Goal: Task Accomplishment & Management: Use online tool/utility

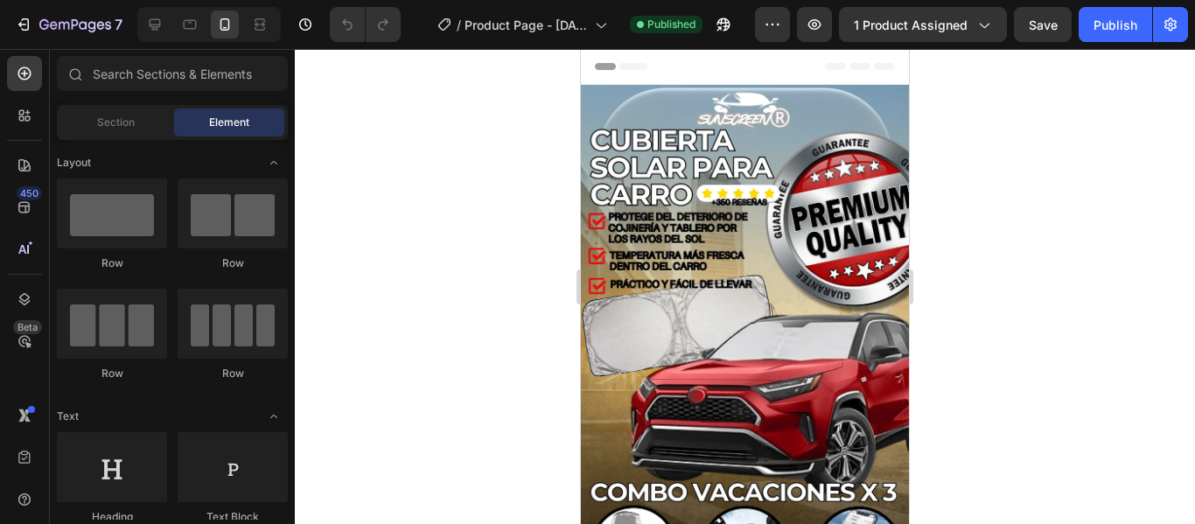
click at [1088, 129] on div at bounding box center [745, 286] width 900 height 475
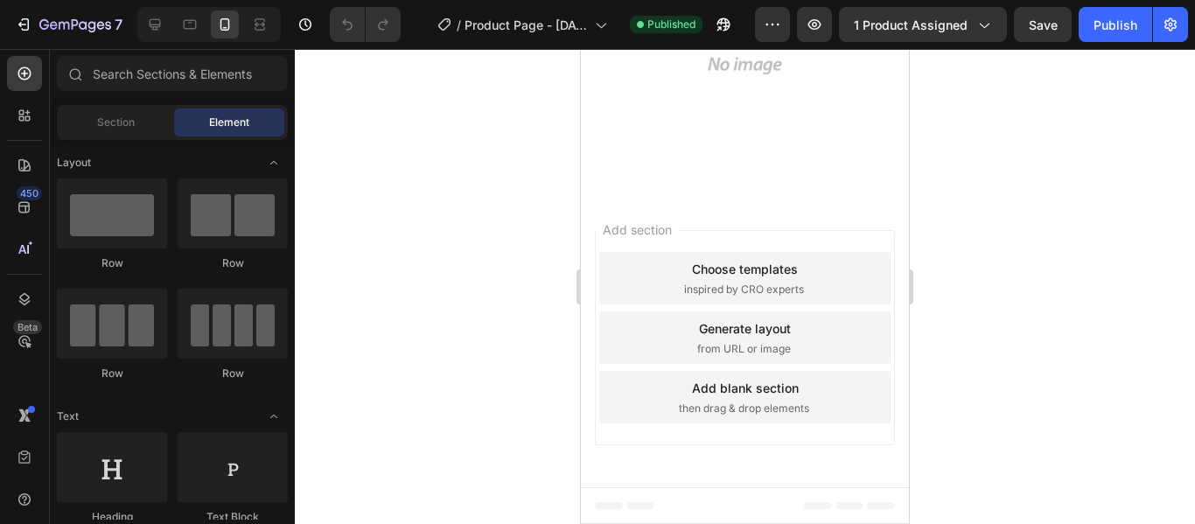
scroll to position [1574, 0]
click at [749, 181] on img at bounding box center [745, 17] width 328 height 328
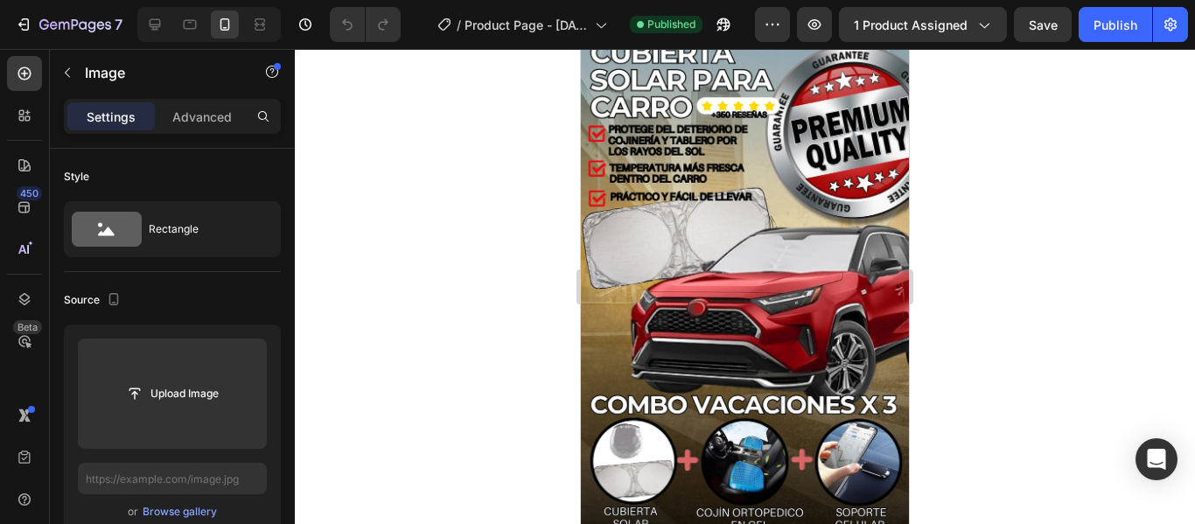
scroll to position [0, 0]
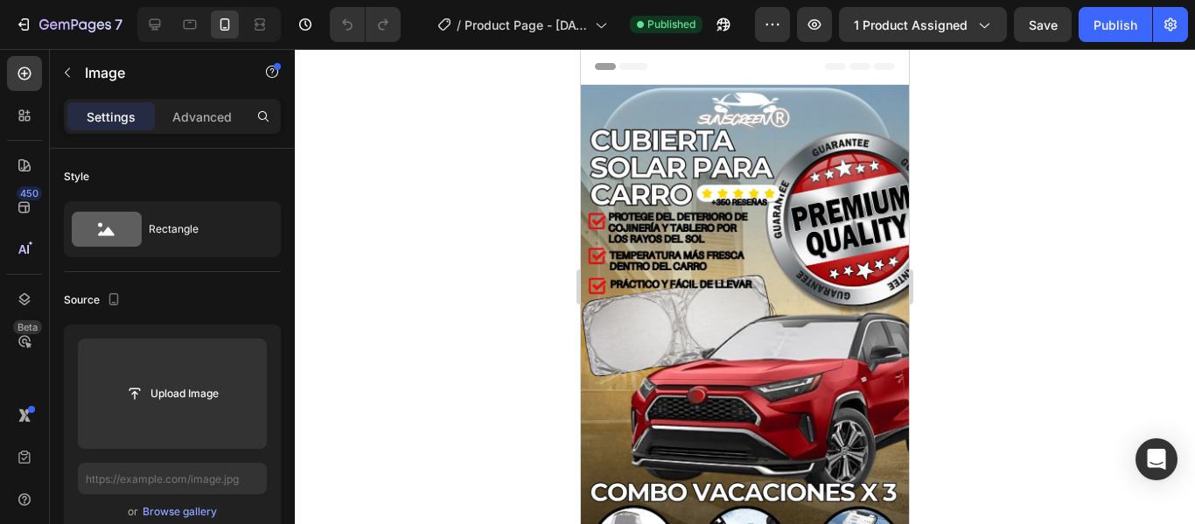
click at [825, 65] on icon at bounding box center [835, 66] width 21 height 7
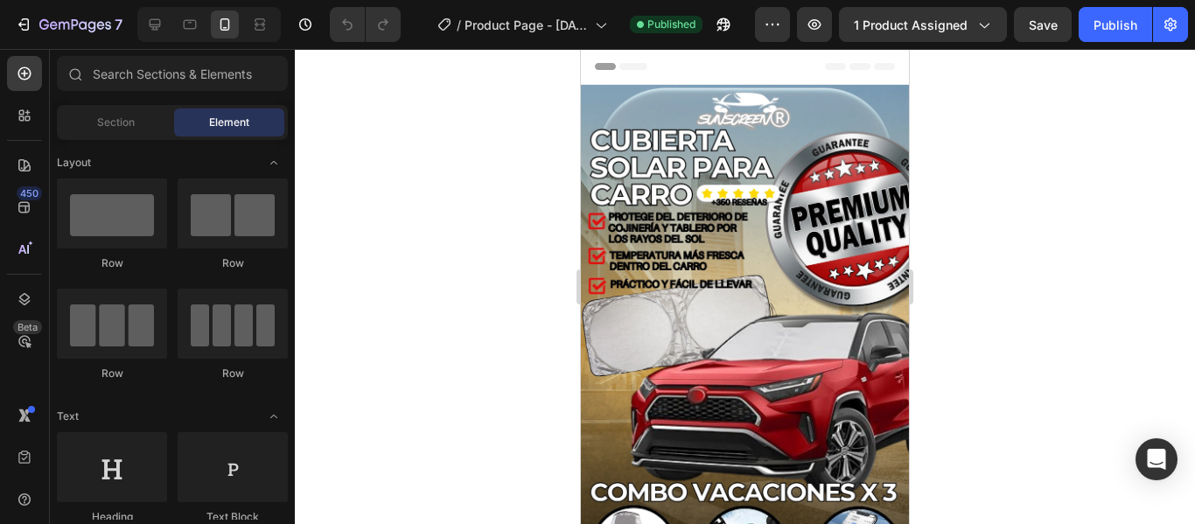
click at [849, 66] on icon at bounding box center [859, 66] width 21 height 7
click at [874, 65] on icon at bounding box center [884, 66] width 21 height 7
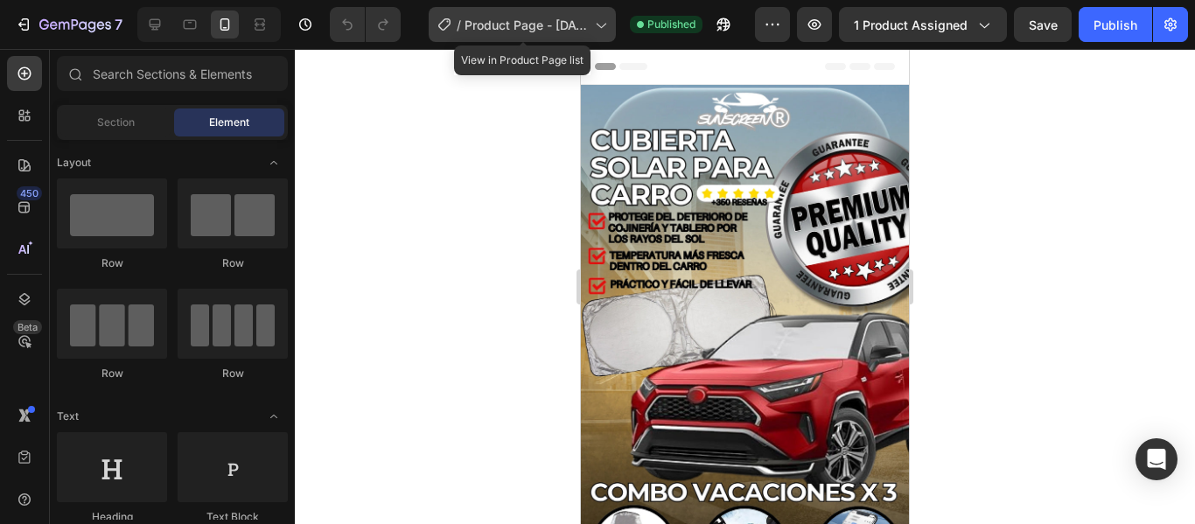
click at [603, 24] on icon at bounding box center [599, 24] width 17 height 17
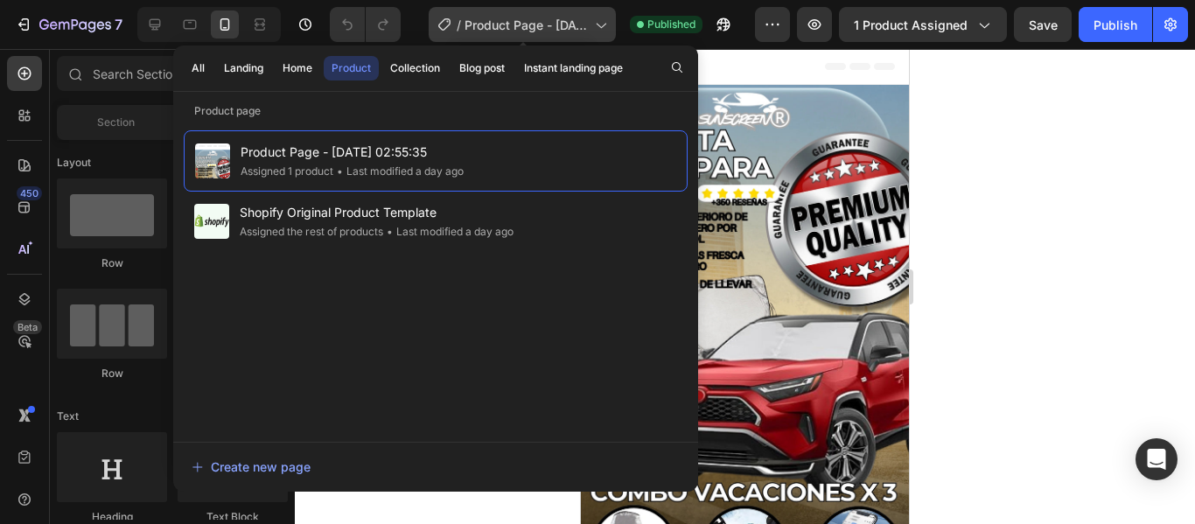
click at [603, 24] on icon at bounding box center [599, 24] width 17 height 17
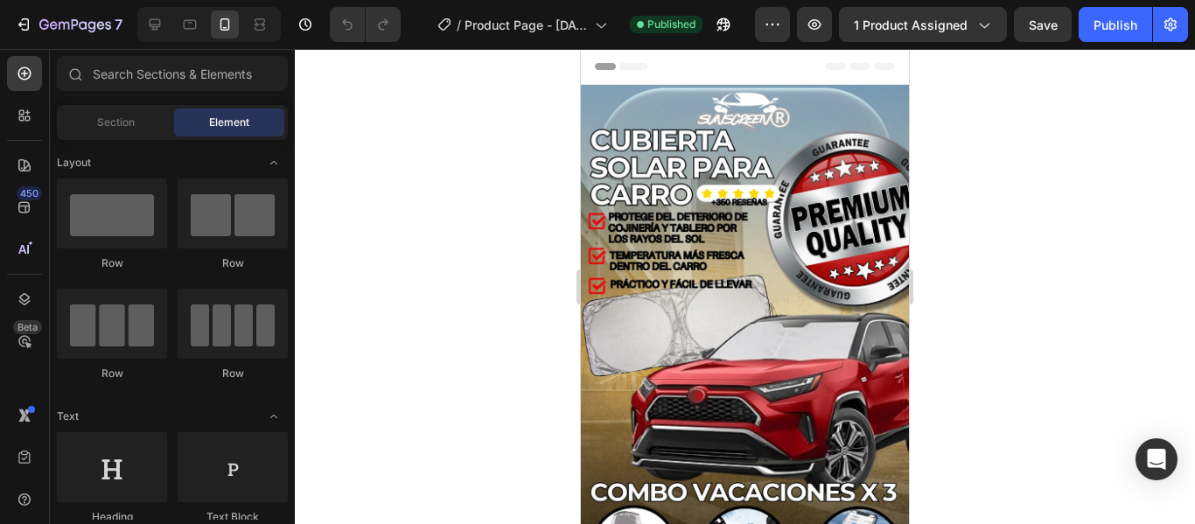
click at [645, 67] on span "Header" at bounding box center [633, 66] width 38 height 17
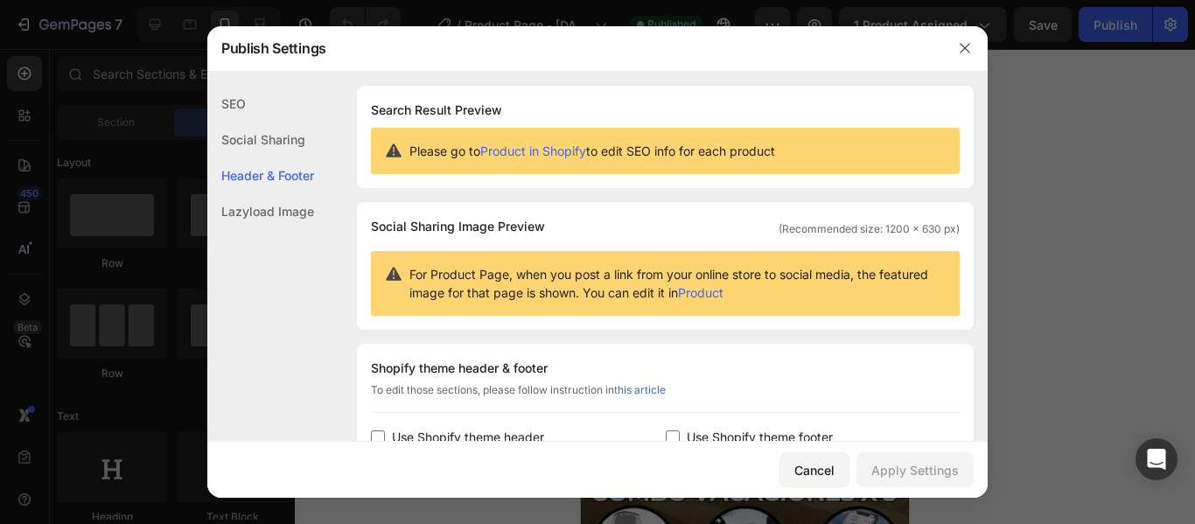
scroll to position [254, 0]
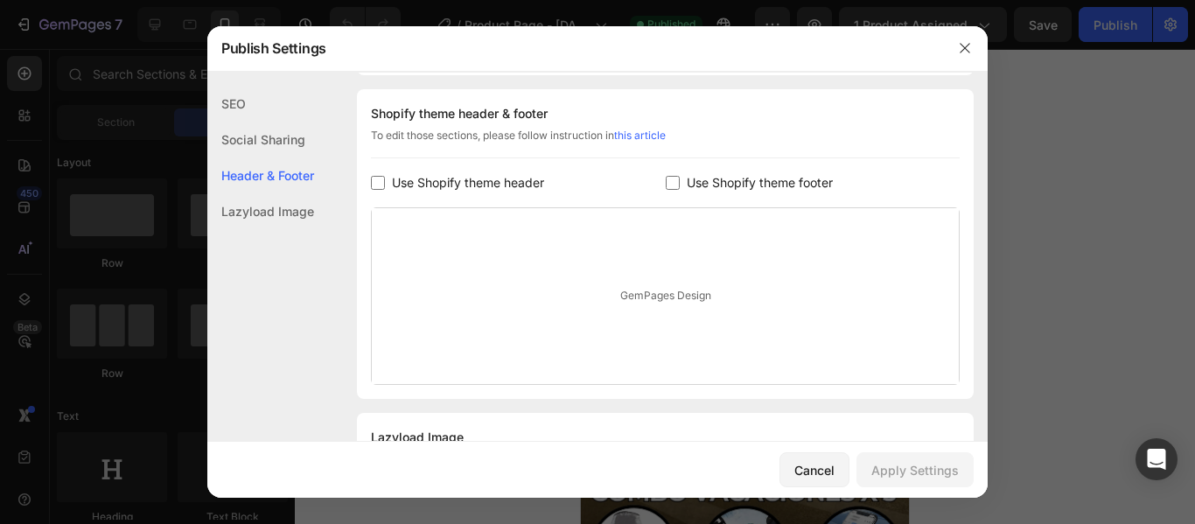
click at [271, 136] on div "Social Sharing" at bounding box center [260, 140] width 107 height 36
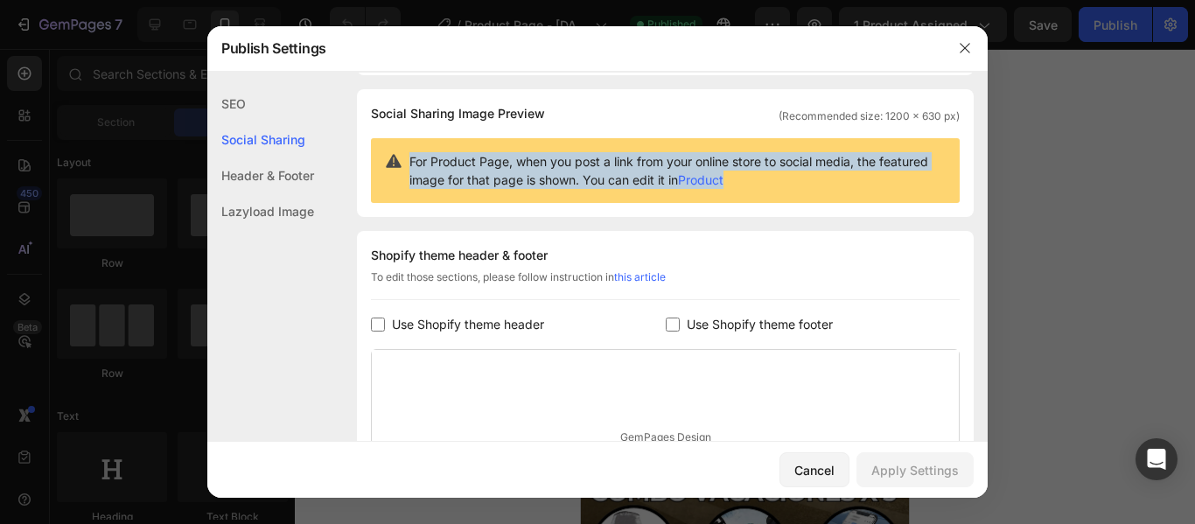
drag, startPoint x: 805, startPoint y: 188, endPoint x: 403, endPoint y: 164, distance: 403.0
click at [403, 164] on div "For Product Page, when you post a link from your online store to social media, …" at bounding box center [665, 170] width 589 height 65
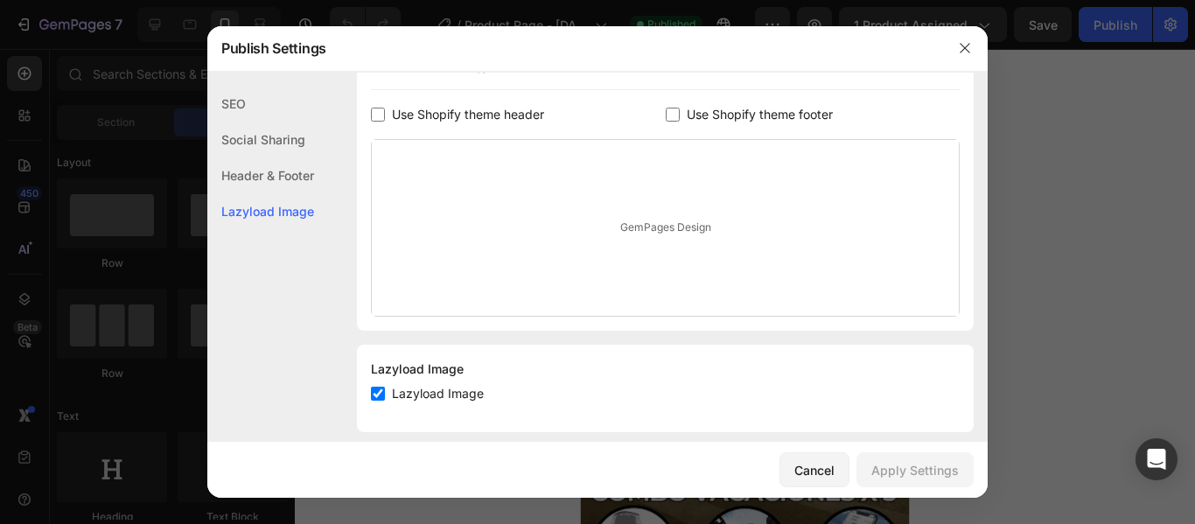
scroll to position [341, 0]
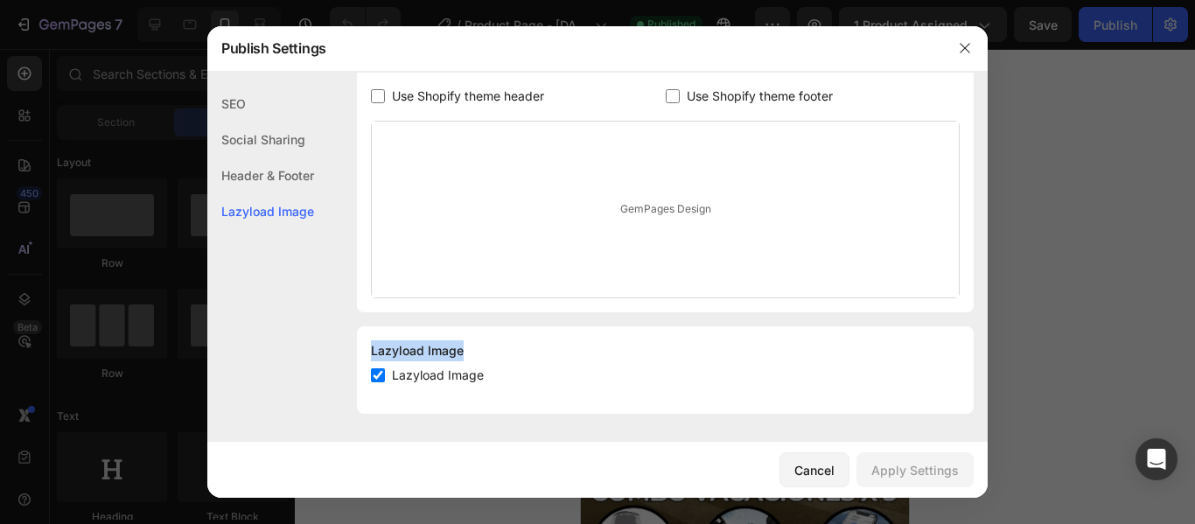
drag, startPoint x: 471, startPoint y: 350, endPoint x: 367, endPoint y: 343, distance: 104.3
click at [367, 343] on div "Lazyload Image Lazyload Image" at bounding box center [665, 369] width 617 height 87
click at [236, 101] on div "SEO" at bounding box center [260, 104] width 107 height 36
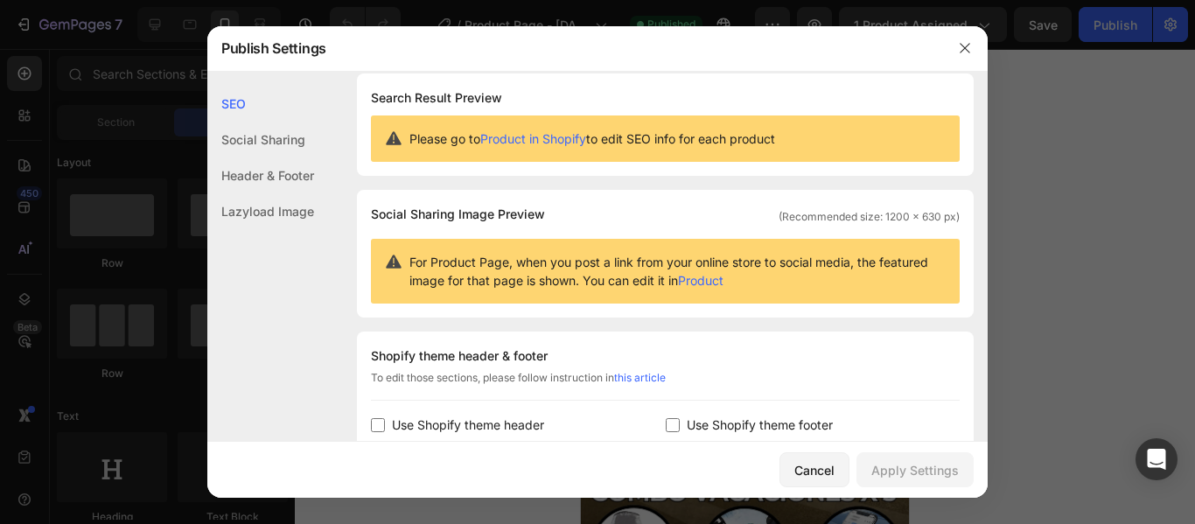
scroll to position [0, 0]
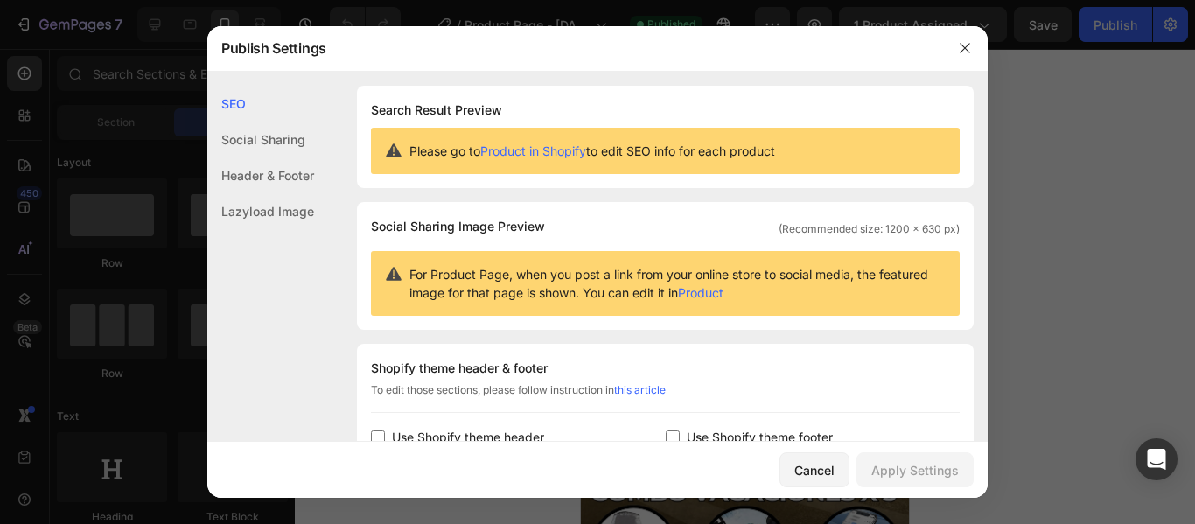
click at [247, 144] on div "Social Sharing" at bounding box center [260, 140] width 107 height 36
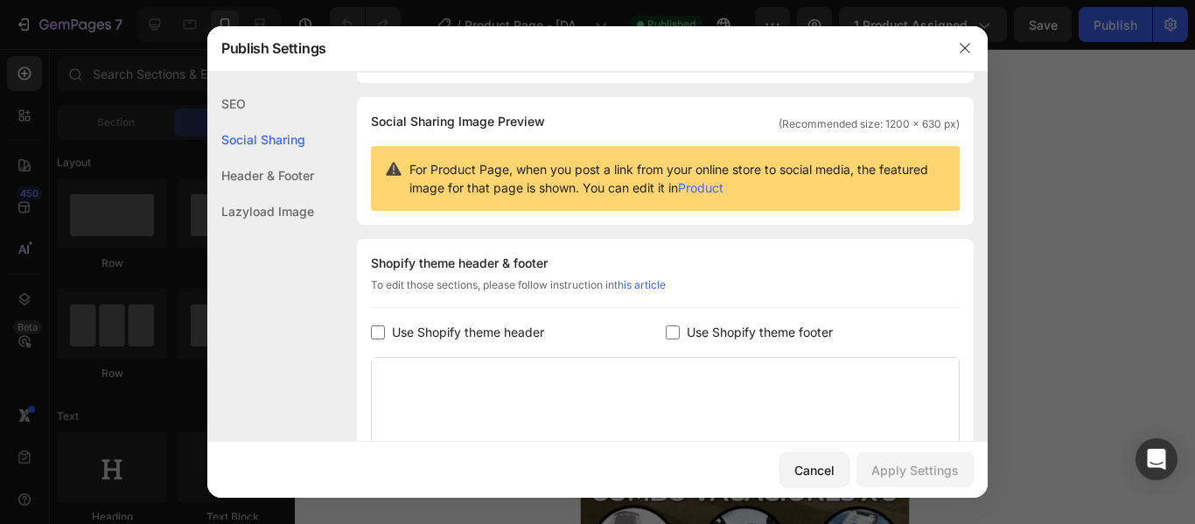
scroll to position [113, 0]
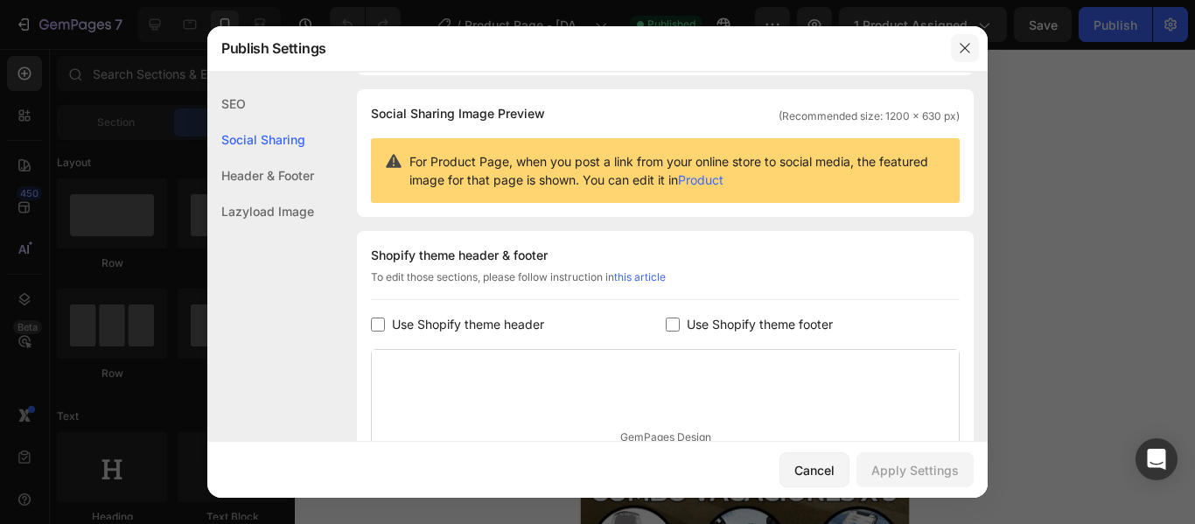
click at [968, 58] on button "button" at bounding box center [965, 48] width 28 height 28
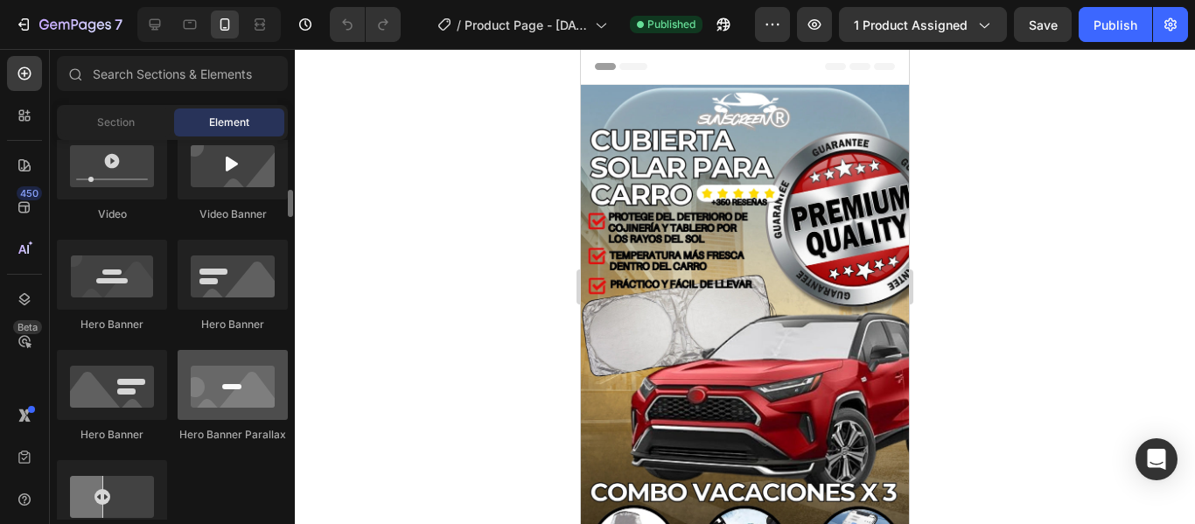
scroll to position [875, 0]
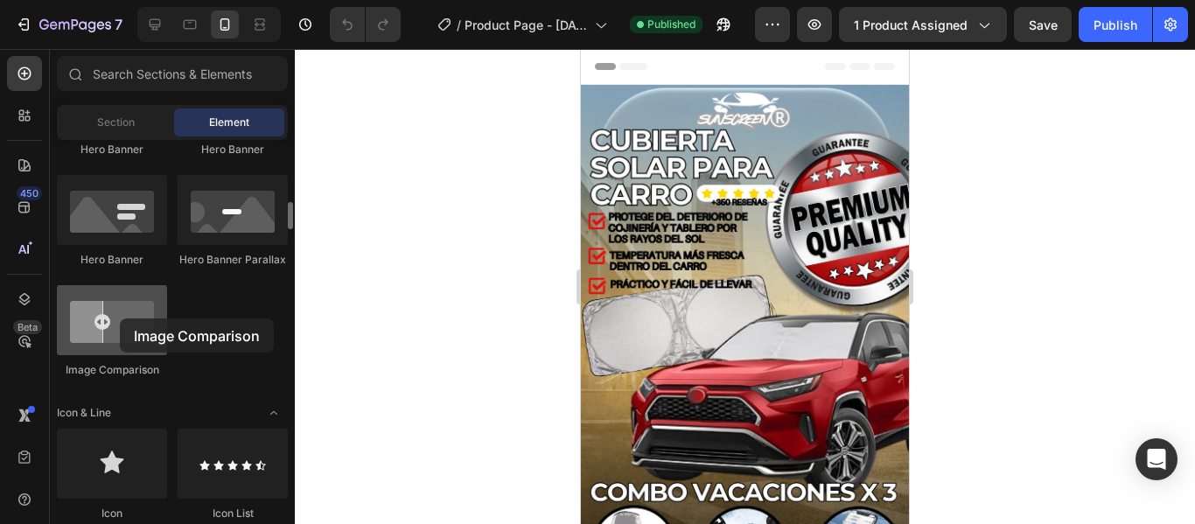
drag, startPoint x: 105, startPoint y: 325, endPoint x: 106, endPoint y: 317, distance: 8.8
click at [117, 318] on div at bounding box center [112, 320] width 110 height 70
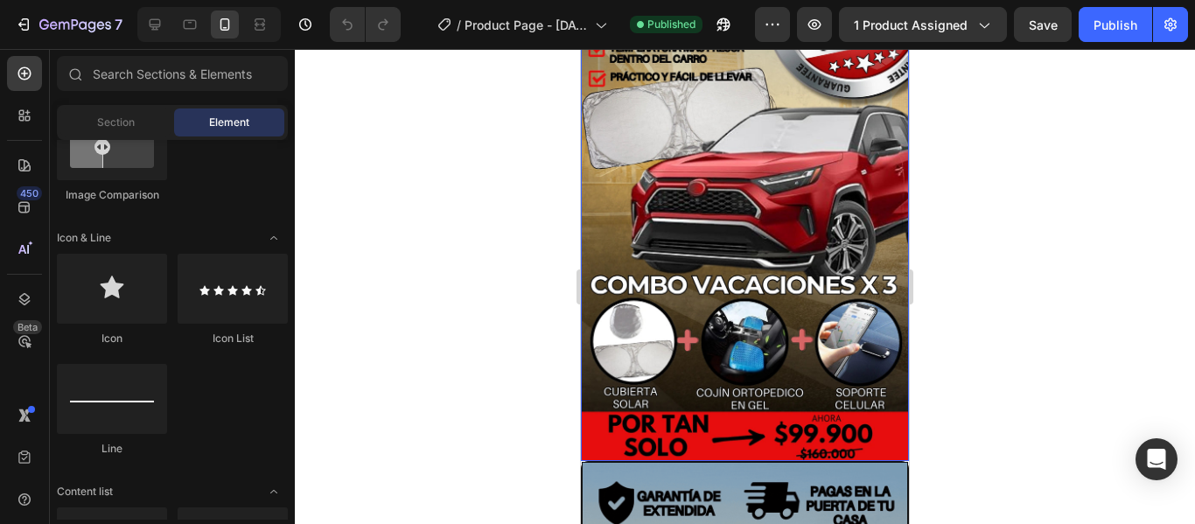
scroll to position [262, 0]
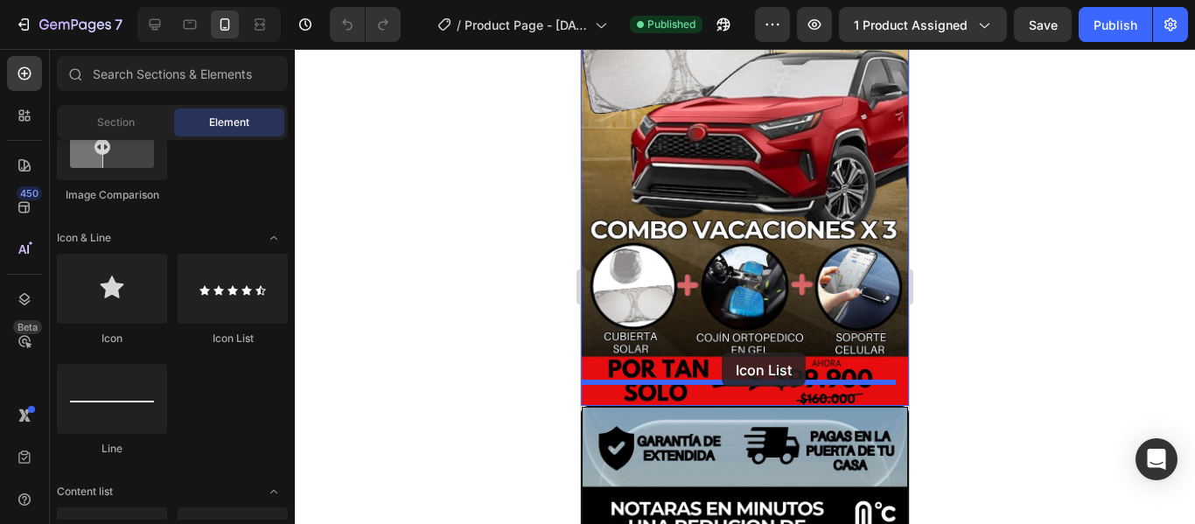
drag, startPoint x: 818, startPoint y: 345, endPoint x: 721, endPoint y: 352, distance: 96.4
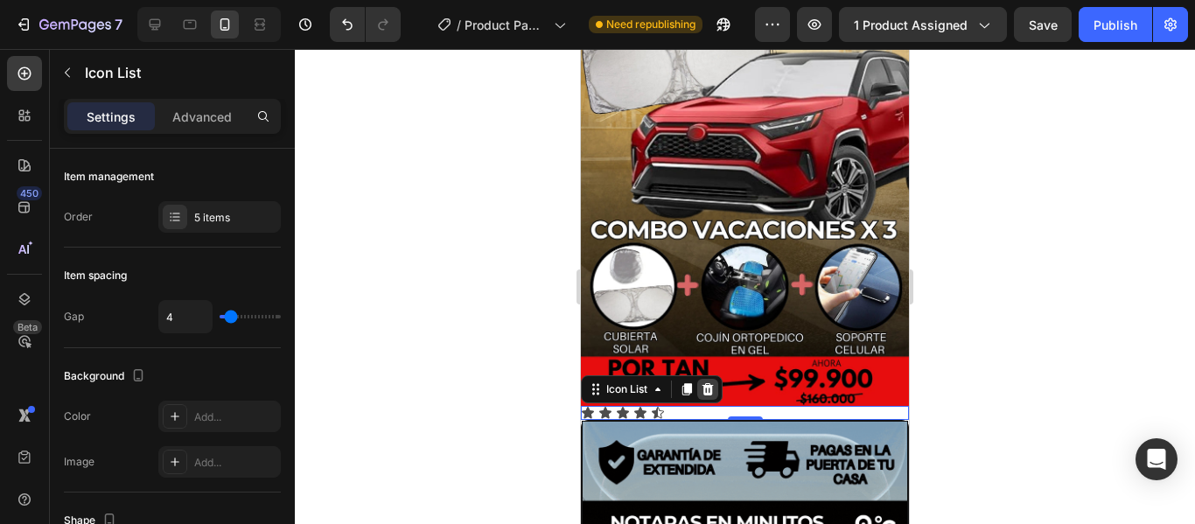
click at [706, 382] on icon at bounding box center [707, 388] width 11 height 12
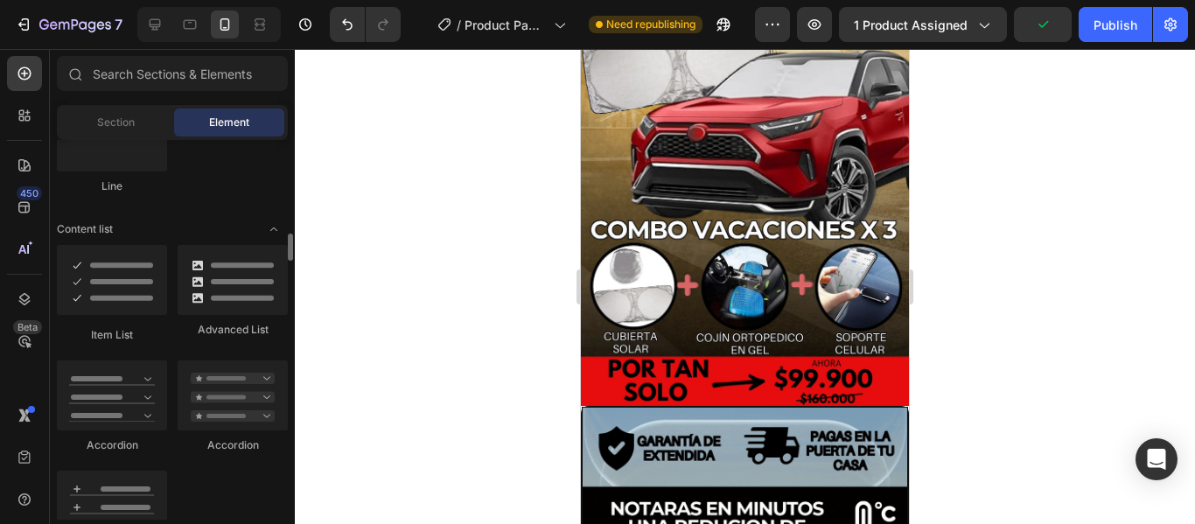
scroll to position [1399, 0]
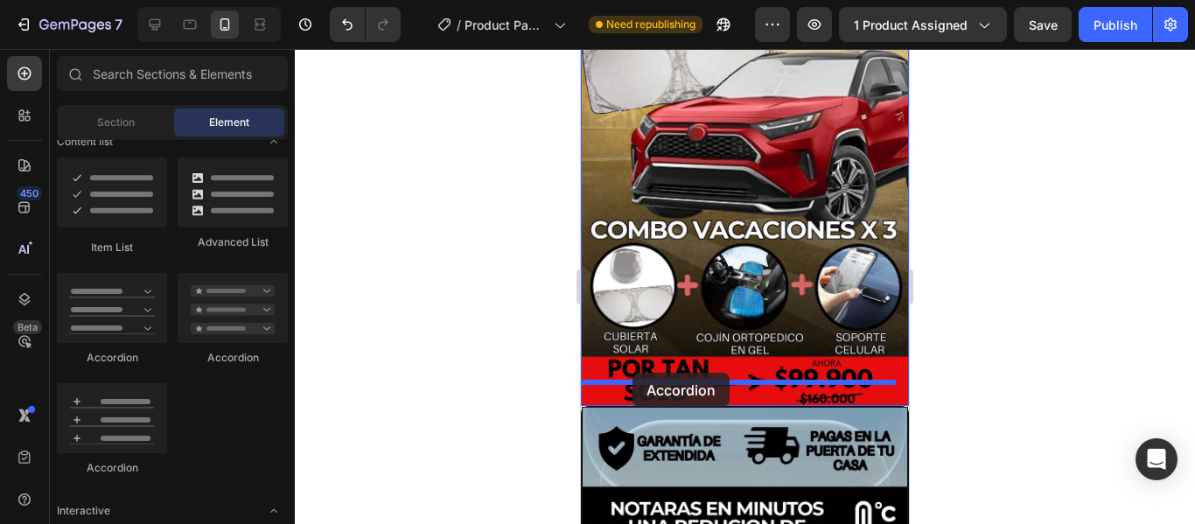
drag, startPoint x: 698, startPoint y: 354, endPoint x: 632, endPoint y: 373, distance: 68.1
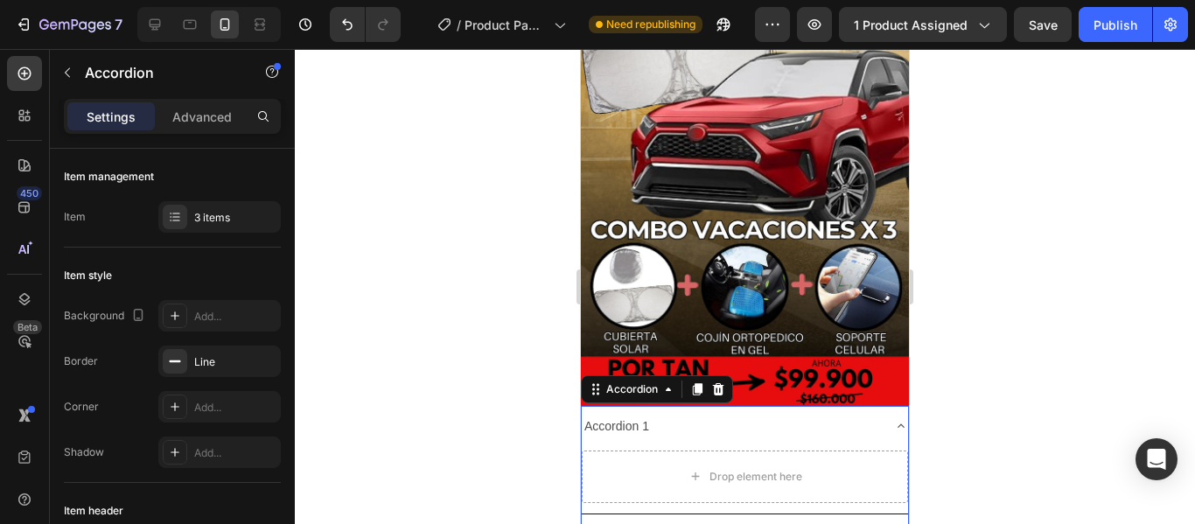
click at [728, 413] on div "Accordion 1" at bounding box center [731, 426] width 298 height 27
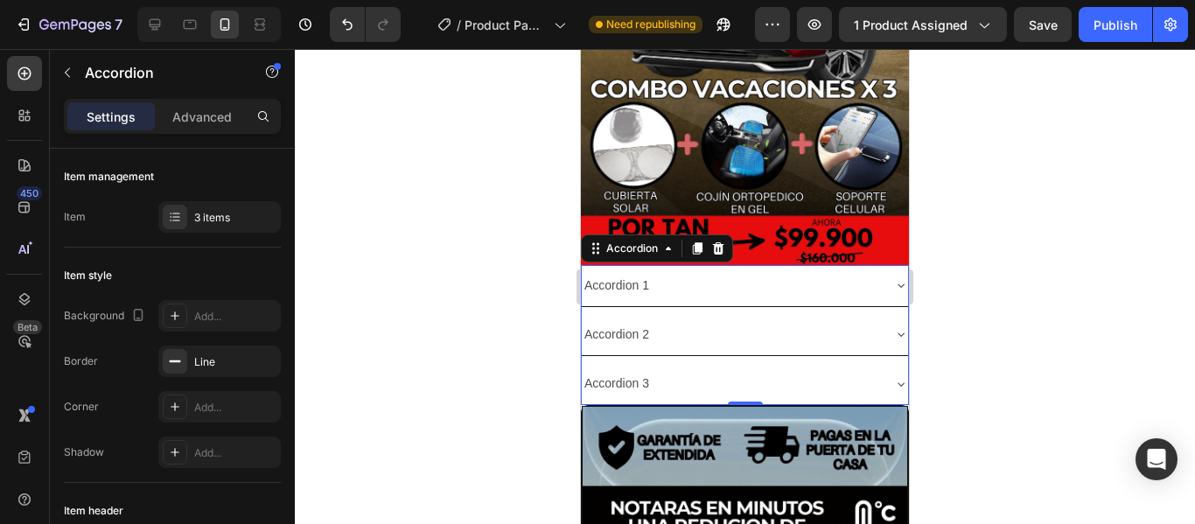
scroll to position [350, 0]
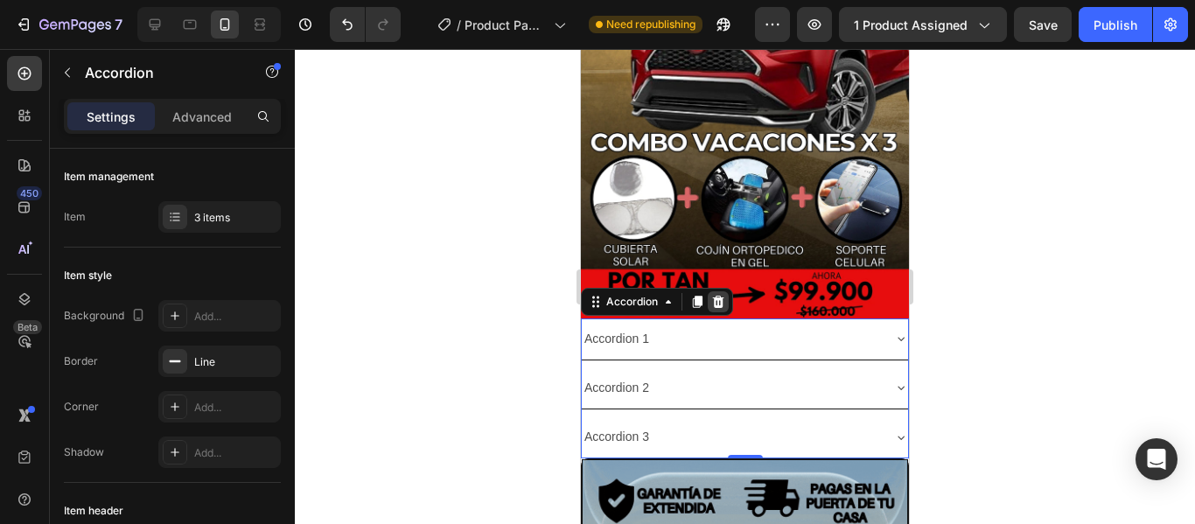
click at [719, 295] on icon at bounding box center [718, 301] width 11 height 12
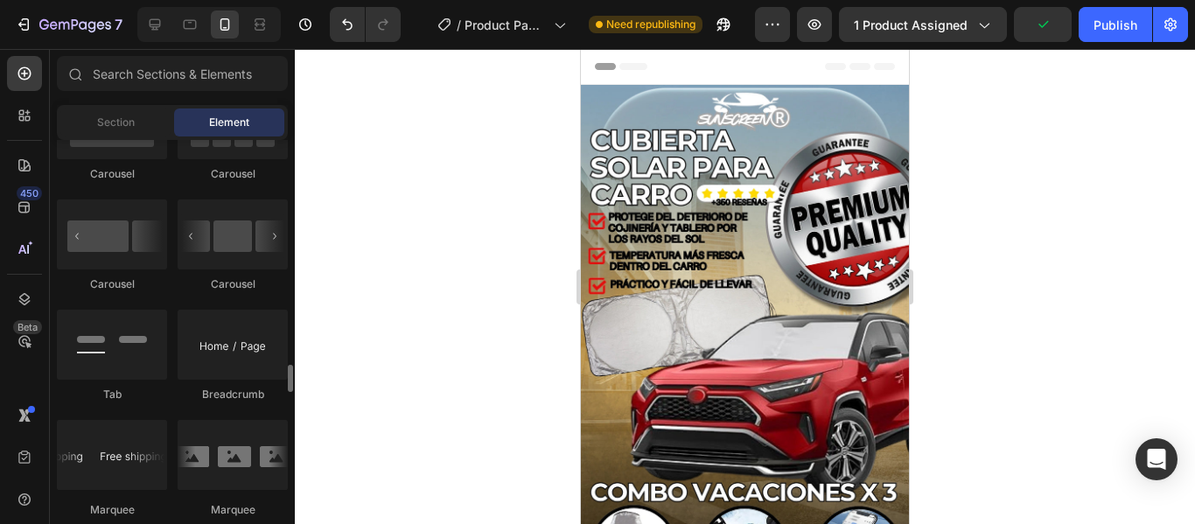
scroll to position [1924, 0]
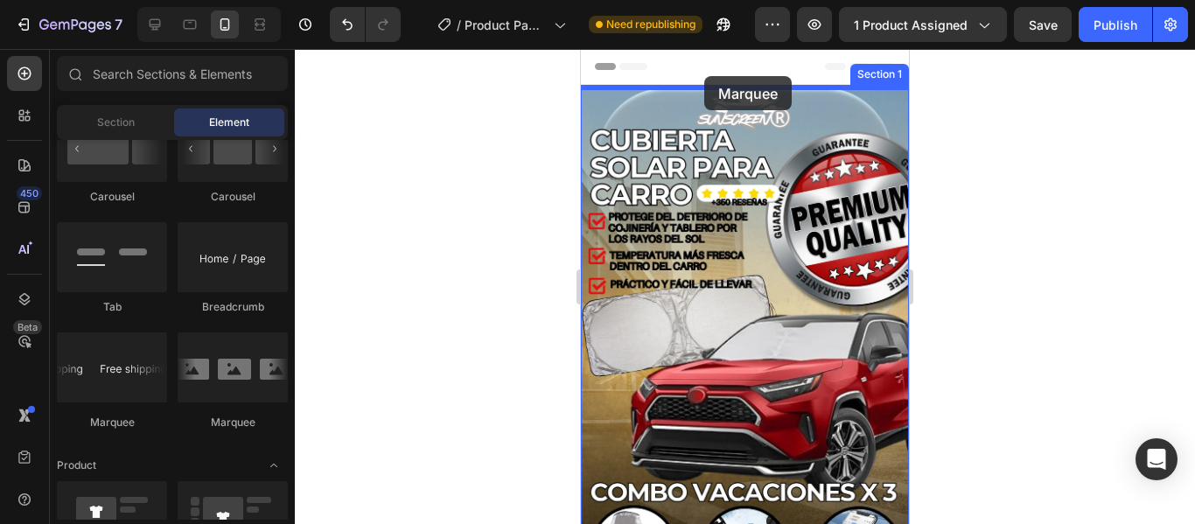
drag, startPoint x: 693, startPoint y: 422, endPoint x: 704, endPoint y: 76, distance: 345.6
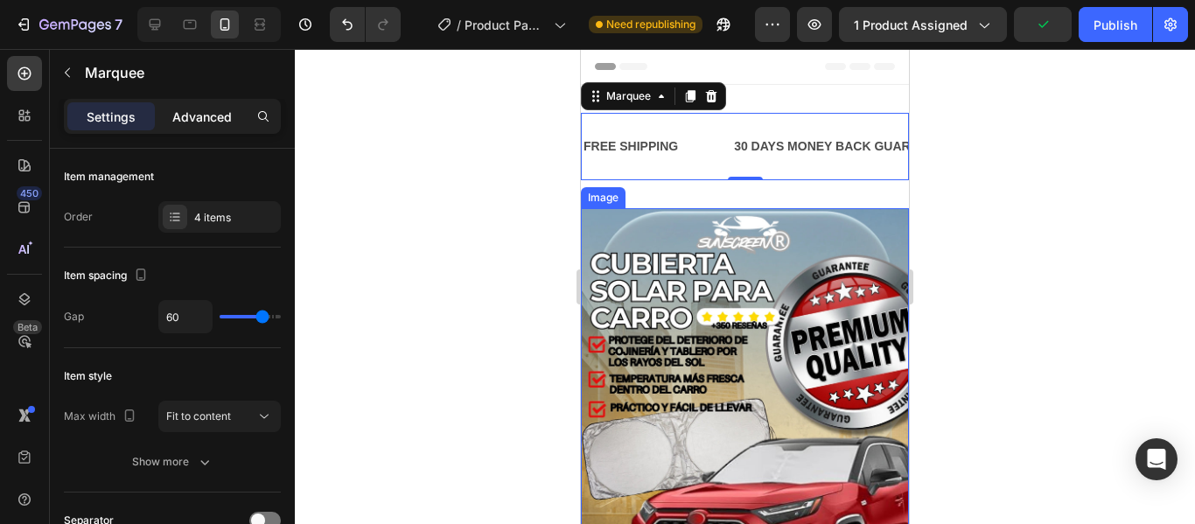
click at [207, 120] on p "Advanced" at bounding box center [201, 117] width 59 height 18
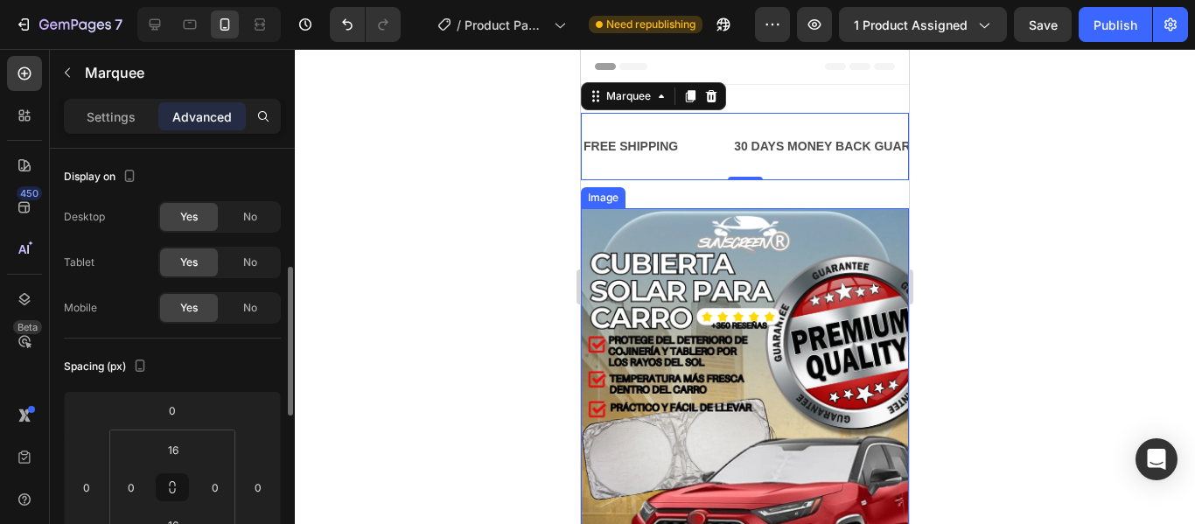
scroll to position [87, 0]
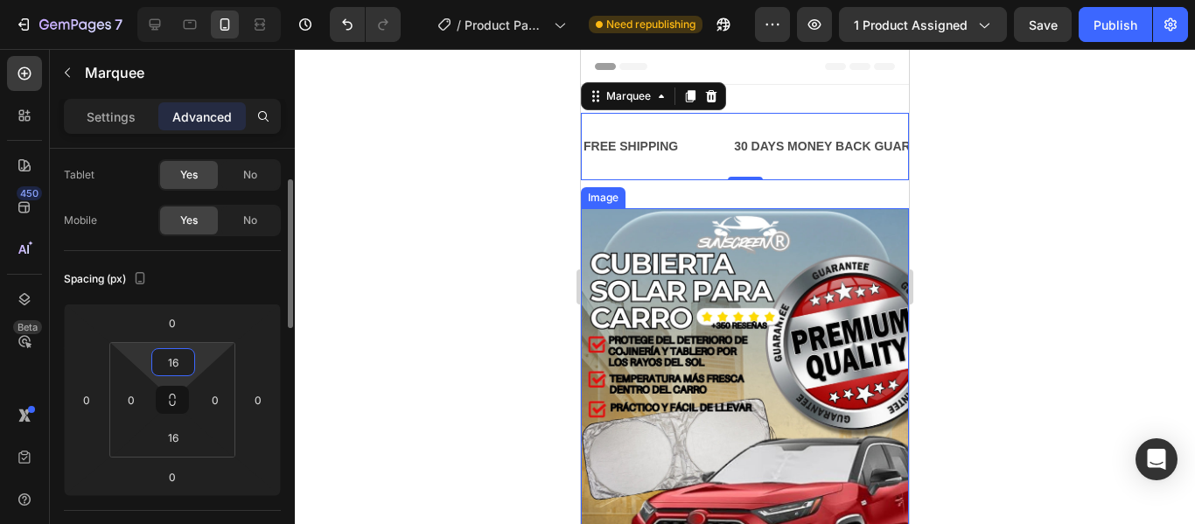
click at [189, 358] on input "16" at bounding box center [173, 362] width 35 height 26
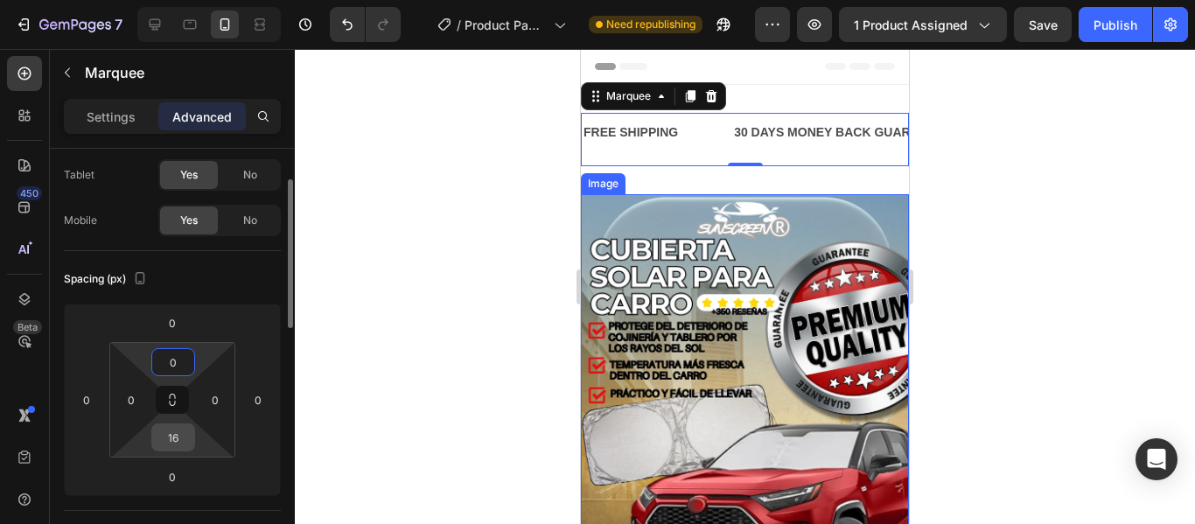
type input "0"
click at [182, 430] on input "16" at bounding box center [173, 437] width 35 height 26
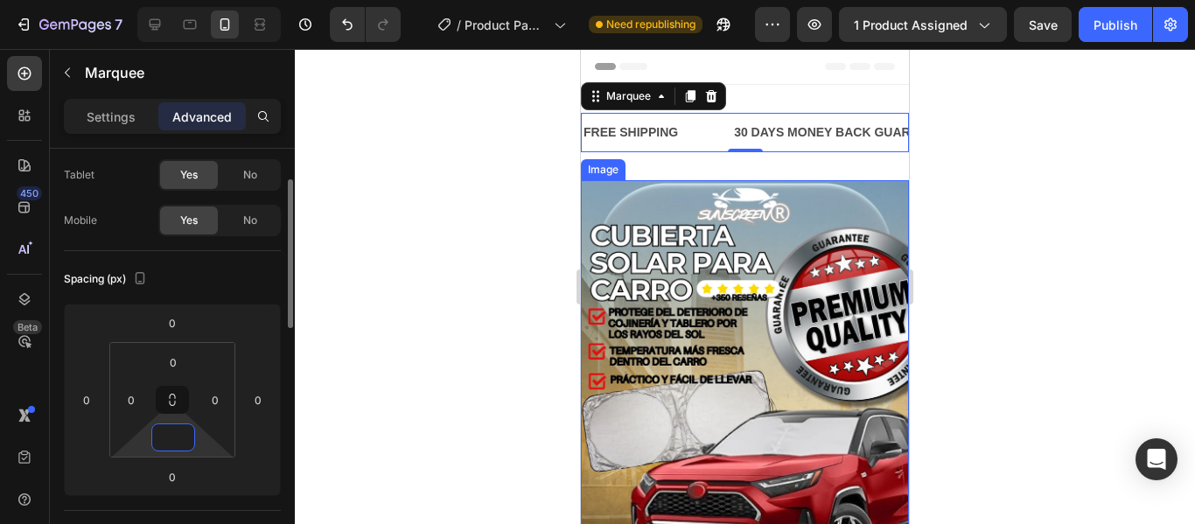
type input "0"
click at [396, 409] on div at bounding box center [745, 286] width 900 height 475
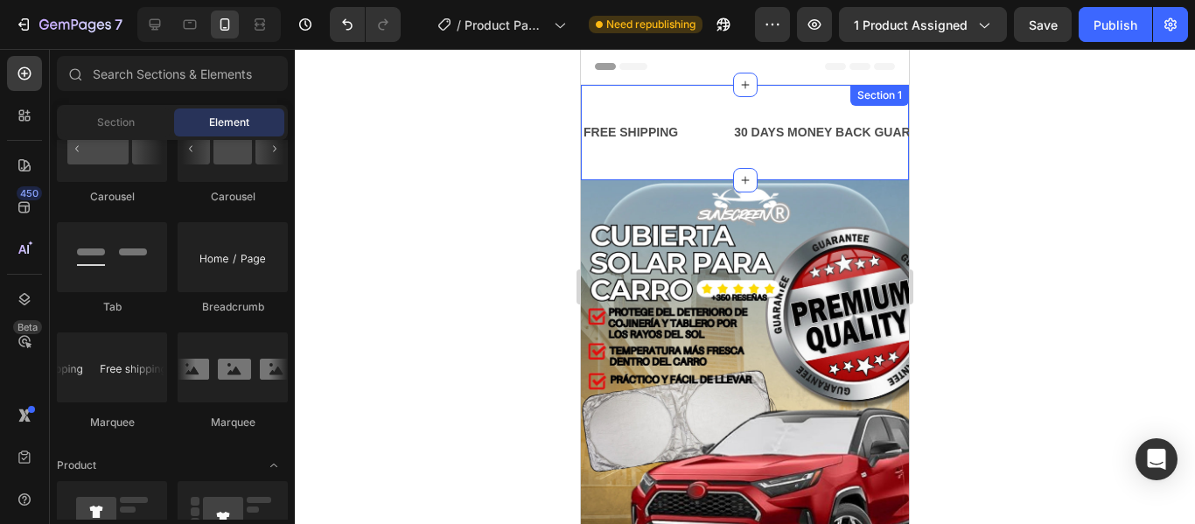
click at [766, 174] on div "FREE SHIPPING Text Block 30 DAYS MONEY BACK GUARANTEE Text Block LIMITED TIME 5…" at bounding box center [745, 132] width 328 height 95
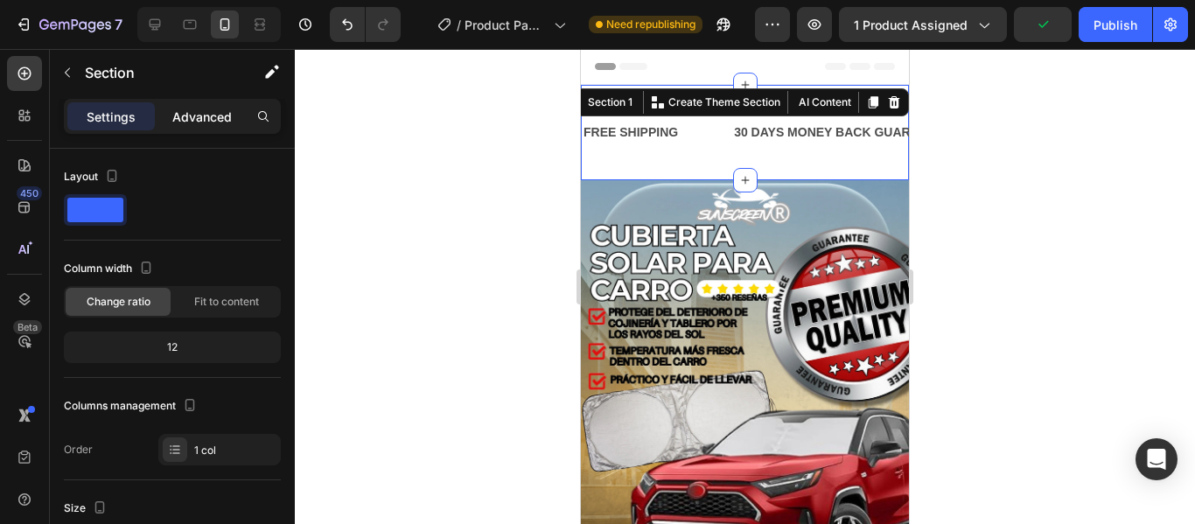
click at [196, 114] on p "Advanced" at bounding box center [201, 117] width 59 height 18
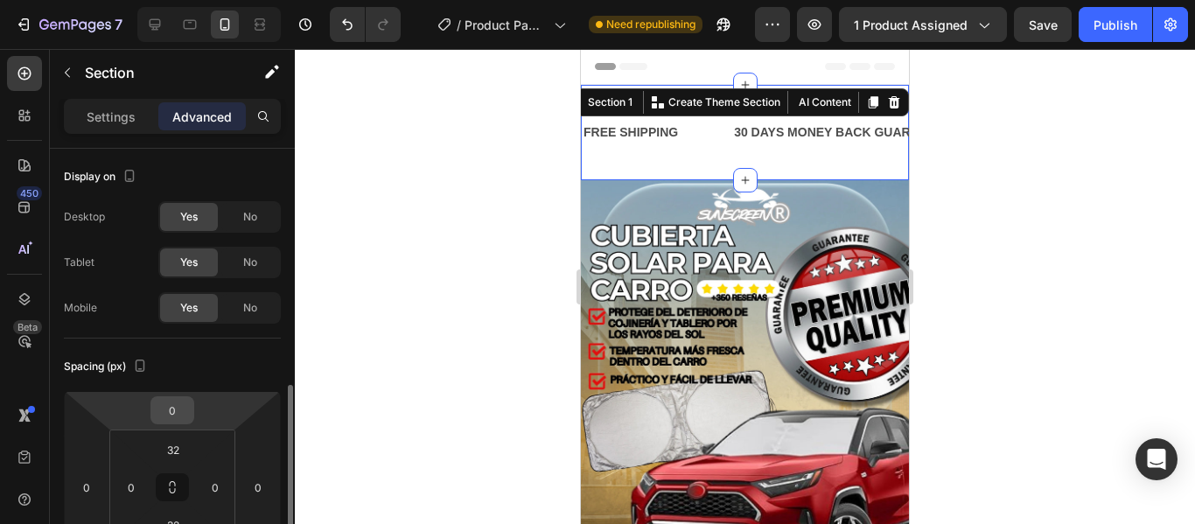
scroll to position [175, 0]
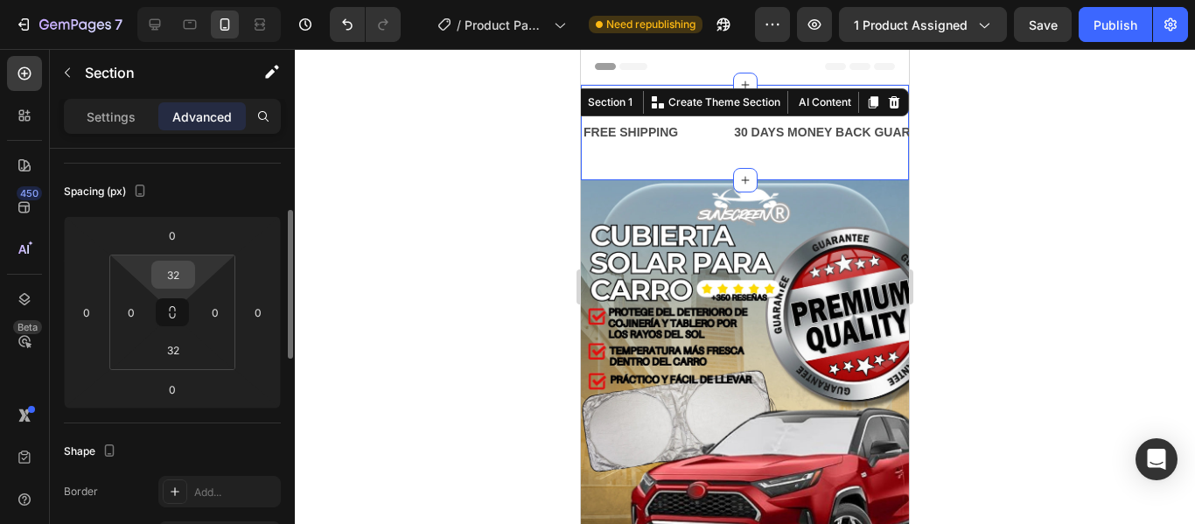
click at [182, 284] on input "32" at bounding box center [173, 274] width 35 height 26
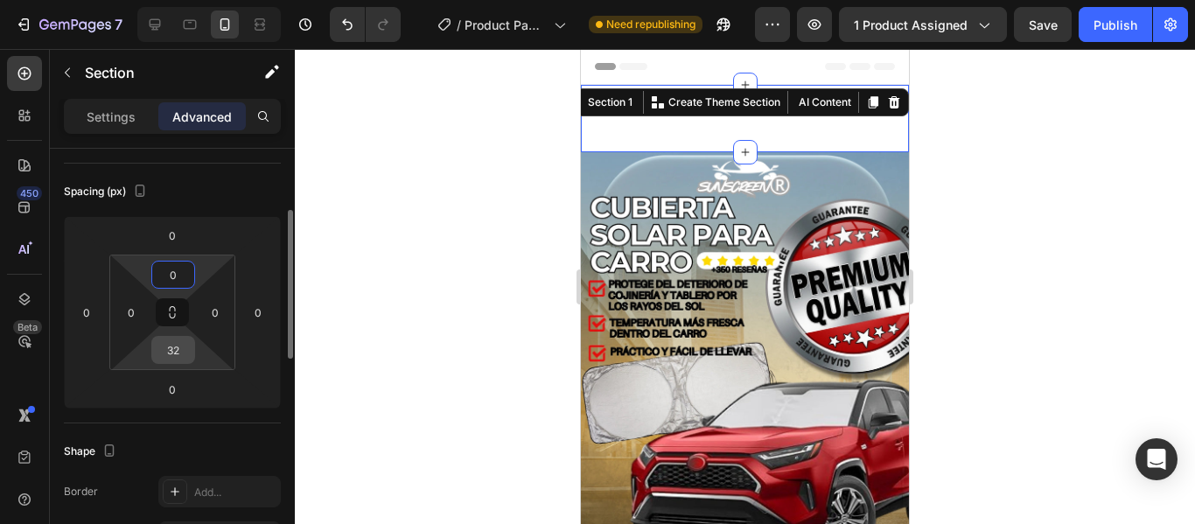
type input "0"
click at [182, 355] on input "32" at bounding box center [173, 350] width 35 height 26
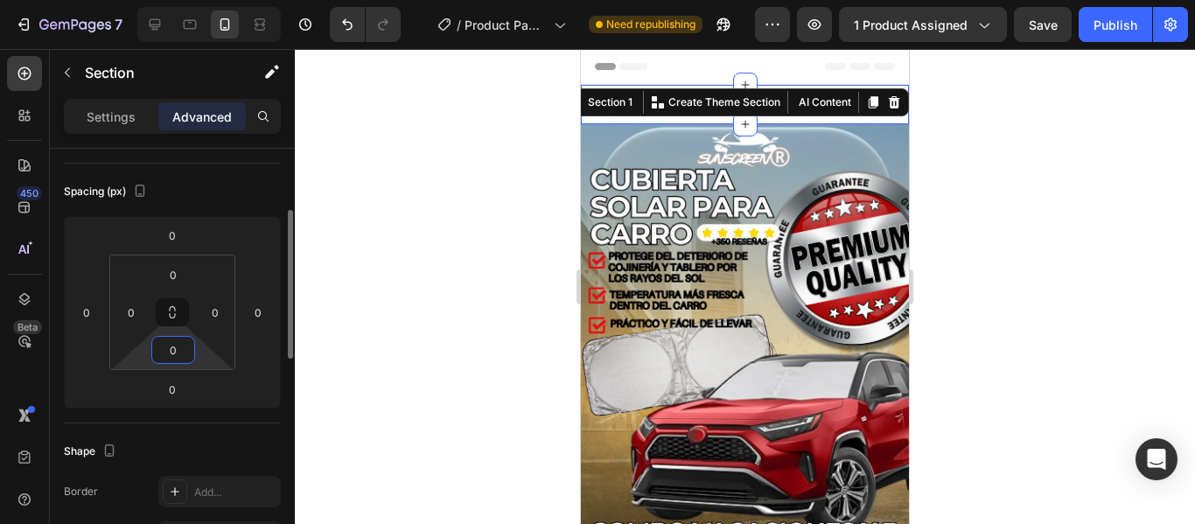
type input "0"
click at [1004, 273] on div at bounding box center [745, 286] width 900 height 475
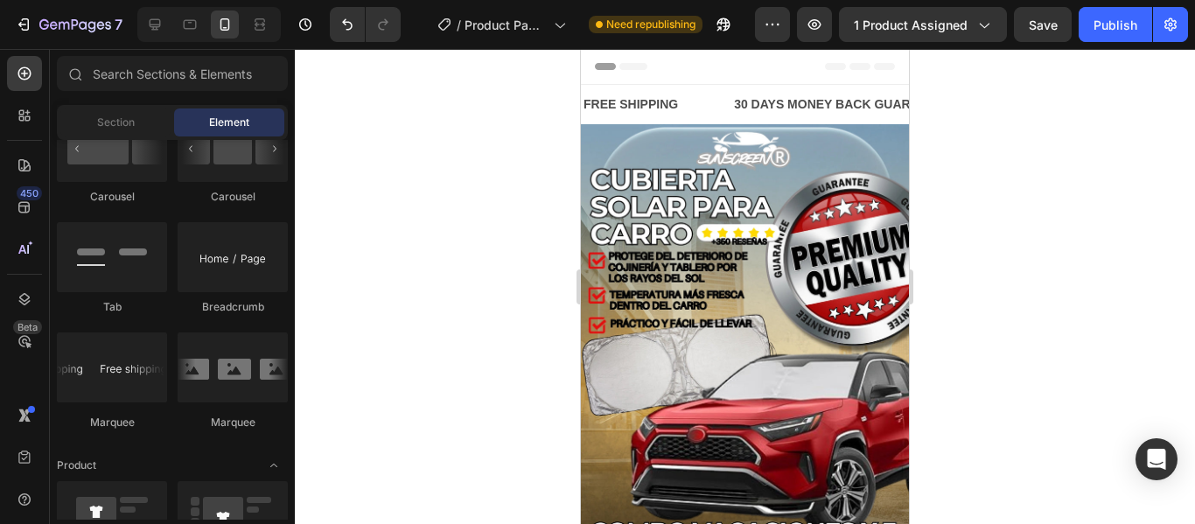
scroll to position [2011, 0]
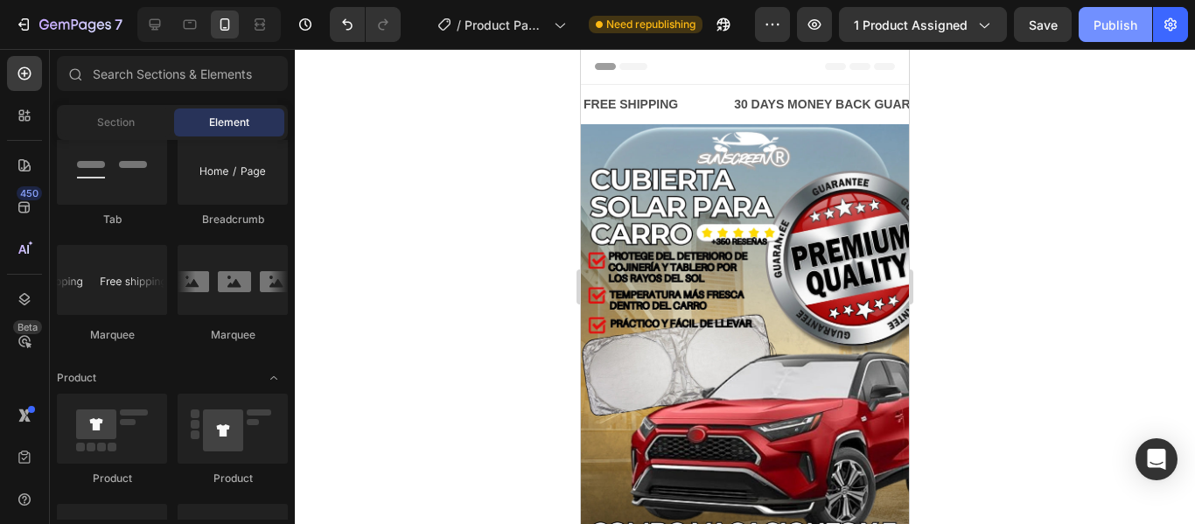
click at [1117, 31] on div "Publish" at bounding box center [1115, 25] width 44 height 18
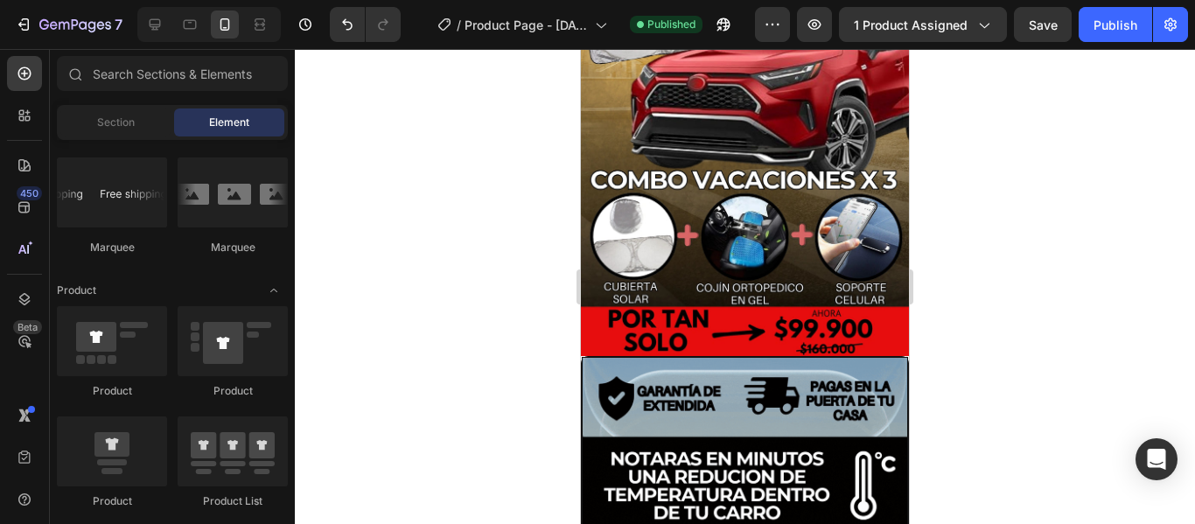
scroll to position [357, 0]
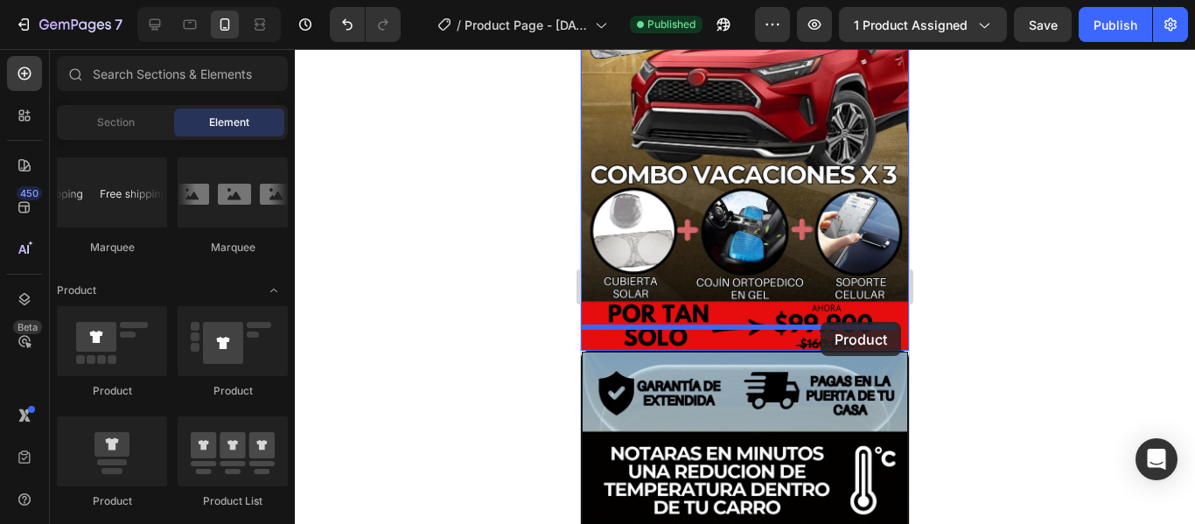
drag, startPoint x: 687, startPoint y: 523, endPoint x: 820, endPoint y: 322, distance: 241.1
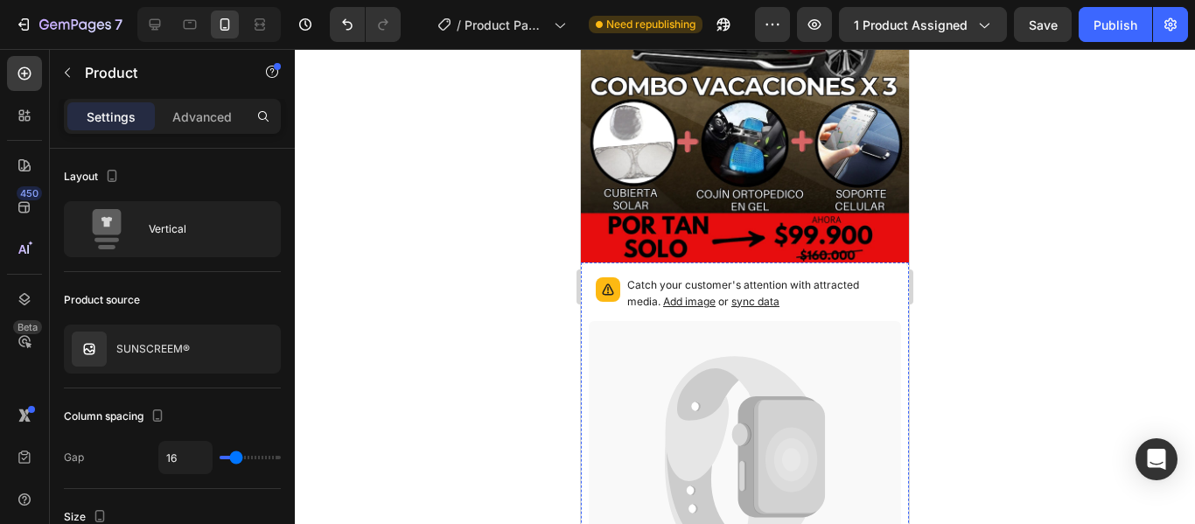
scroll to position [444, 0]
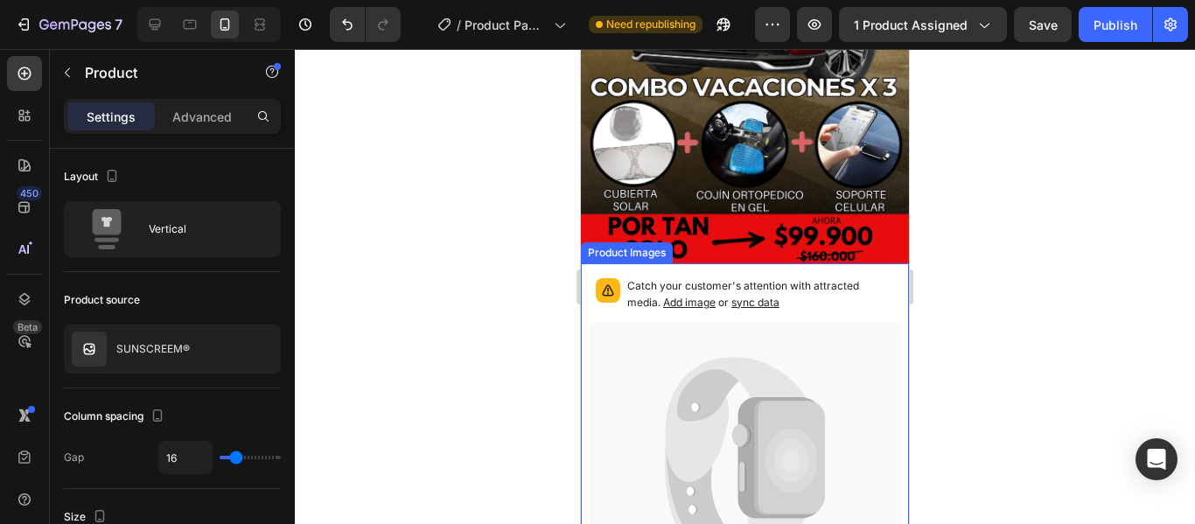
click at [667, 278] on p "Catch your customer's attention with attracted media. Add image or sync data" at bounding box center [760, 294] width 267 height 33
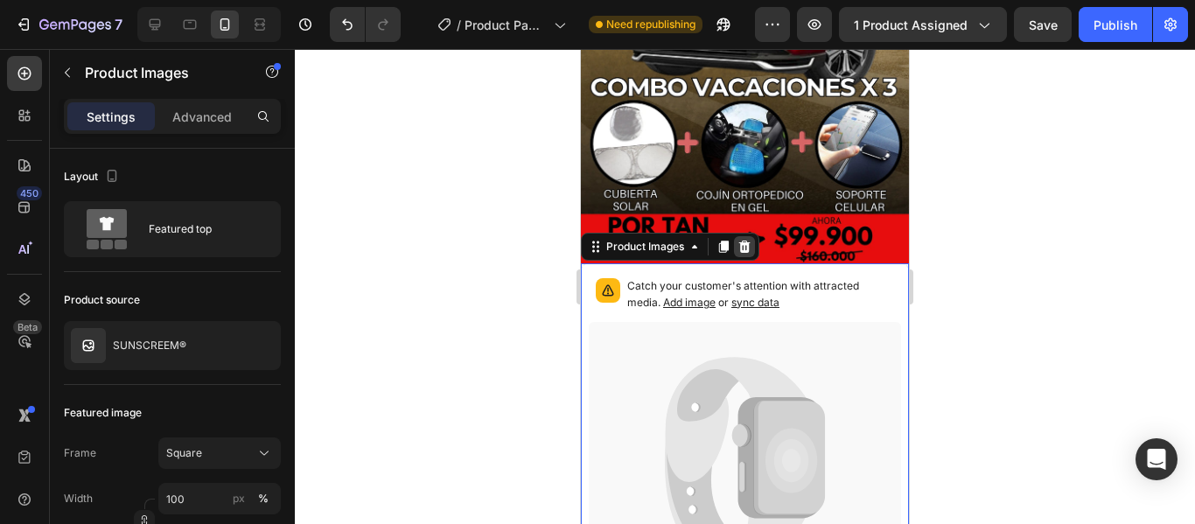
click at [744, 240] on icon at bounding box center [744, 246] width 11 height 12
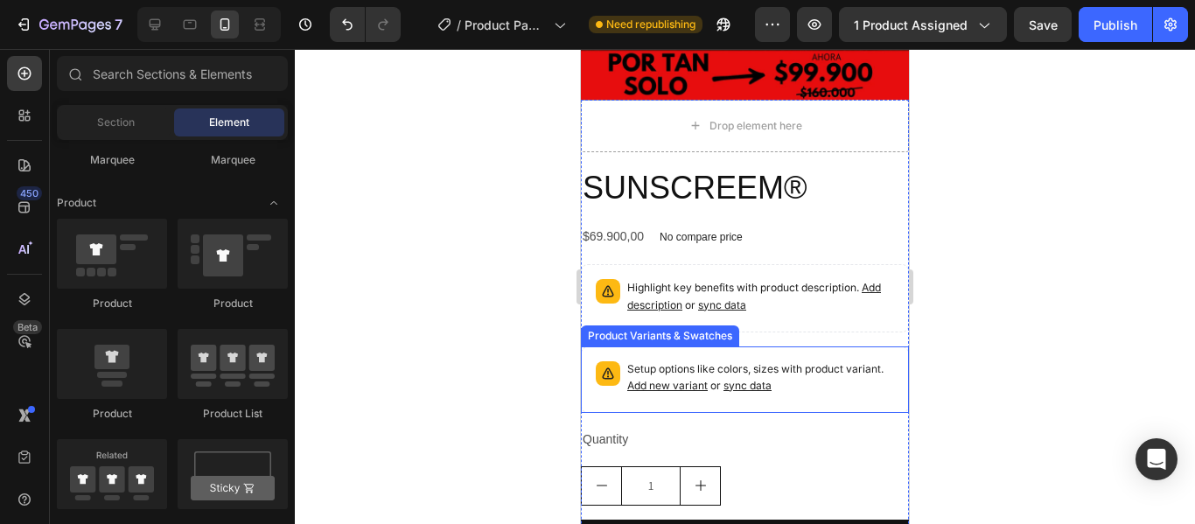
scroll to position [532, 0]
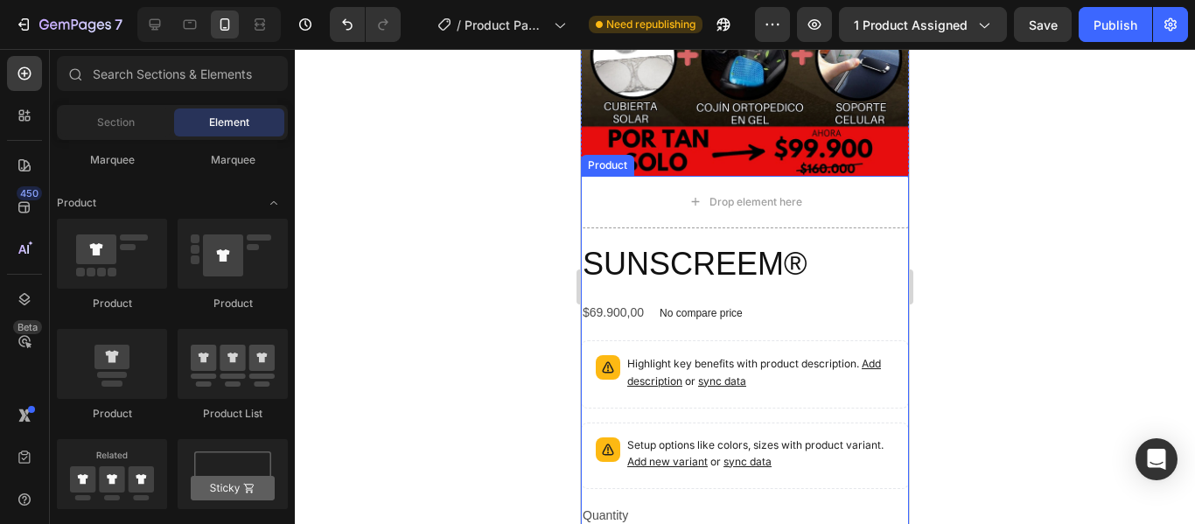
click at [648, 203] on div "Drop element here" at bounding box center [745, 202] width 328 height 52
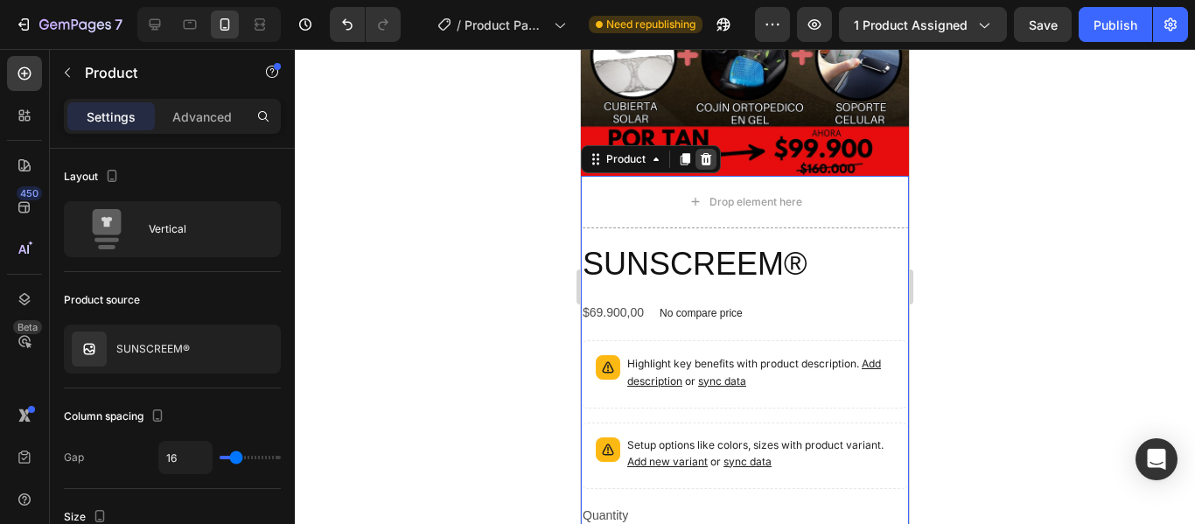
click at [698, 149] on div at bounding box center [705, 159] width 21 height 21
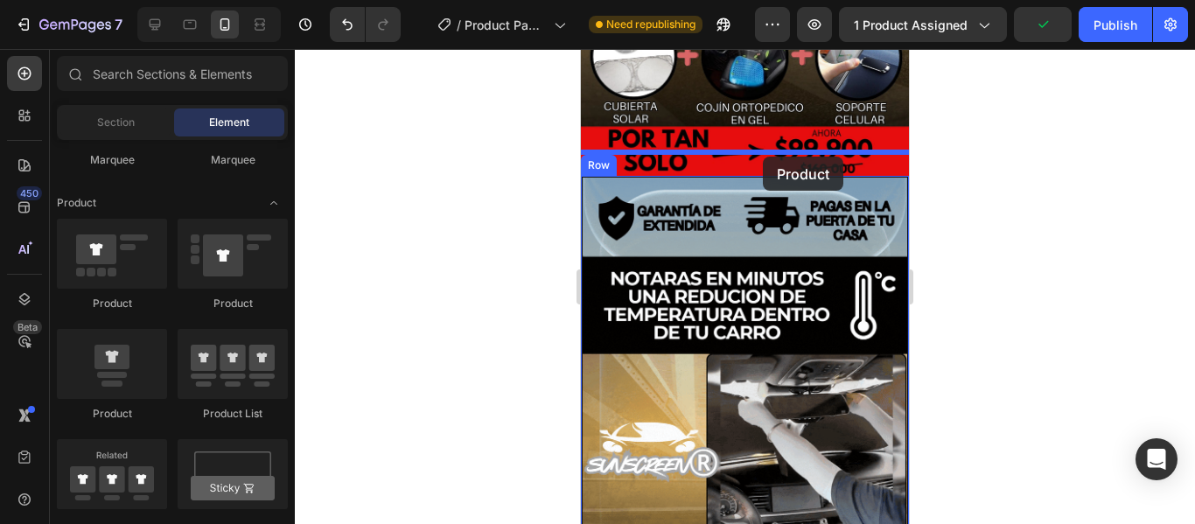
drag, startPoint x: 708, startPoint y: 328, endPoint x: 763, endPoint y: 157, distance: 179.8
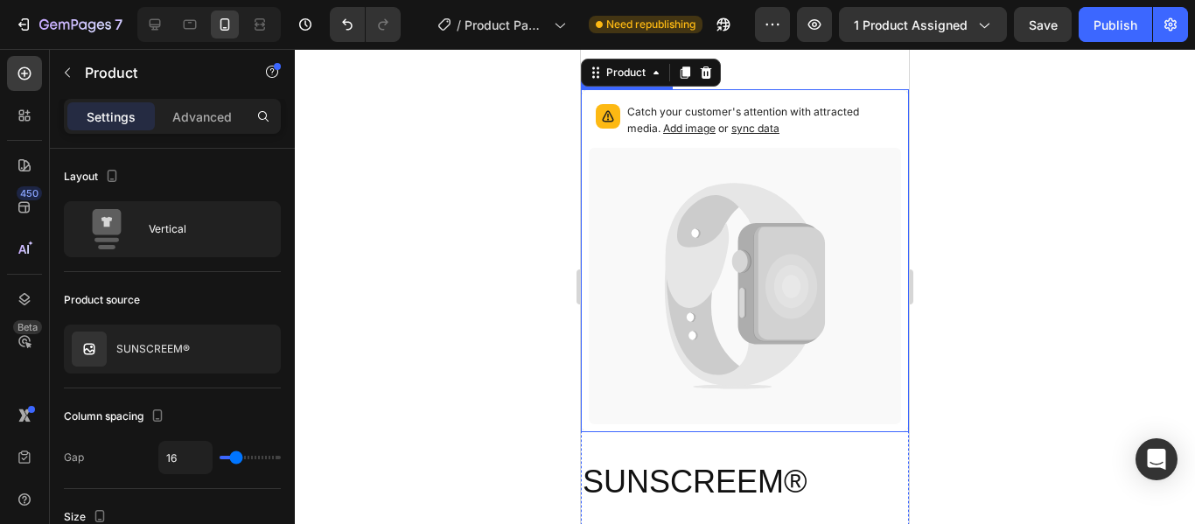
scroll to position [619, 0]
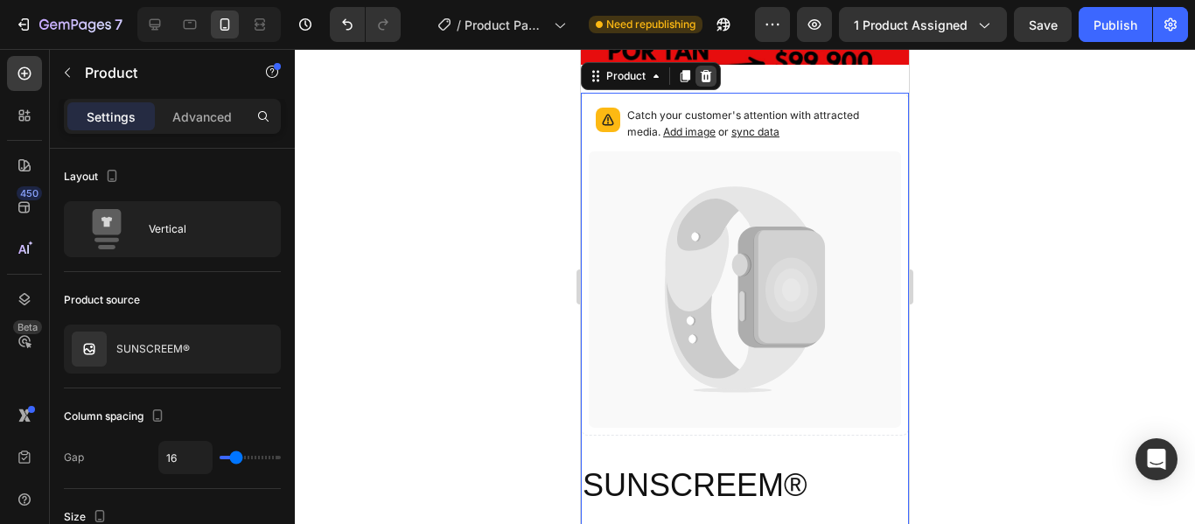
click at [708, 73] on icon at bounding box center [705, 76] width 11 height 12
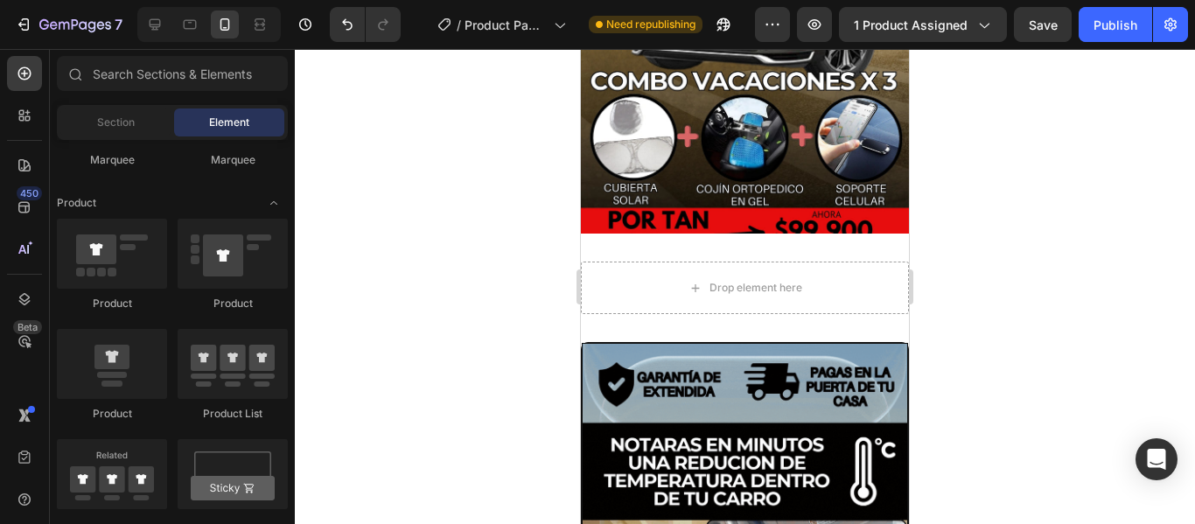
scroll to position [444, 0]
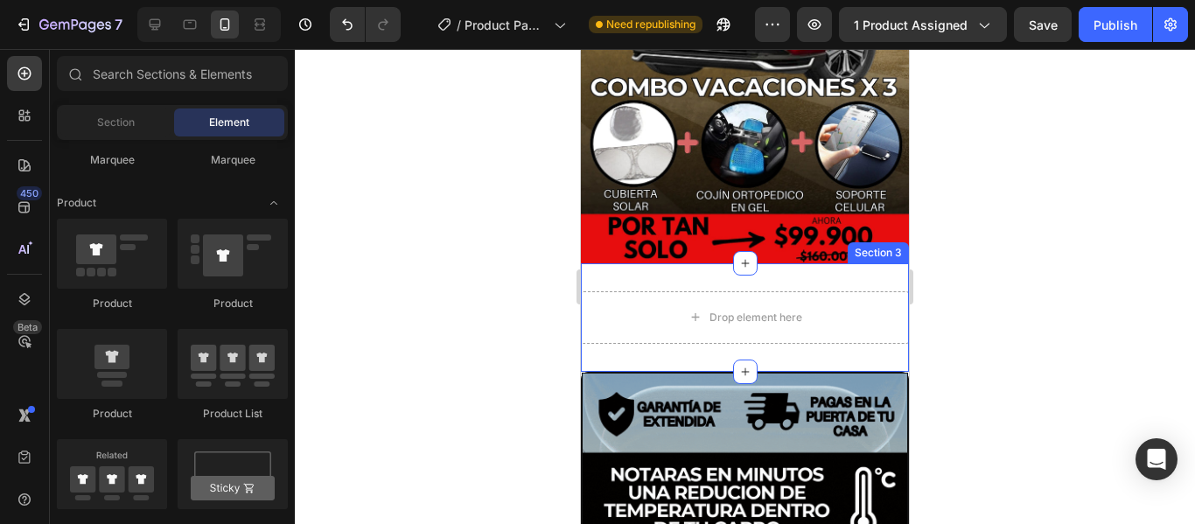
click at [667, 263] on div "Drop element here Section 3" at bounding box center [745, 317] width 328 height 108
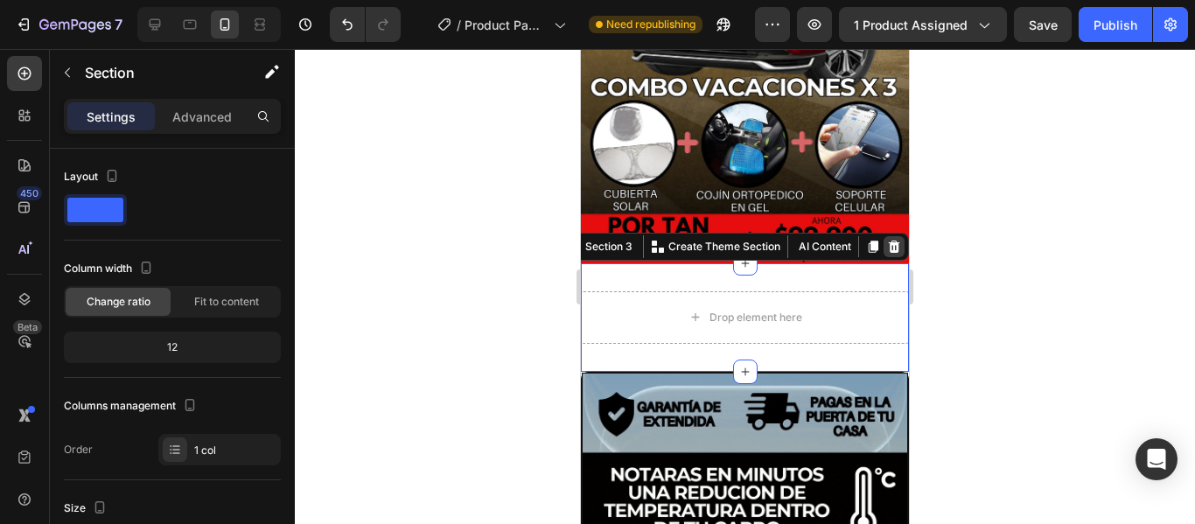
click at [887, 240] on icon at bounding box center [894, 247] width 14 height 14
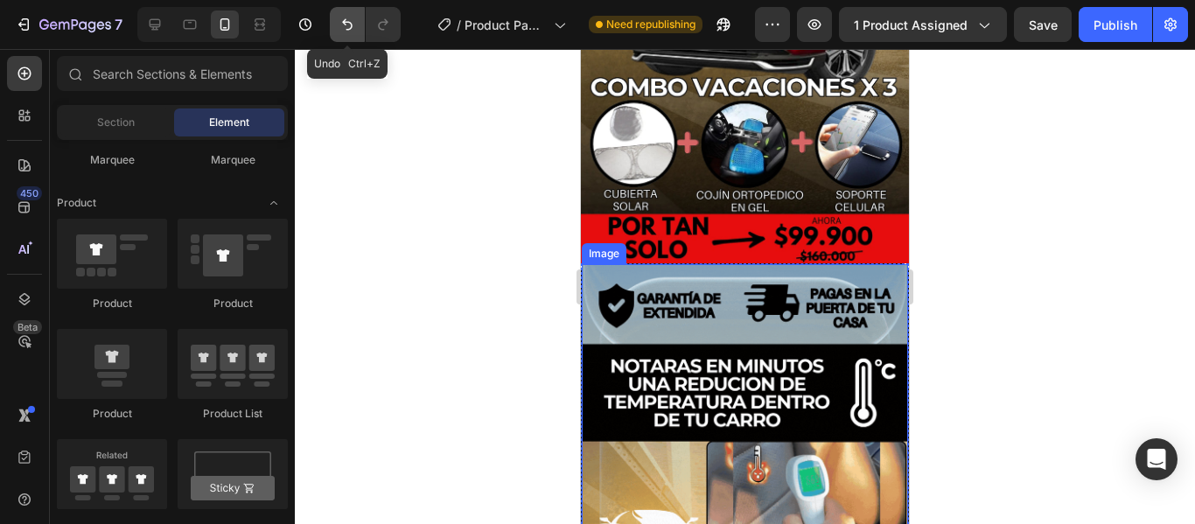
click at [352, 20] on icon "Undo/Redo" at bounding box center [346, 24] width 17 height 17
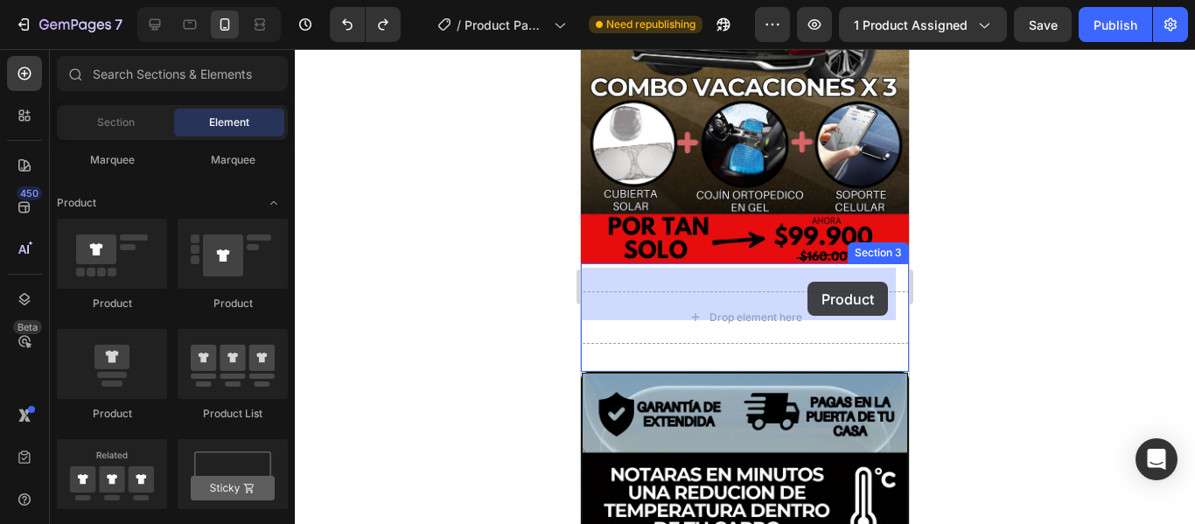
drag, startPoint x: 706, startPoint y: 310, endPoint x: 664, endPoint y: 283, distance: 50.0
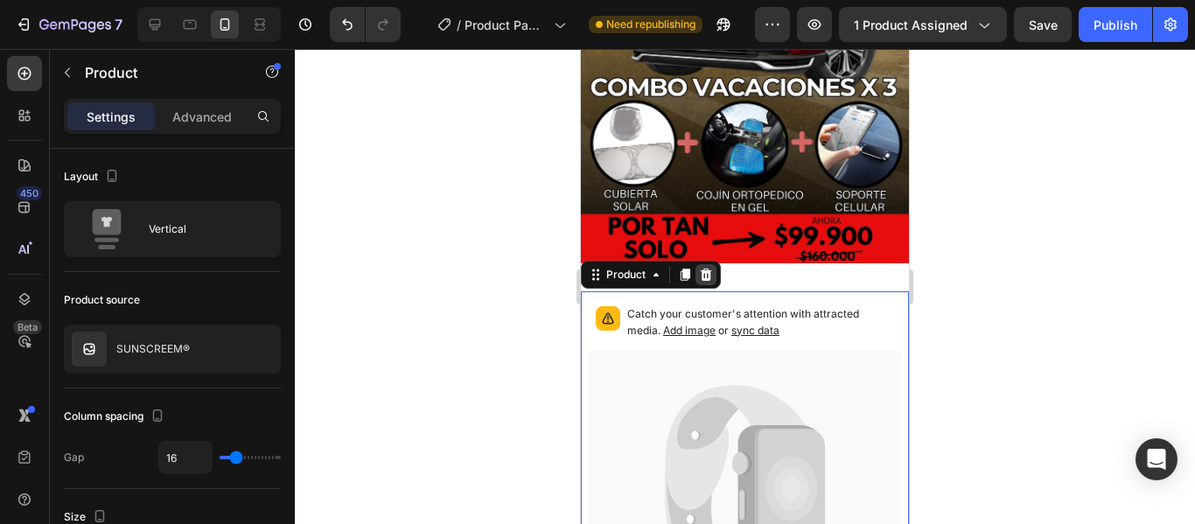
click at [701, 264] on div at bounding box center [705, 274] width 21 height 21
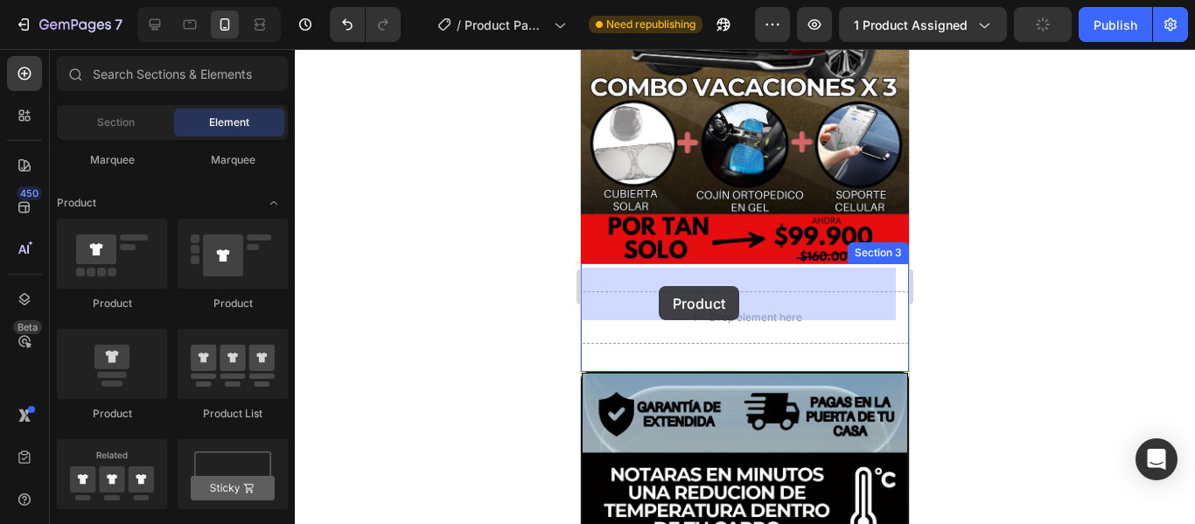
drag, startPoint x: 819, startPoint y: 302, endPoint x: 585, endPoint y: 283, distance: 235.1
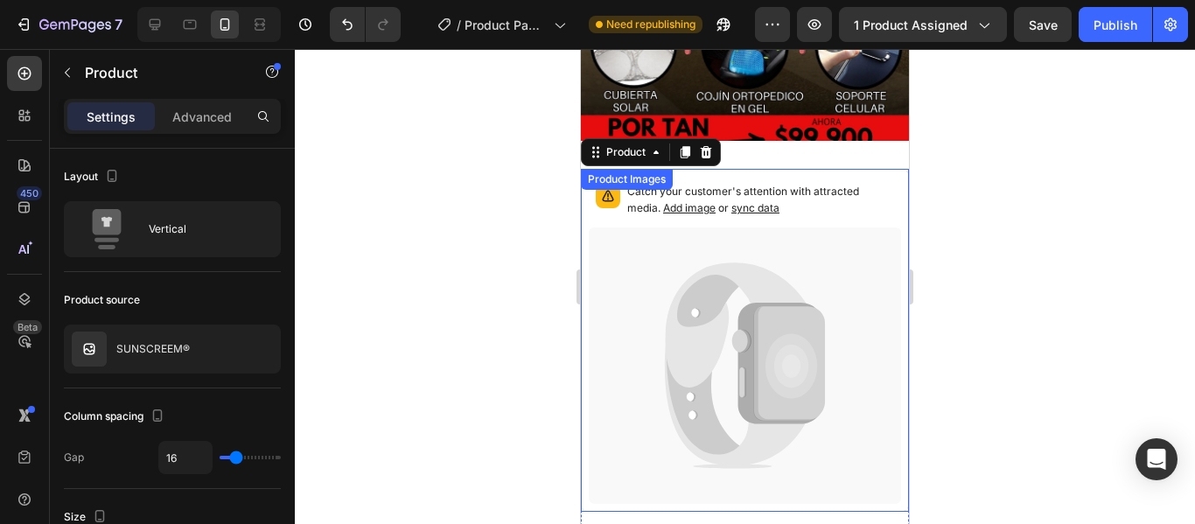
scroll to position [532, 0]
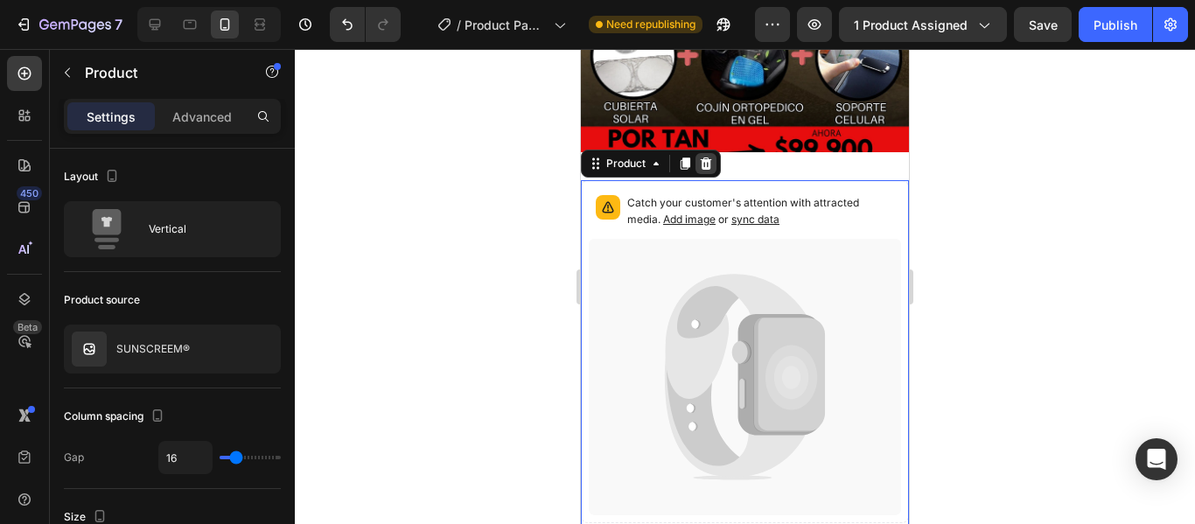
click at [707, 167] on icon at bounding box center [706, 164] width 14 height 14
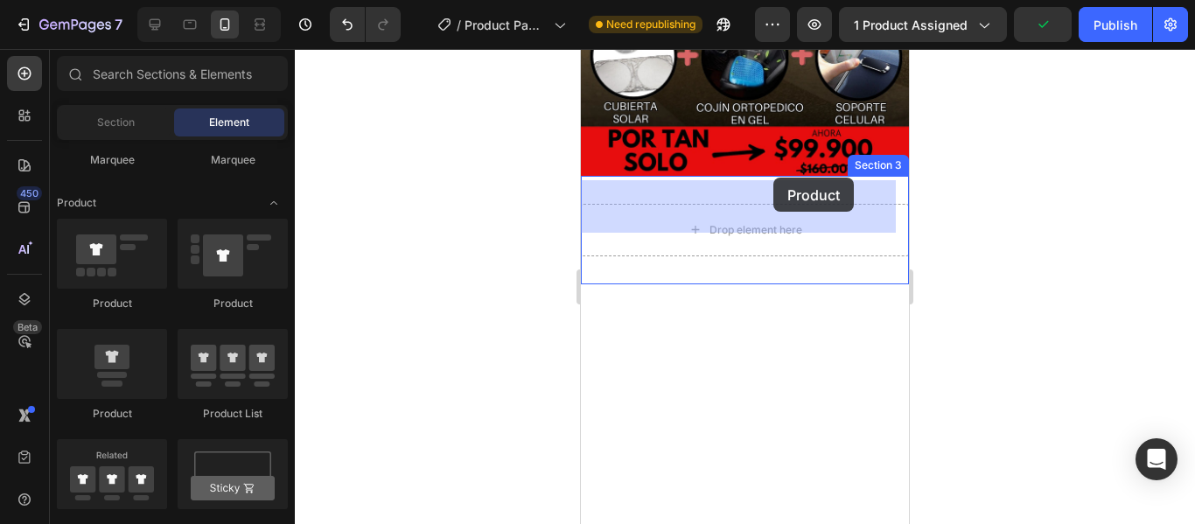
drag, startPoint x: 700, startPoint y: 422, endPoint x: 773, endPoint y: 178, distance: 254.8
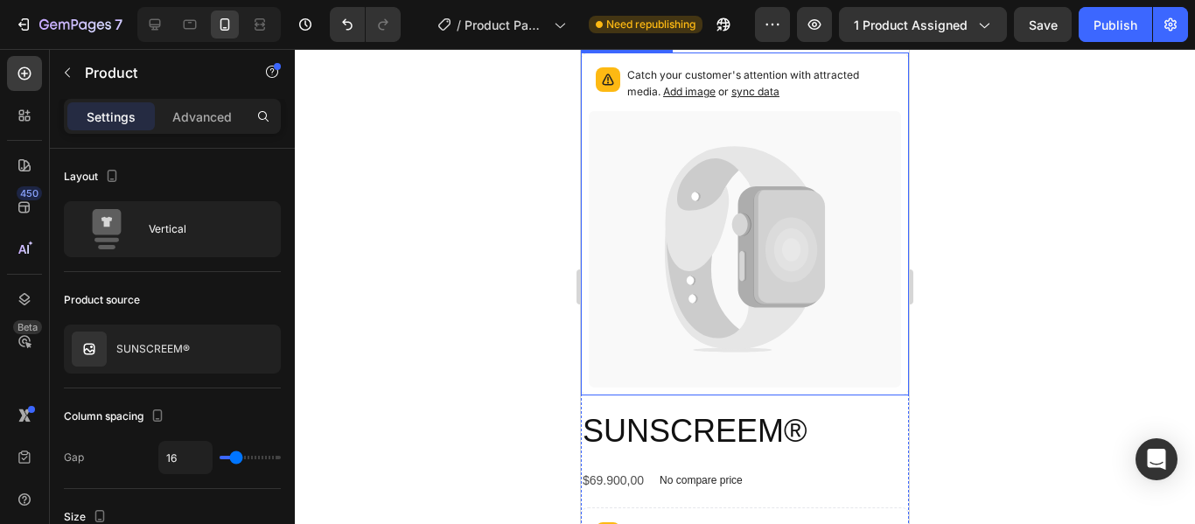
scroll to position [619, 0]
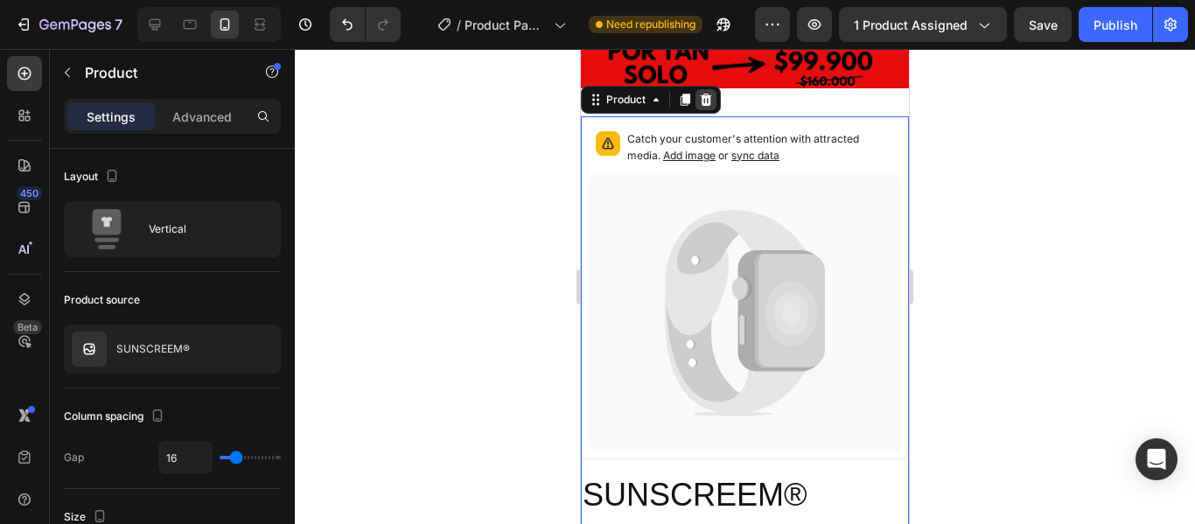
click at [710, 94] on icon at bounding box center [705, 100] width 11 height 12
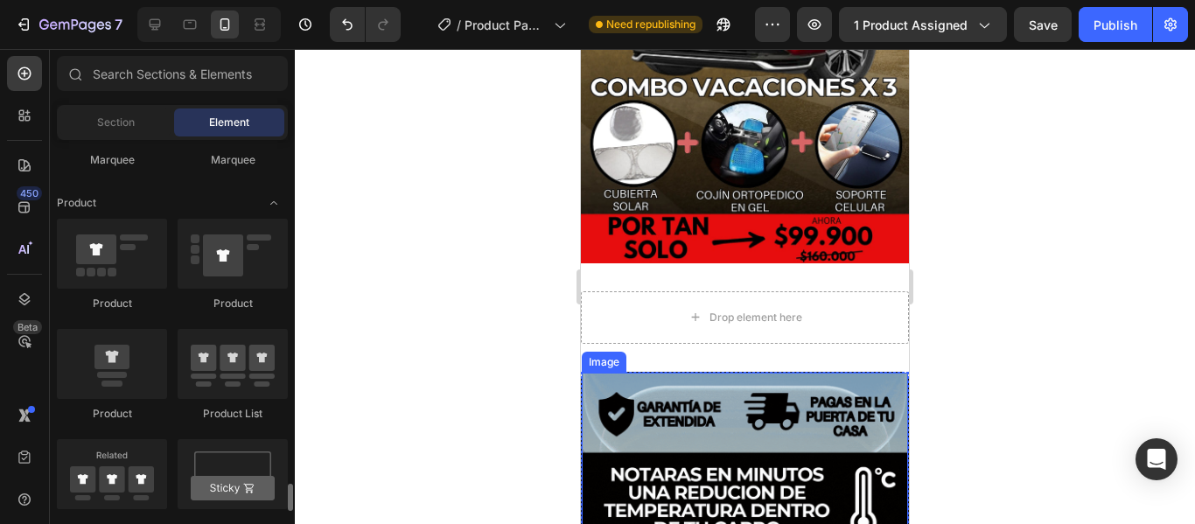
scroll to position [2361, 0]
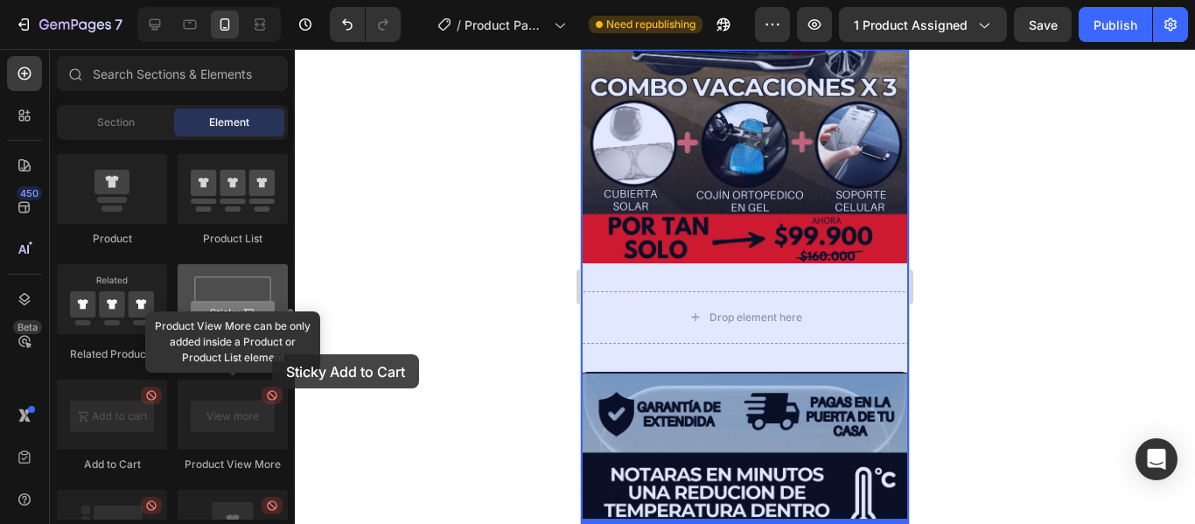
drag, startPoint x: 248, startPoint y: 299, endPoint x: 248, endPoint y: 323, distance: 23.6
click at [268, 348] on div "Sticky Add to Cart" at bounding box center [233, 313] width 110 height 98
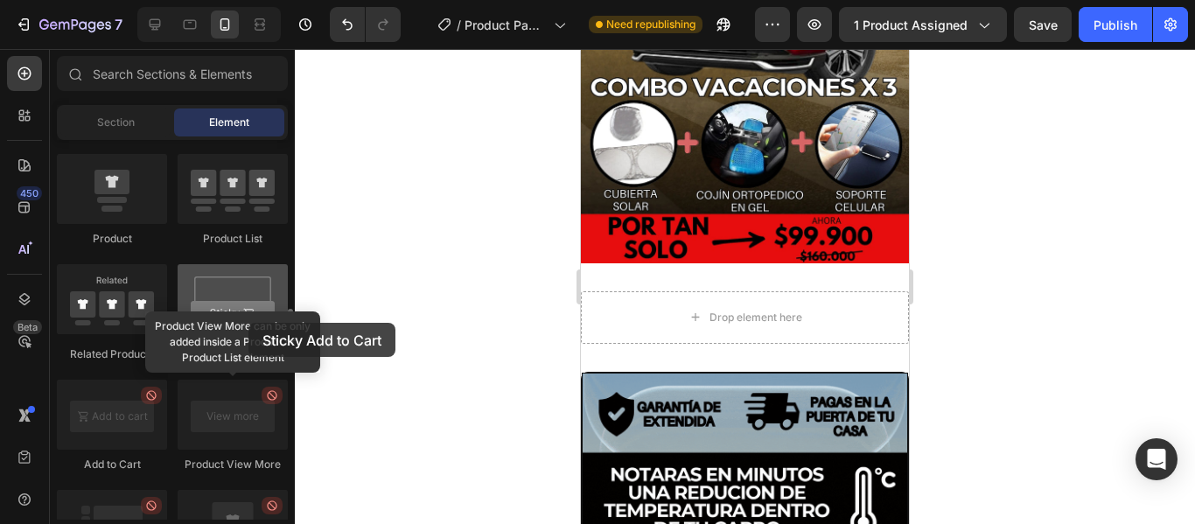
drag, startPoint x: 248, startPoint y: 323, endPoint x: 238, endPoint y: 305, distance: 20.4
click at [242, 312] on div "Sticky Add to Cart" at bounding box center [233, 313] width 110 height 98
click at [238, 305] on div at bounding box center [233, 299] width 110 height 70
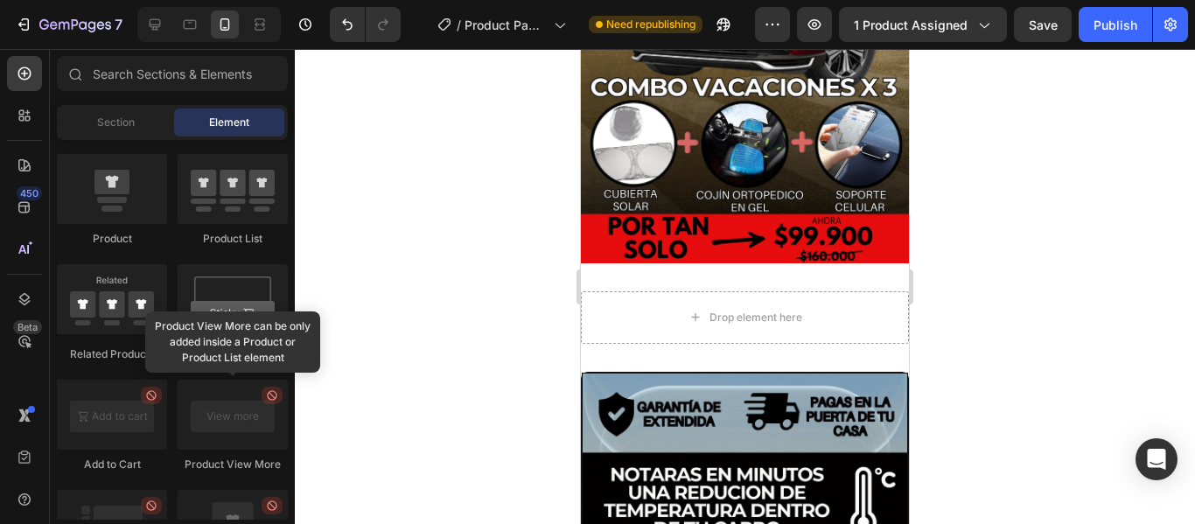
click at [418, 408] on div at bounding box center [745, 286] width 900 height 475
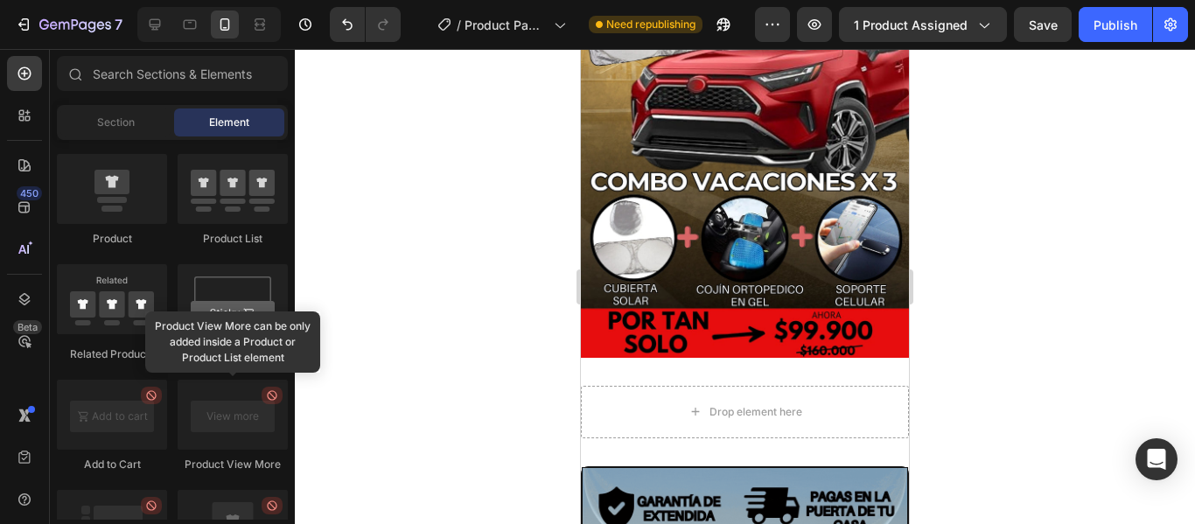
scroll to position [339, 0]
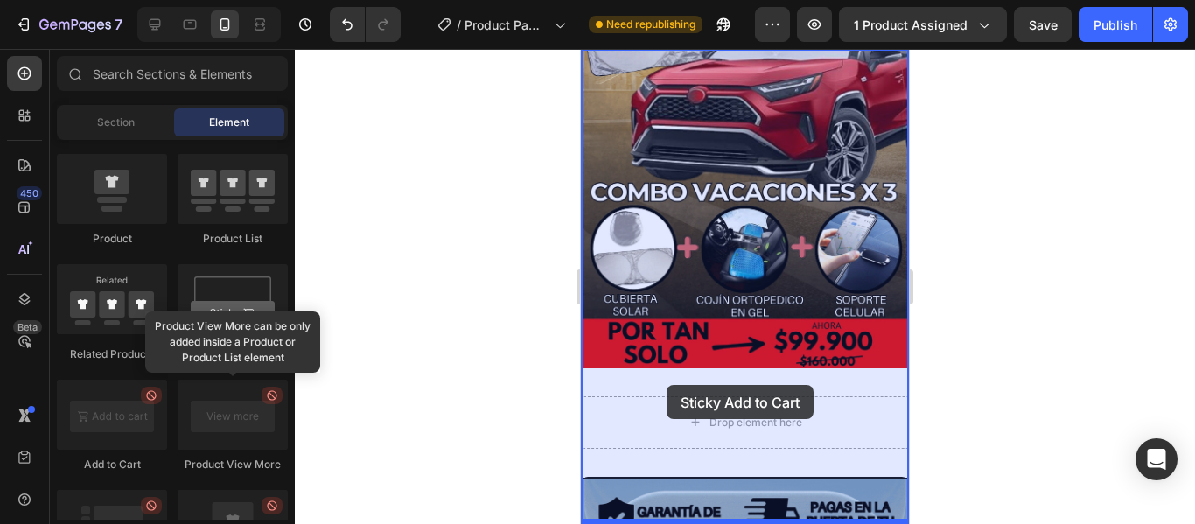
drag, startPoint x: 829, startPoint y: 352, endPoint x: 666, endPoint y: 385, distance: 166.0
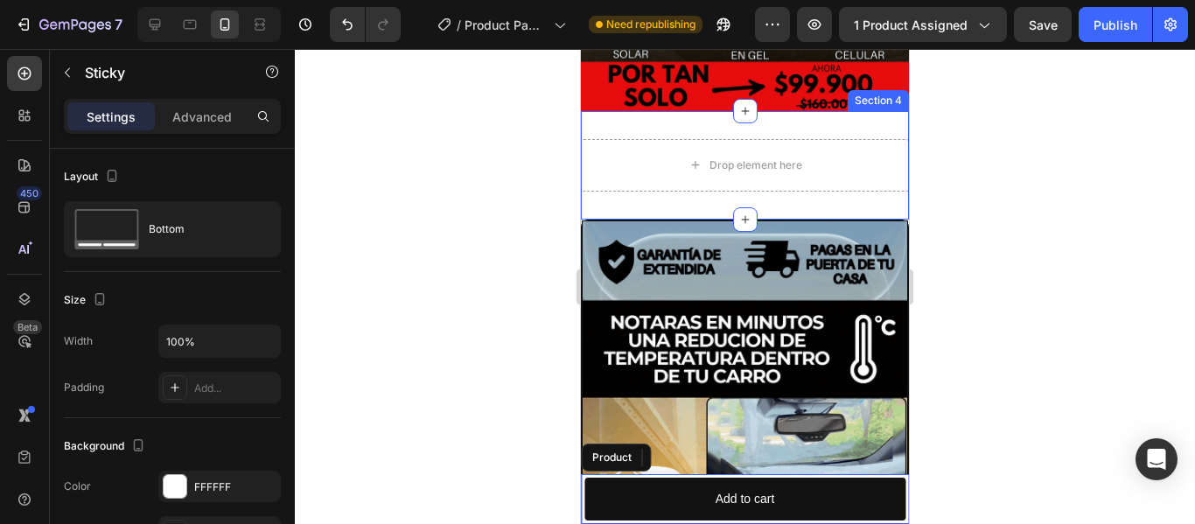
scroll to position [612, 0]
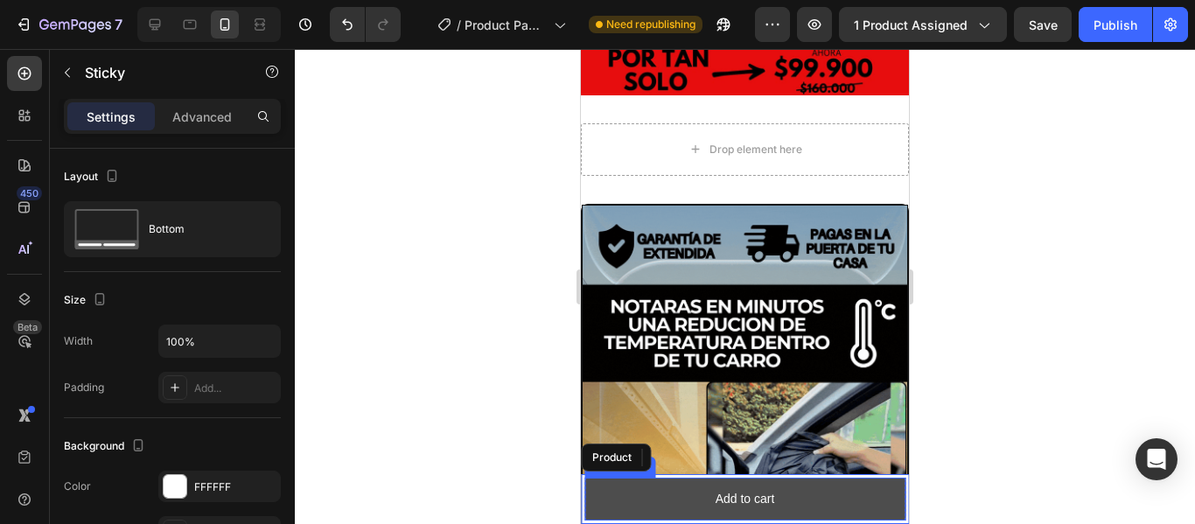
click at [652, 506] on button "Add to cart" at bounding box center [744, 498] width 321 height 43
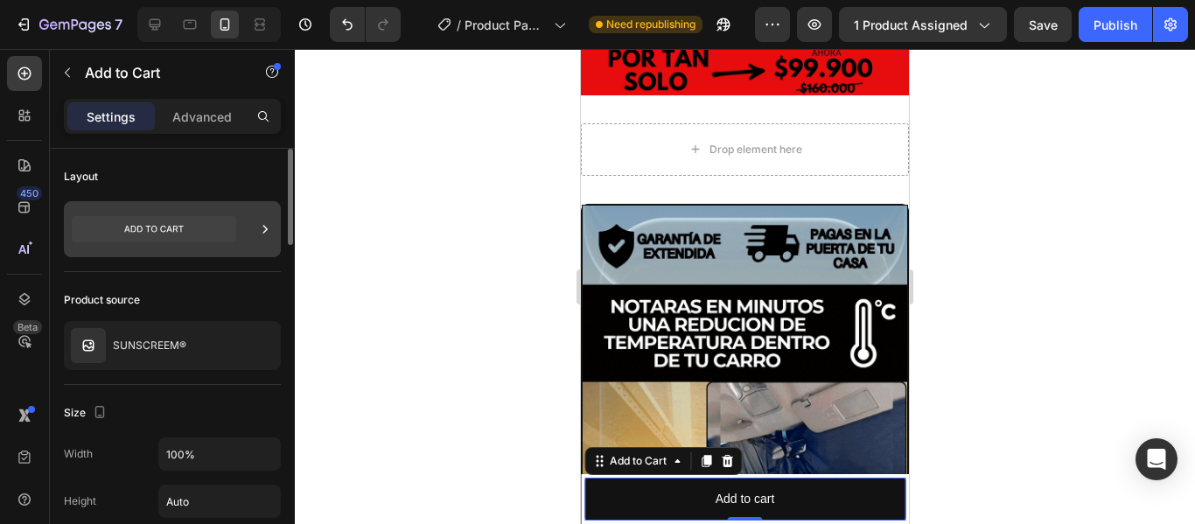
click at [246, 234] on div at bounding box center [172, 229] width 217 height 56
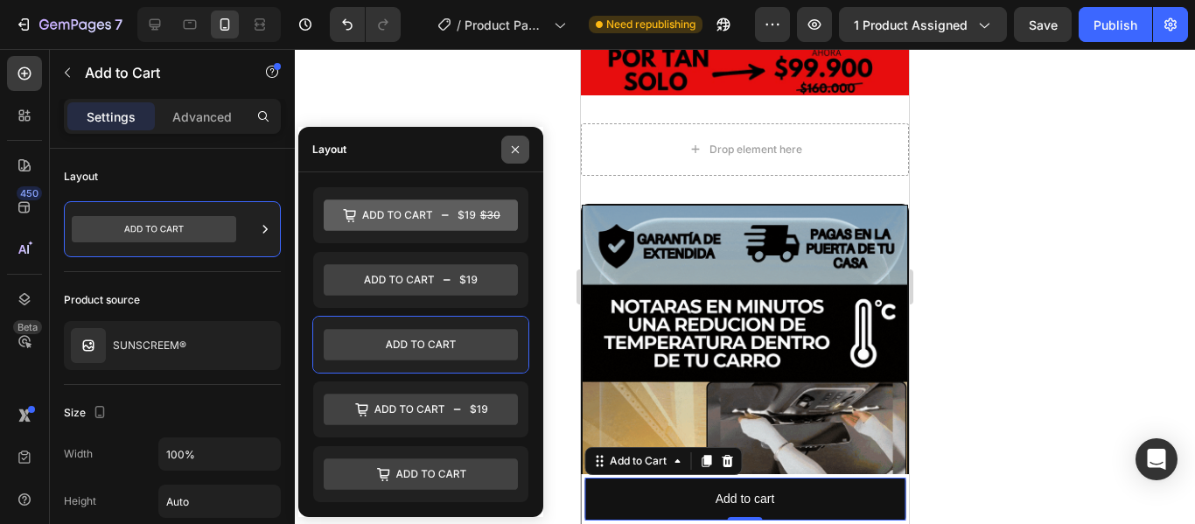
click at [512, 151] on icon "button" at bounding box center [515, 150] width 14 height 14
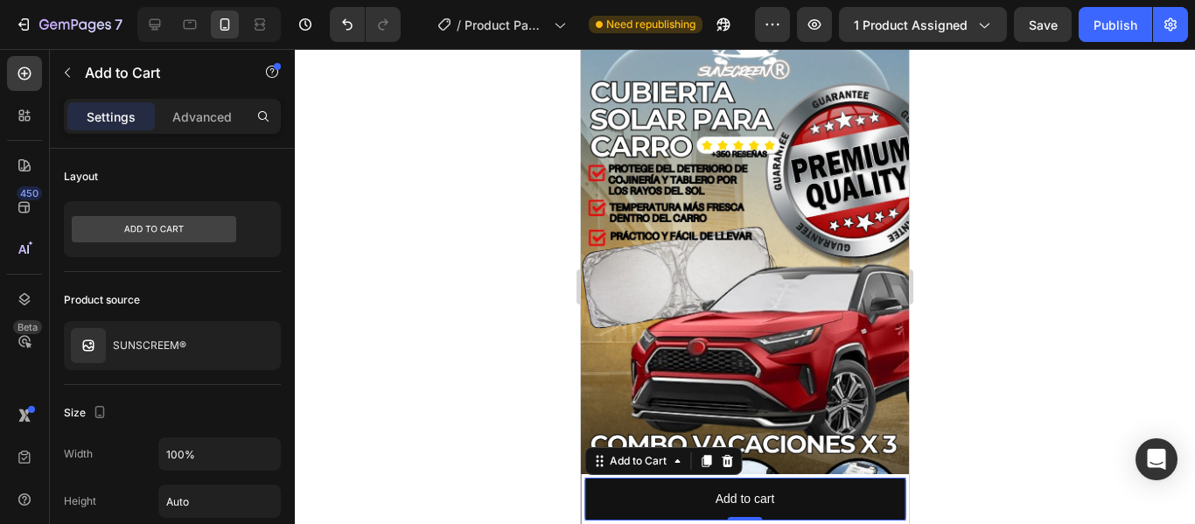
scroll to position [175, 0]
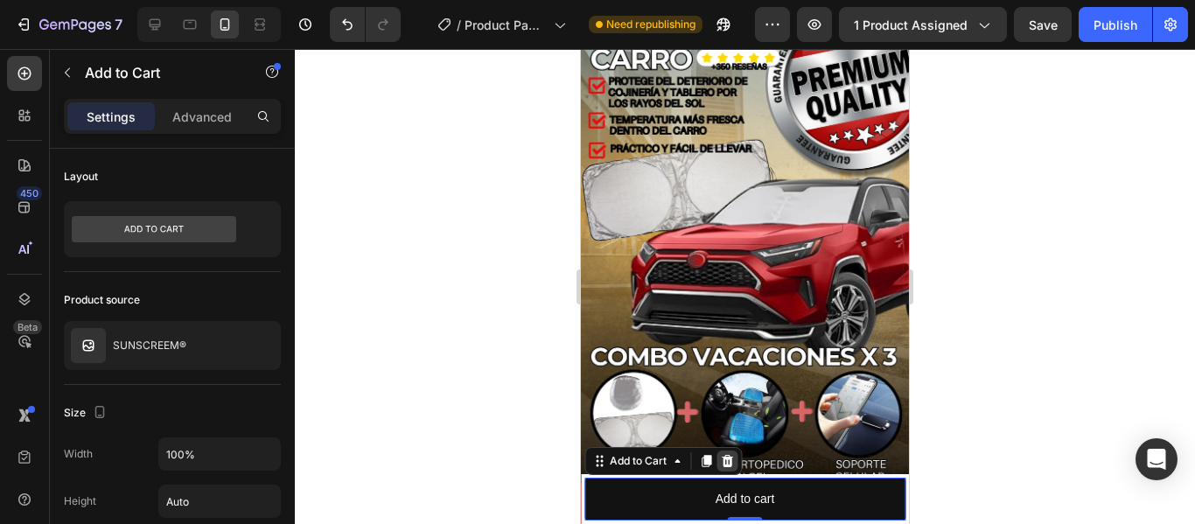
click at [729, 463] on icon at bounding box center [726, 461] width 11 height 12
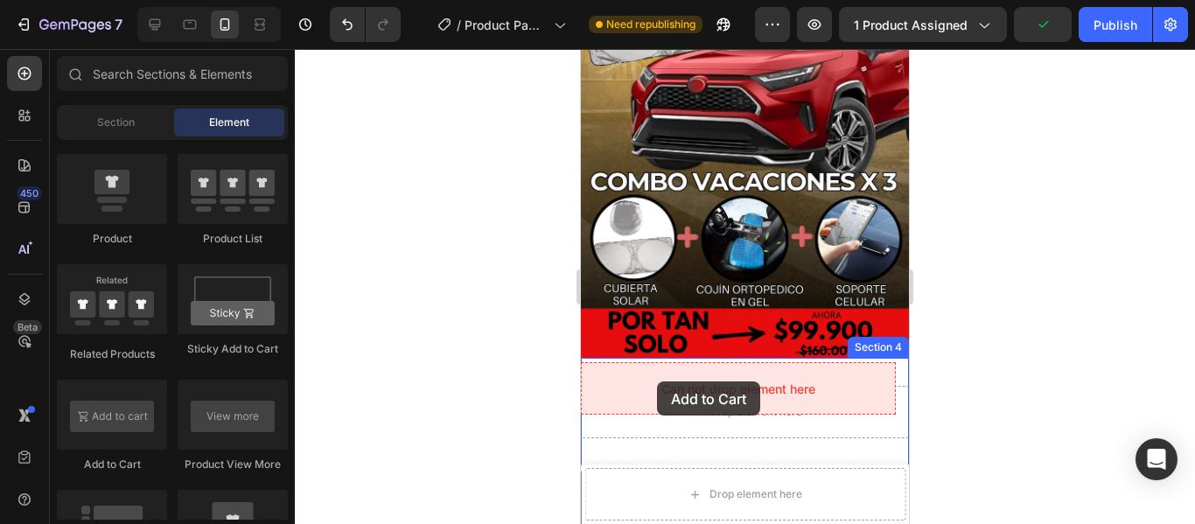
scroll to position [353, 0]
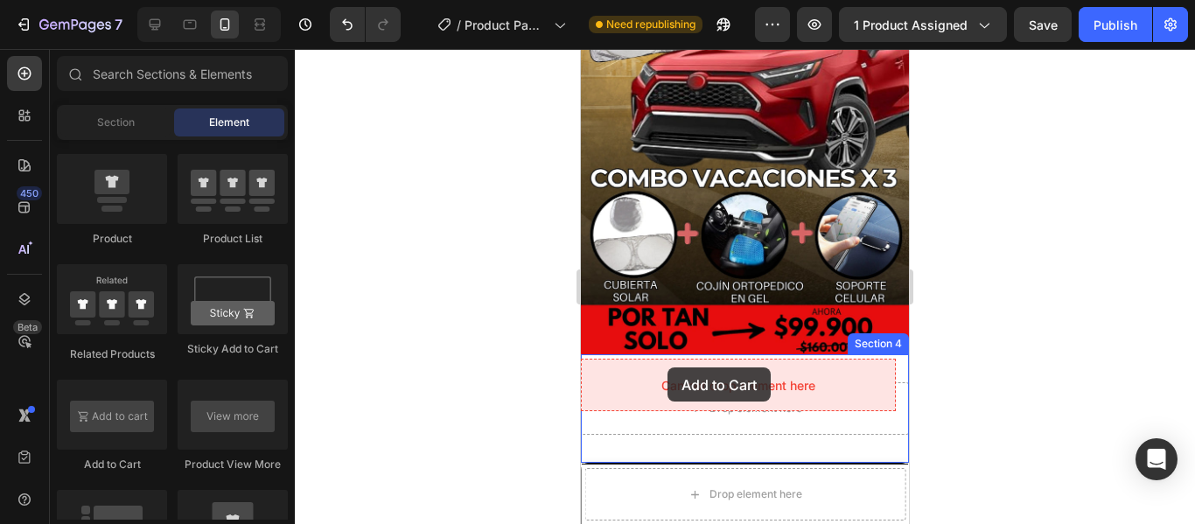
drag, startPoint x: 693, startPoint y: 455, endPoint x: 667, endPoint y: 367, distance: 91.1
drag, startPoint x: 811, startPoint y: 468, endPoint x: 688, endPoint y: 373, distance: 155.2
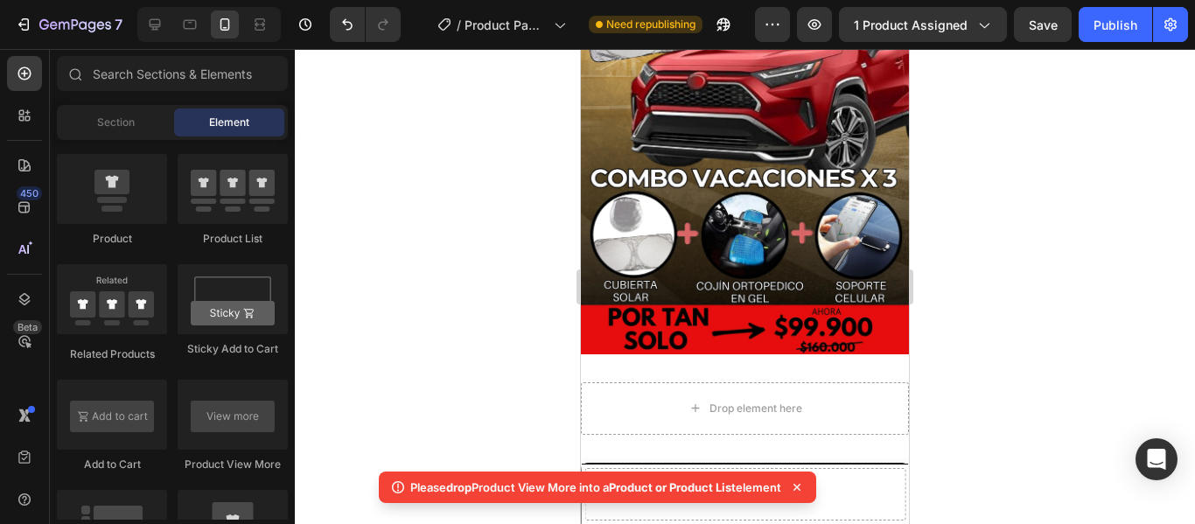
click at [802, 482] on icon at bounding box center [796, 486] width 17 height 17
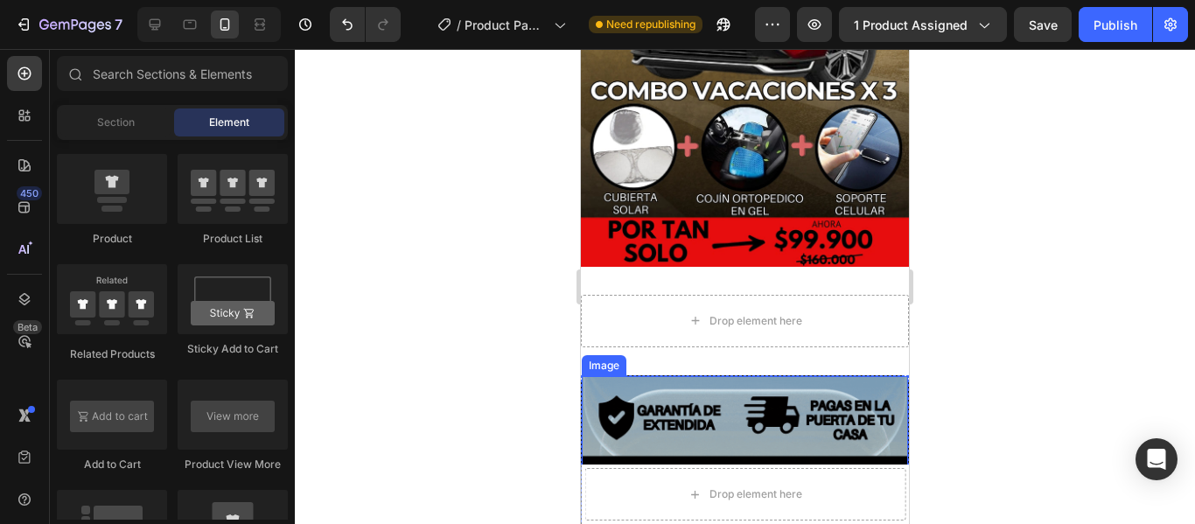
scroll to position [528, 0]
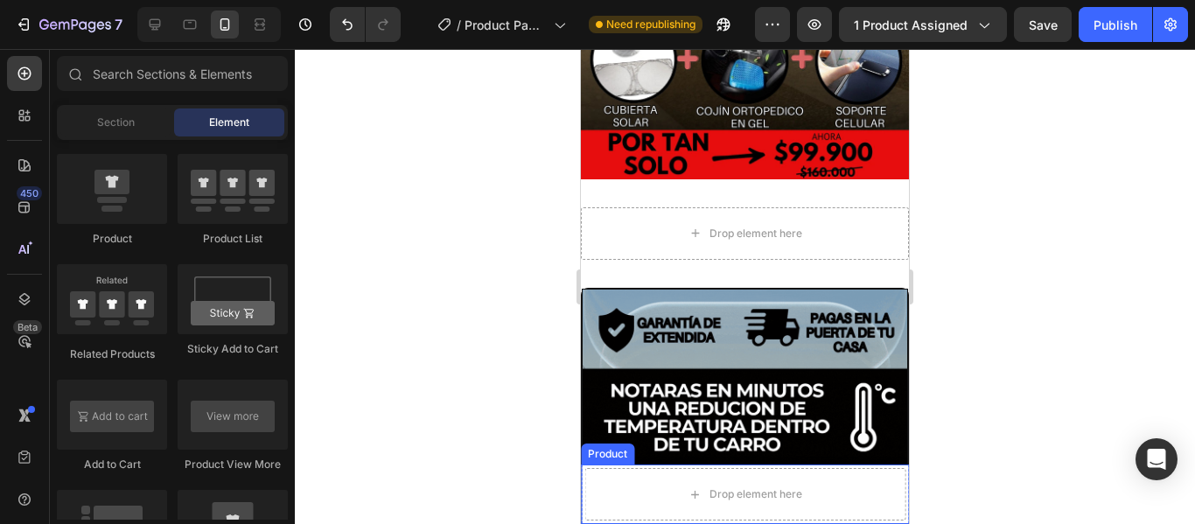
click at [807, 467] on div "Catch your customer's attention with attracted media. Add image or sync data Pr…" at bounding box center [745, 493] width 328 height 59
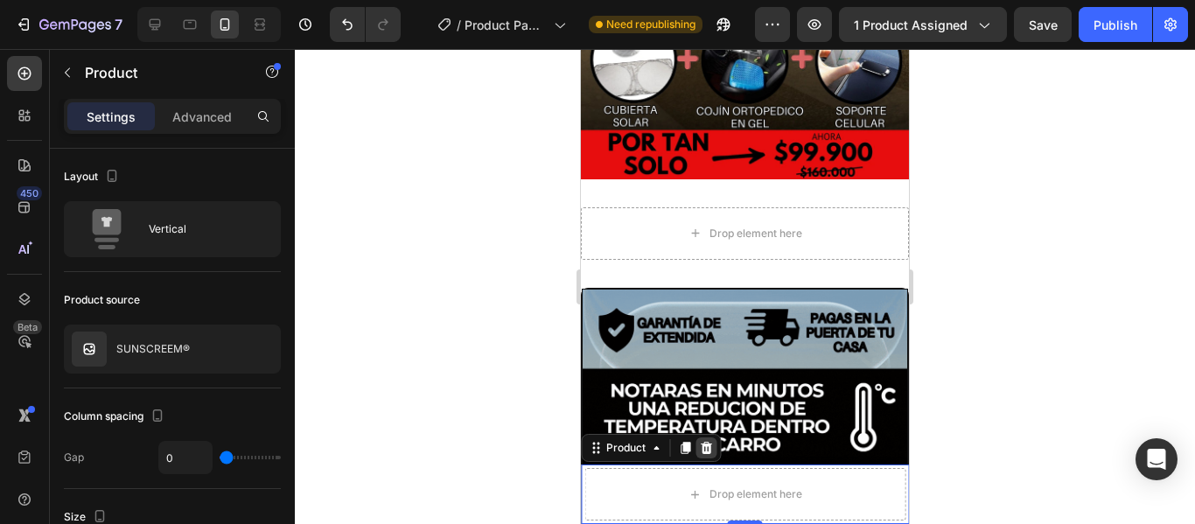
click at [706, 453] on icon at bounding box center [705, 448] width 11 height 12
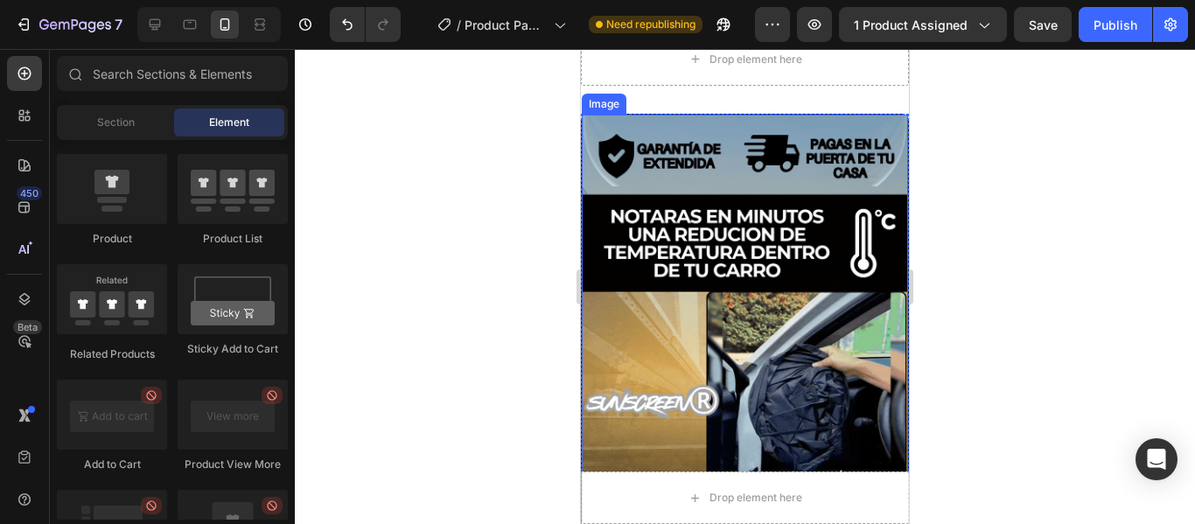
scroll to position [703, 0]
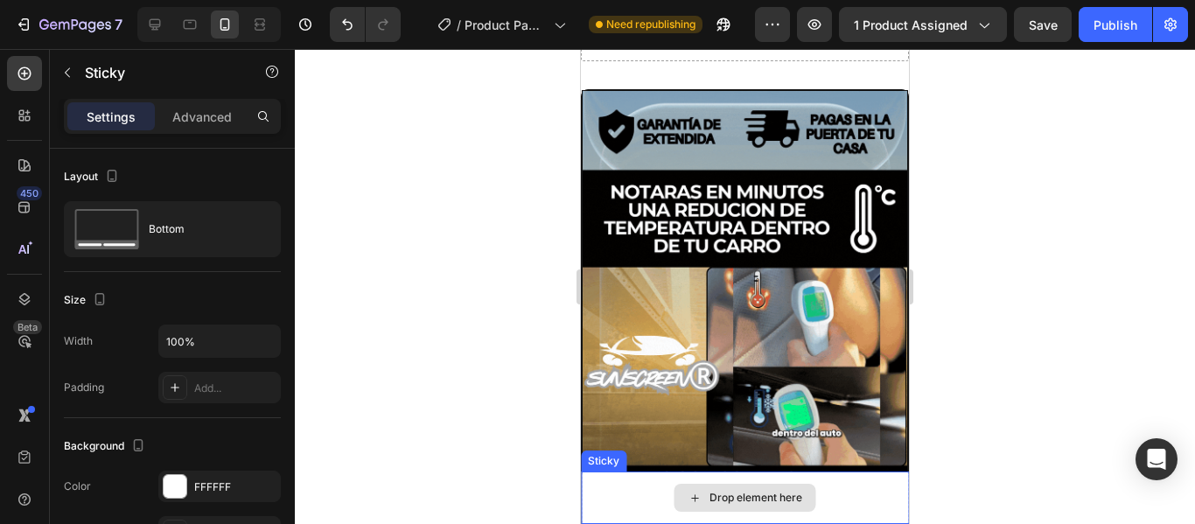
click at [830, 502] on div "Drop element here" at bounding box center [745, 497] width 328 height 52
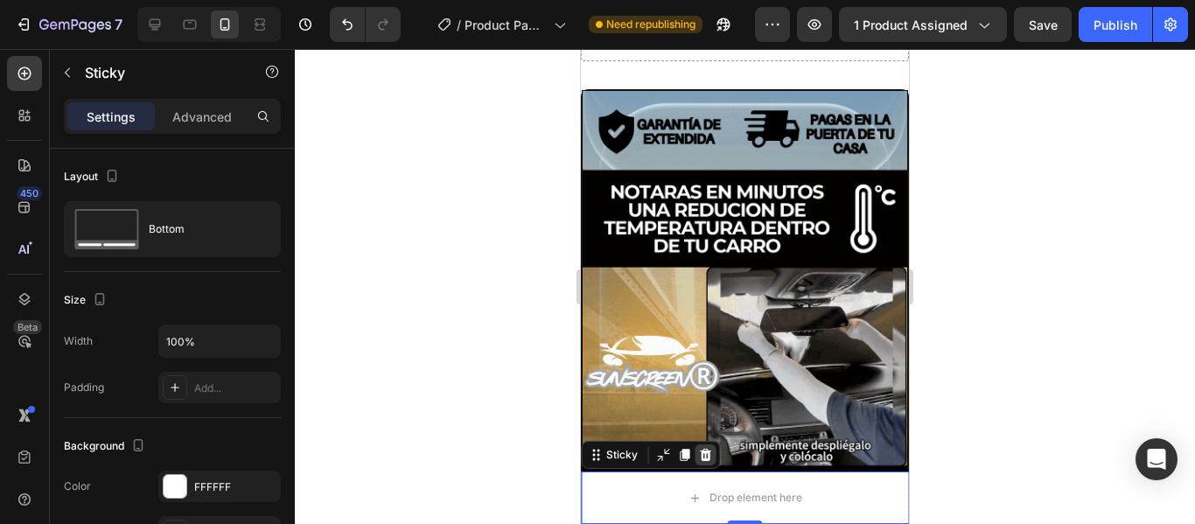
click at [705, 457] on icon at bounding box center [705, 455] width 11 height 12
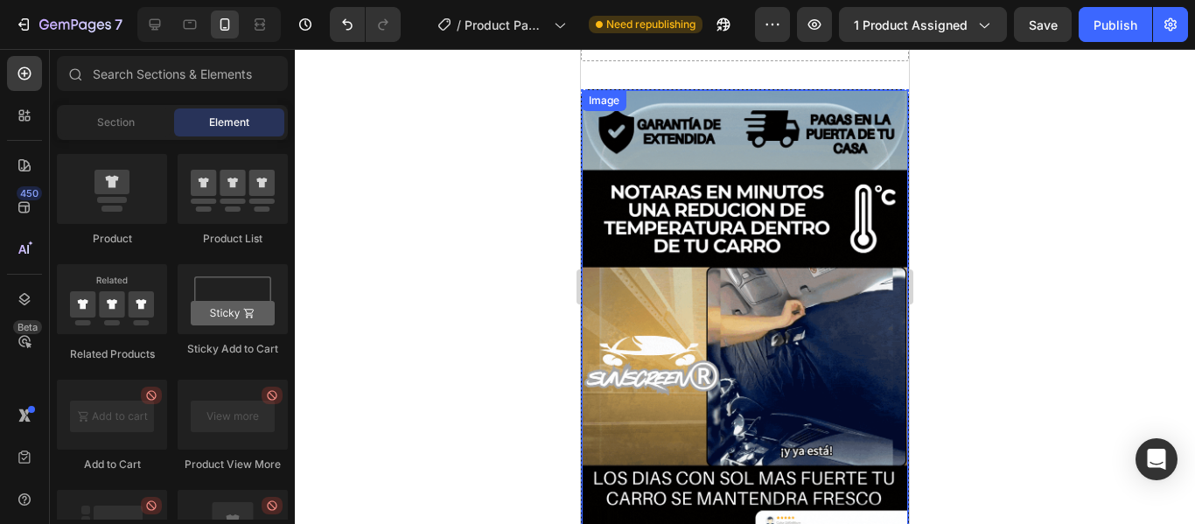
scroll to position [441, 0]
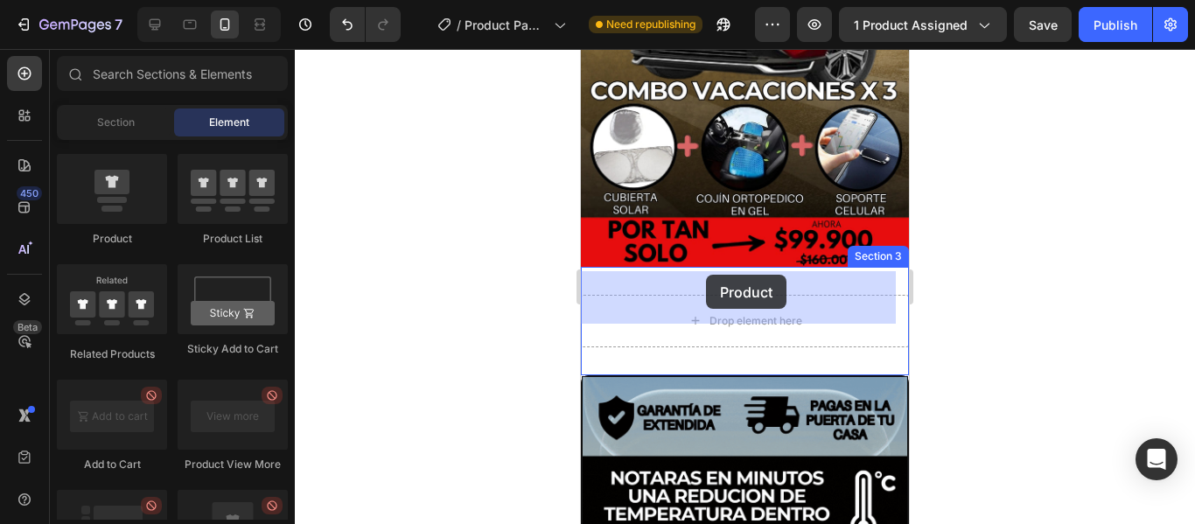
drag, startPoint x: 707, startPoint y: 248, endPoint x: 706, endPoint y: 275, distance: 26.3
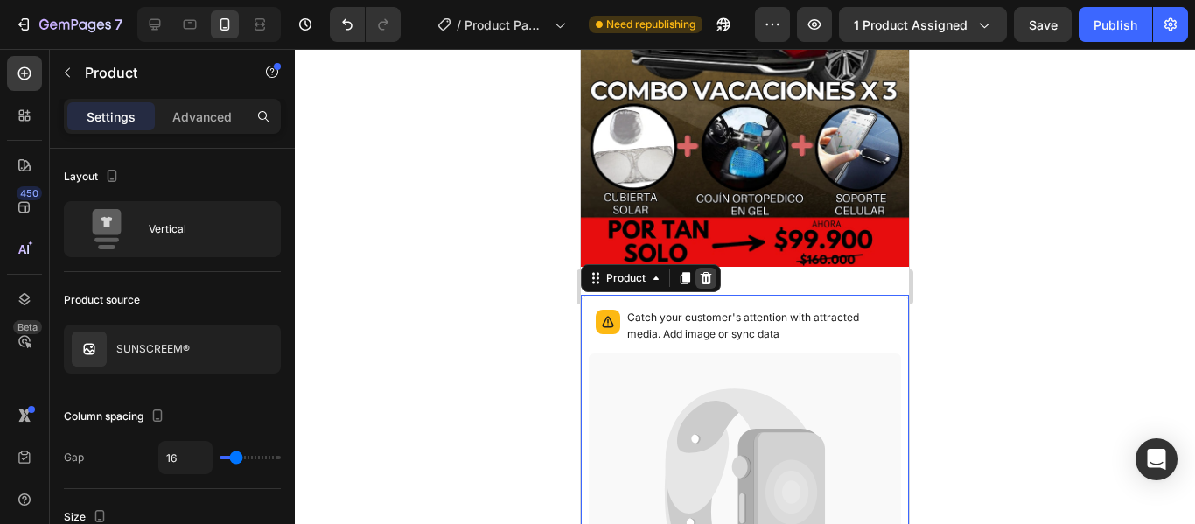
click at [707, 272] on icon at bounding box center [705, 278] width 11 height 12
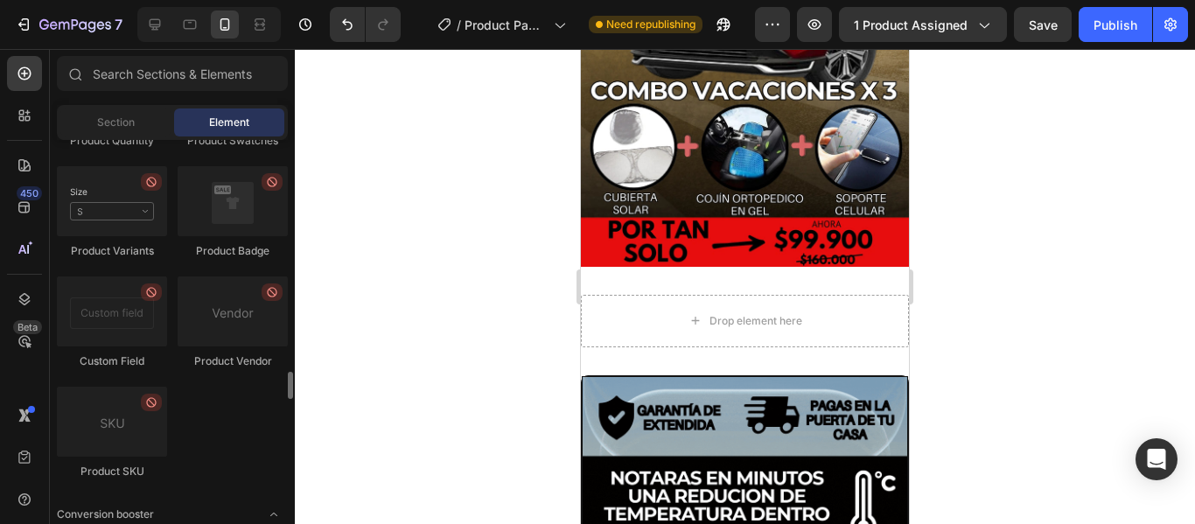
scroll to position [2798, 0]
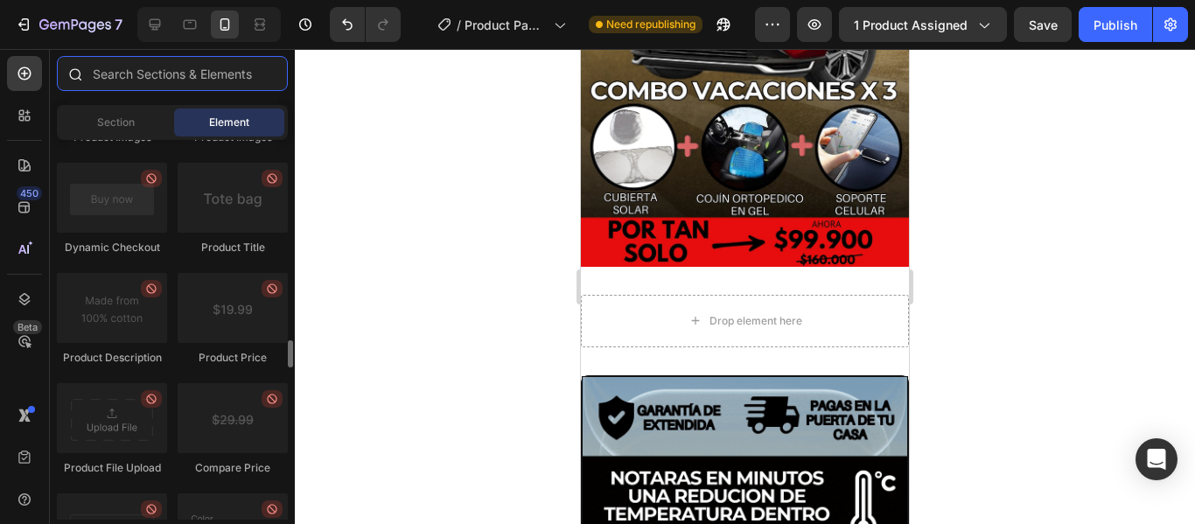
click at [144, 73] on input "text" at bounding box center [172, 73] width 231 height 35
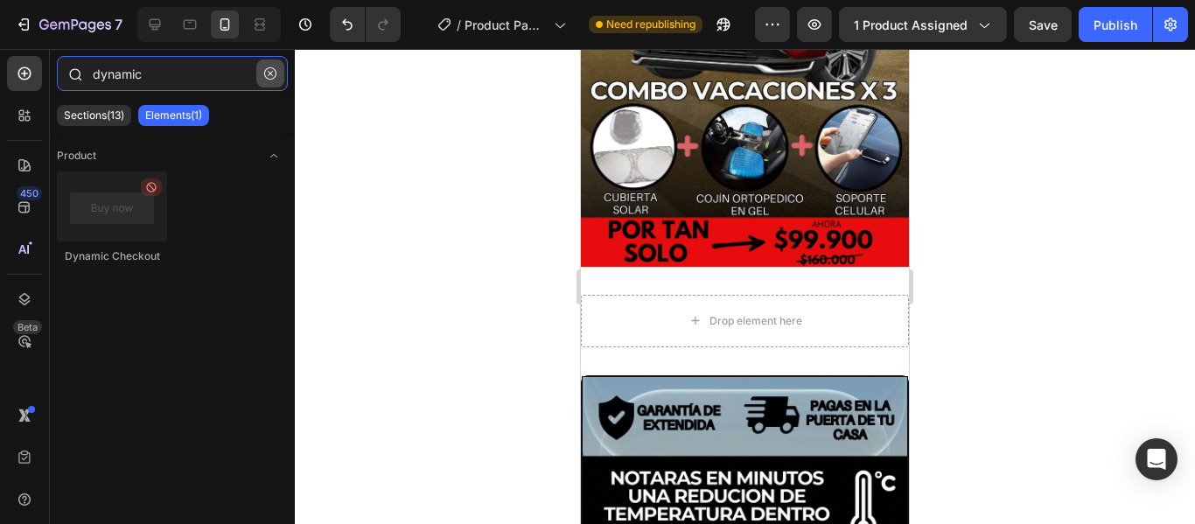
type input "dynamic"
click at [272, 77] on icon "button" at bounding box center [270, 73] width 12 height 12
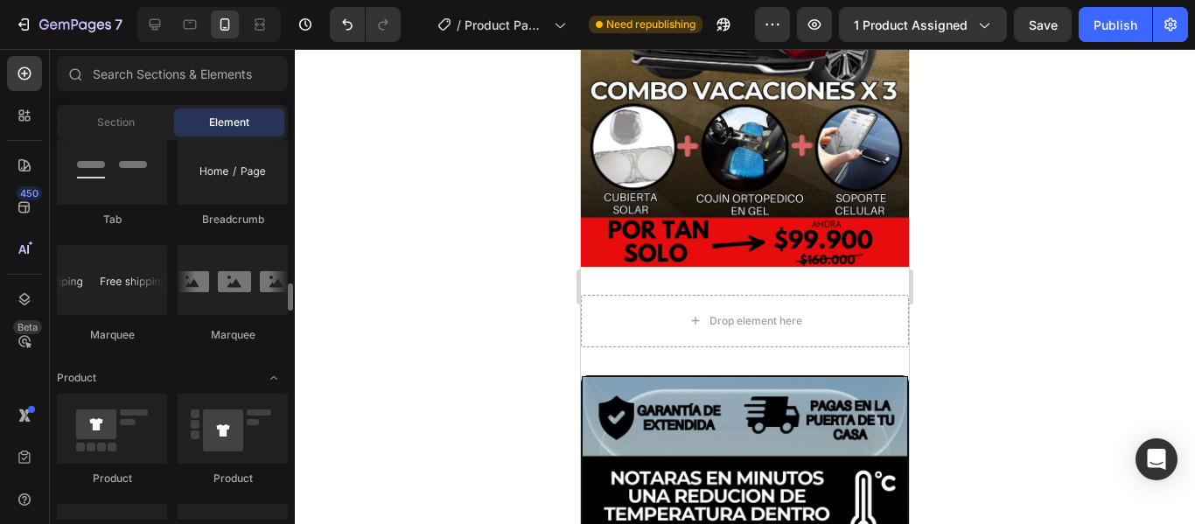
scroll to position [2186, 0]
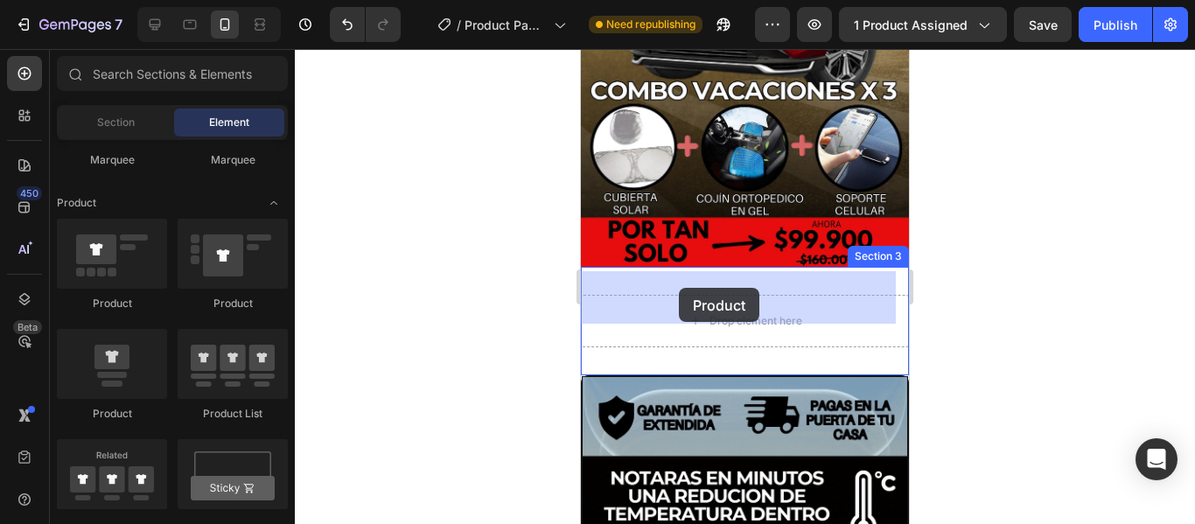
drag, startPoint x: 691, startPoint y: 424, endPoint x: 679, endPoint y: 288, distance: 137.0
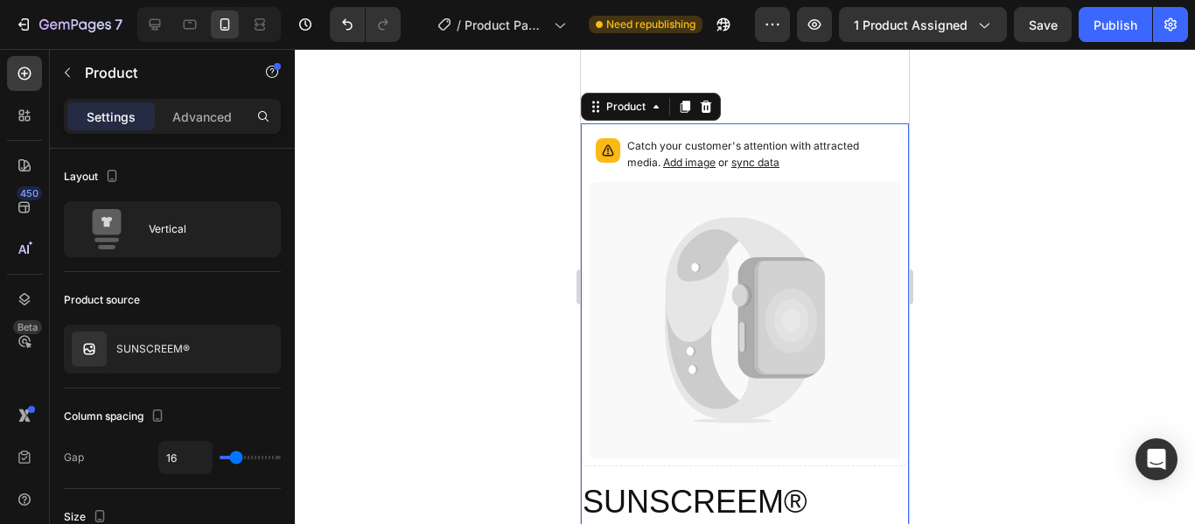
scroll to position [528, 0]
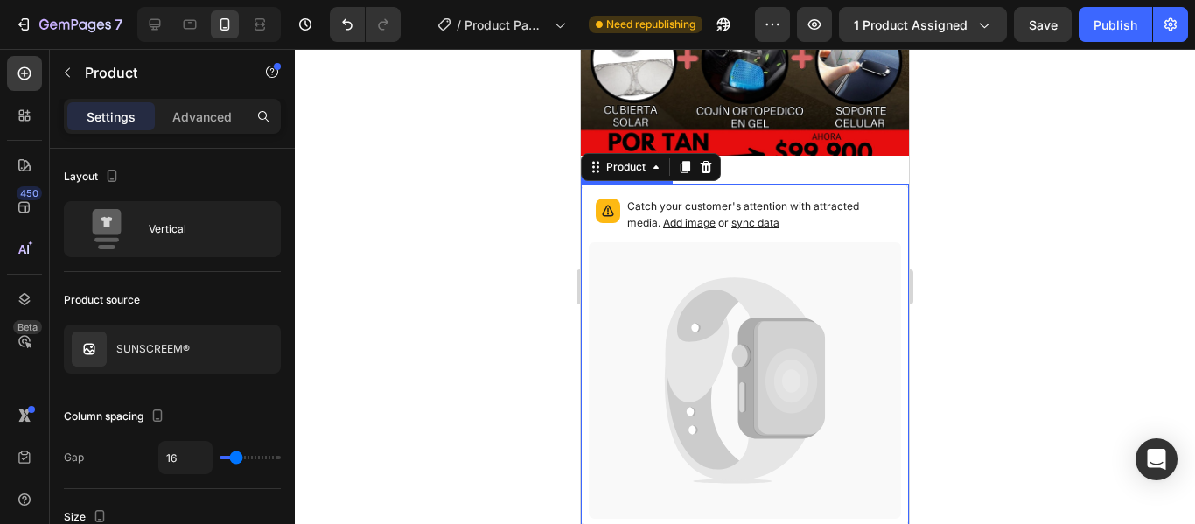
click at [808, 213] on p "Catch your customer's attention with attracted media. Add image or sync data" at bounding box center [760, 215] width 267 height 33
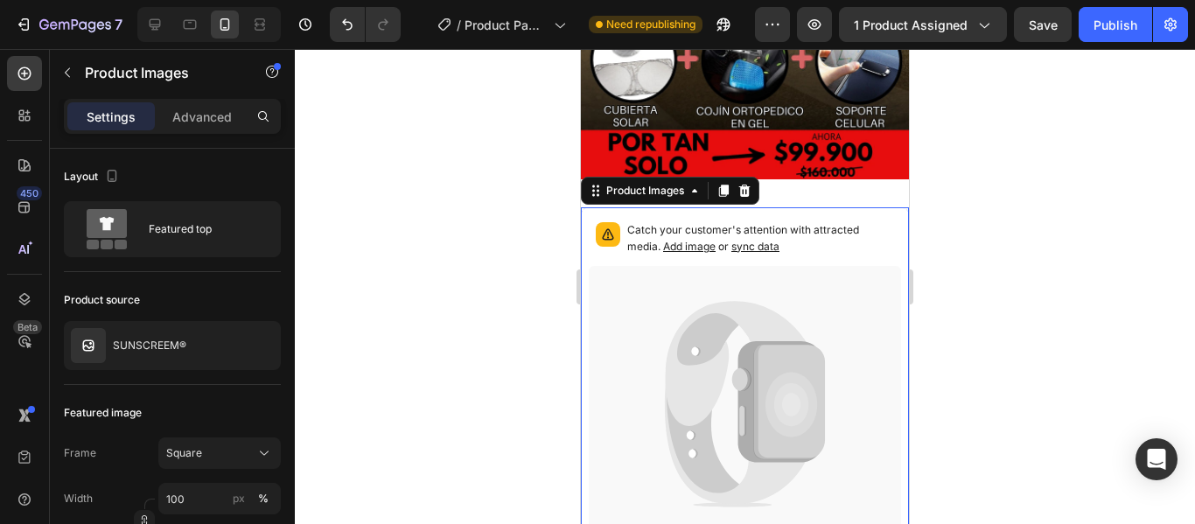
click at [714, 240] on span "Add image" at bounding box center [689, 246] width 52 height 13
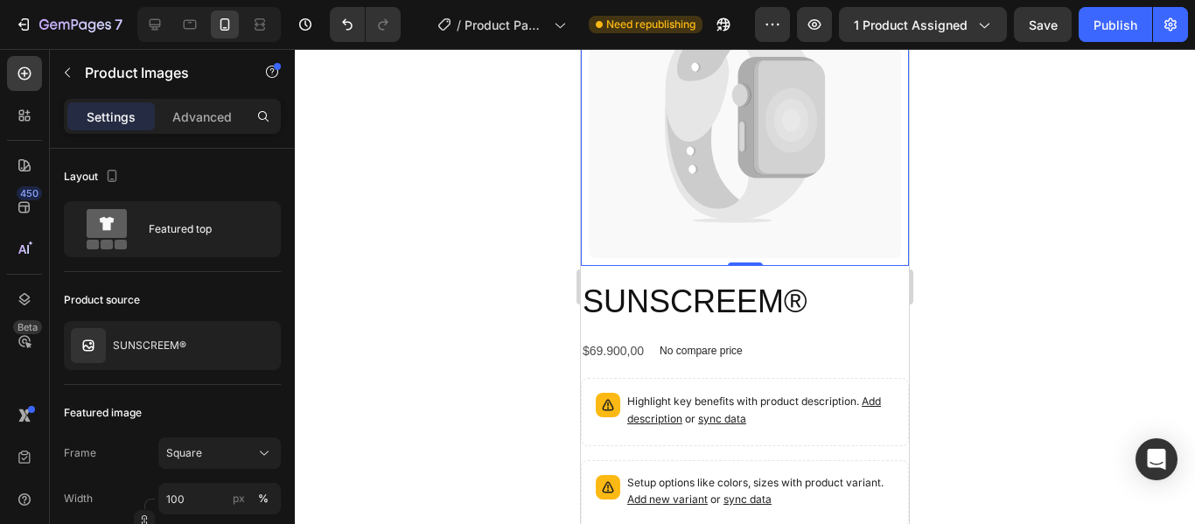
scroll to position [791, 0]
click at [774, 337] on div "$69.900,00 Product Price Product Price No compare price Product Price Row" at bounding box center [745, 349] width 328 height 25
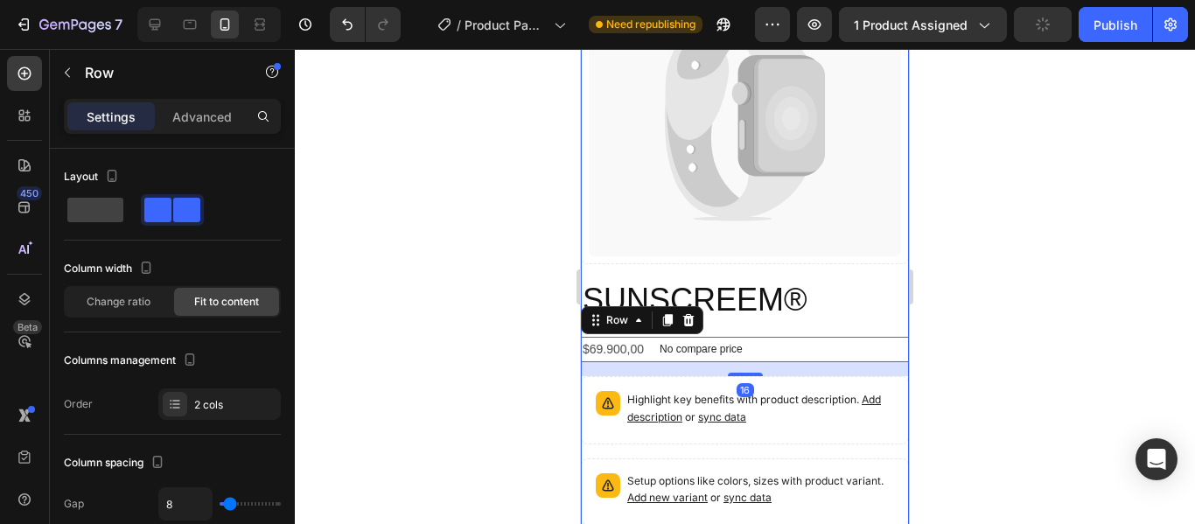
click at [800, 213] on icon at bounding box center [745, 118] width 312 height 276
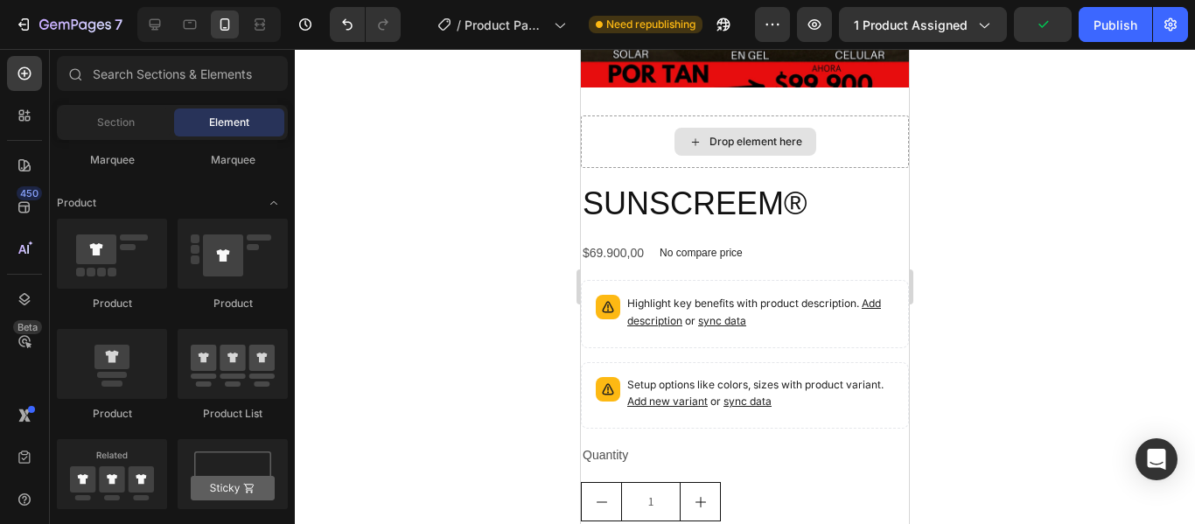
scroll to position [528, 0]
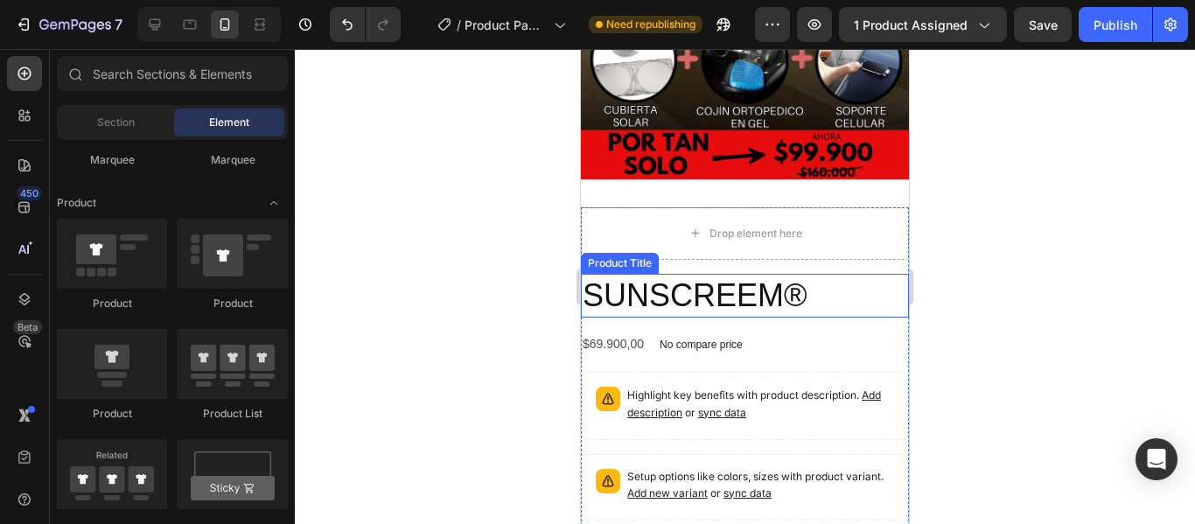
click at [827, 289] on h2 "SUNSCREEM®" at bounding box center [745, 296] width 328 height 45
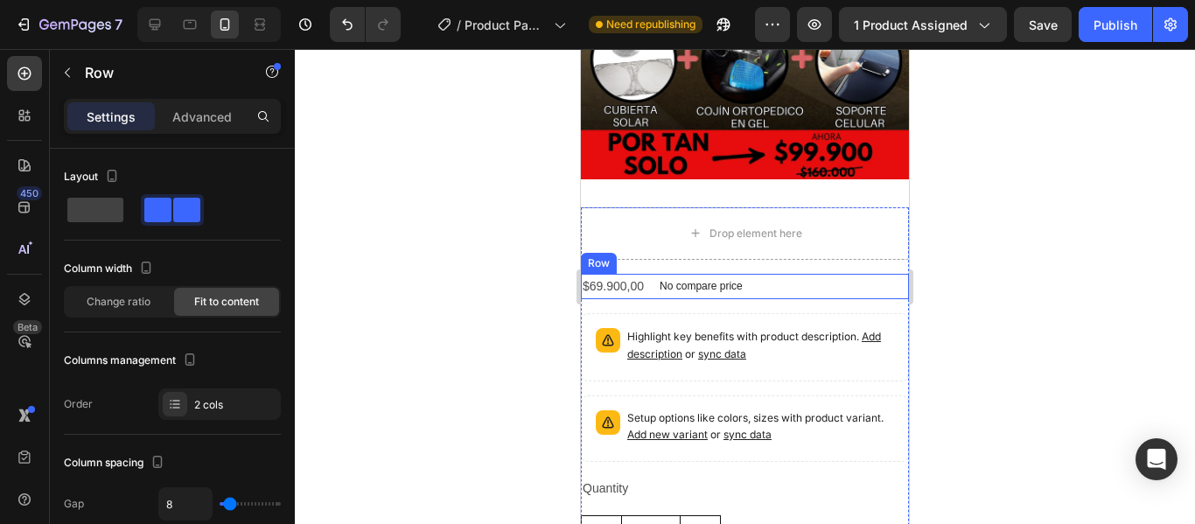
click at [822, 274] on div "$69.900,00 Product Price Product Price No compare price Product Price Row" at bounding box center [745, 286] width 328 height 25
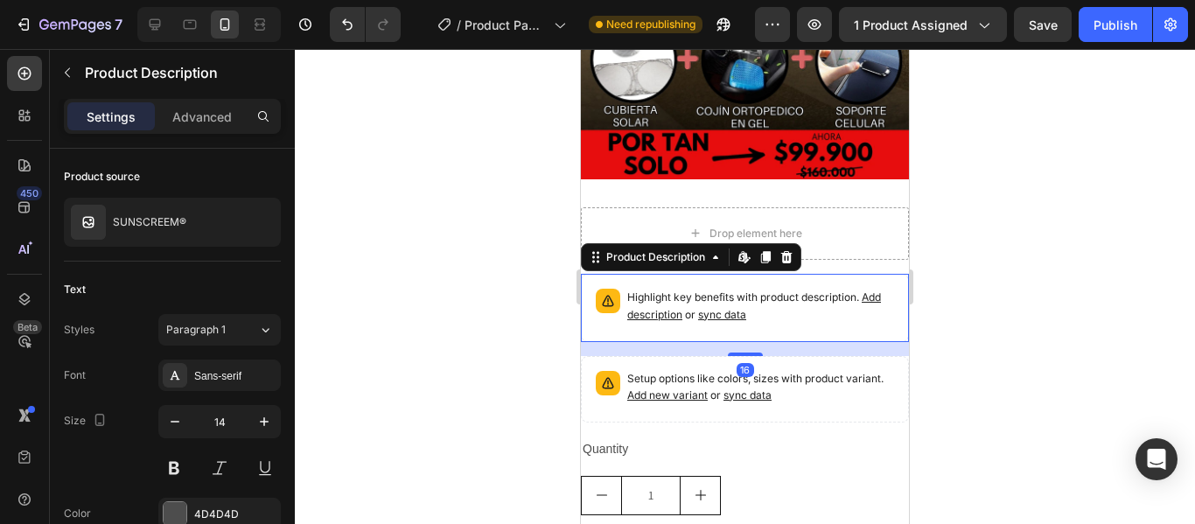
click at [822, 289] on p "Highlight key benefits with product description. Add description or sync data" at bounding box center [760, 306] width 267 height 35
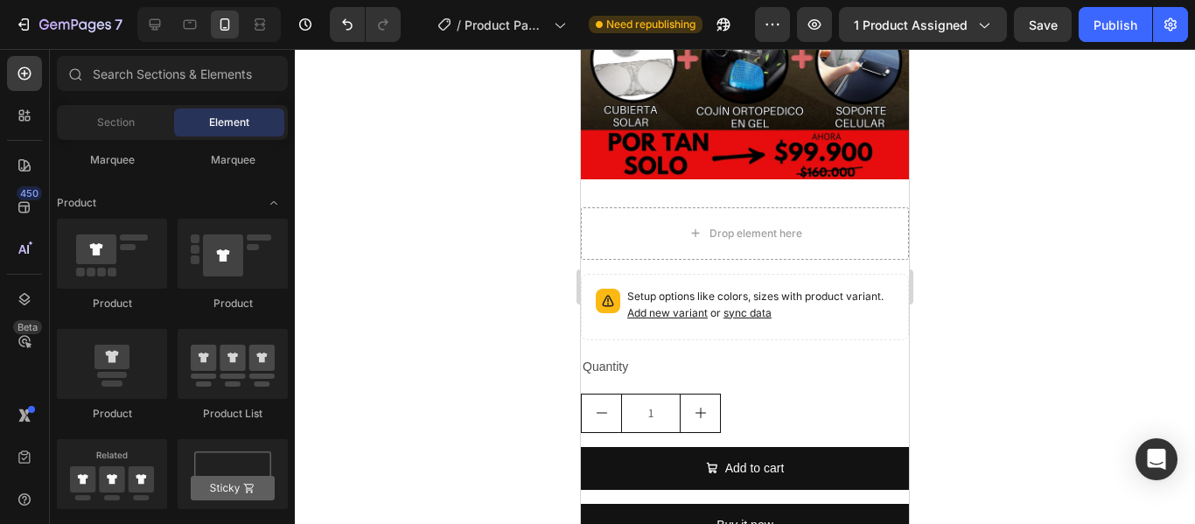
click at [822, 289] on p "Setup options like colors, sizes with product variant. Add new variant or sync …" at bounding box center [760, 305] width 267 height 33
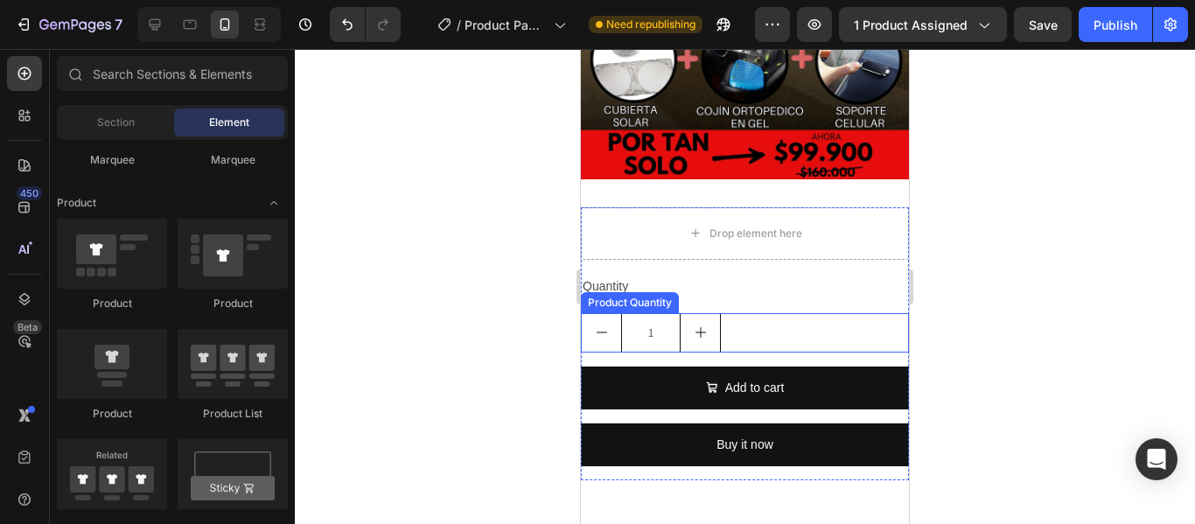
click at [792, 315] on div "1" at bounding box center [745, 332] width 328 height 39
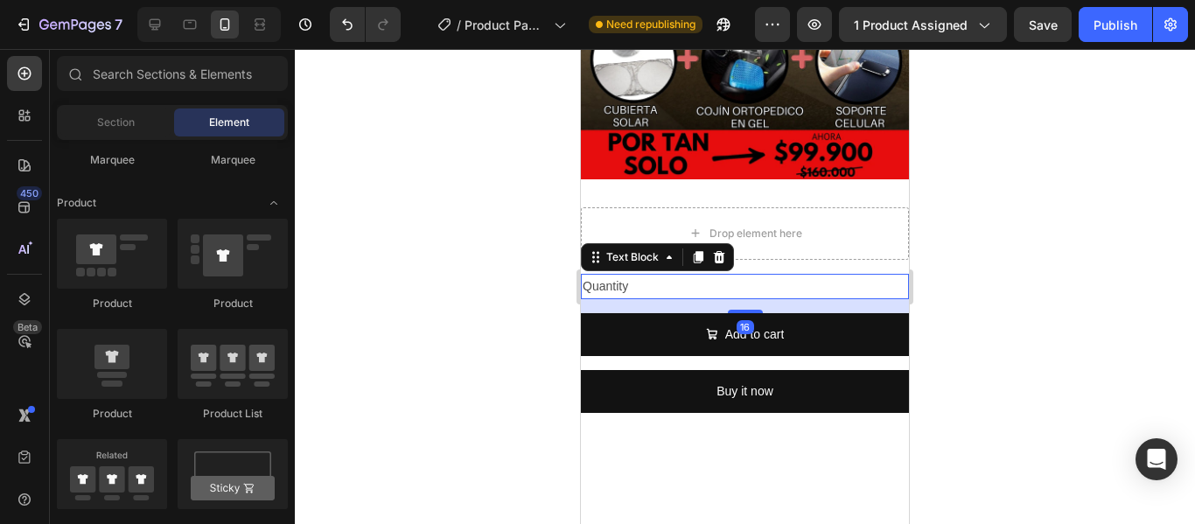
click at [777, 274] on div "Quantity" at bounding box center [745, 286] width 328 height 25
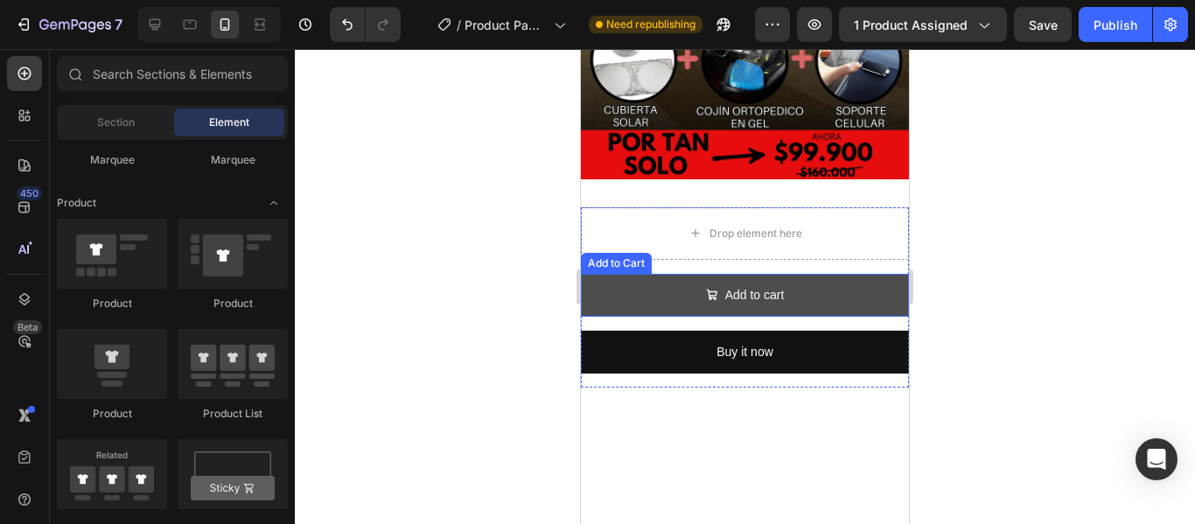
click at [804, 274] on button "Add to cart" at bounding box center [745, 295] width 328 height 43
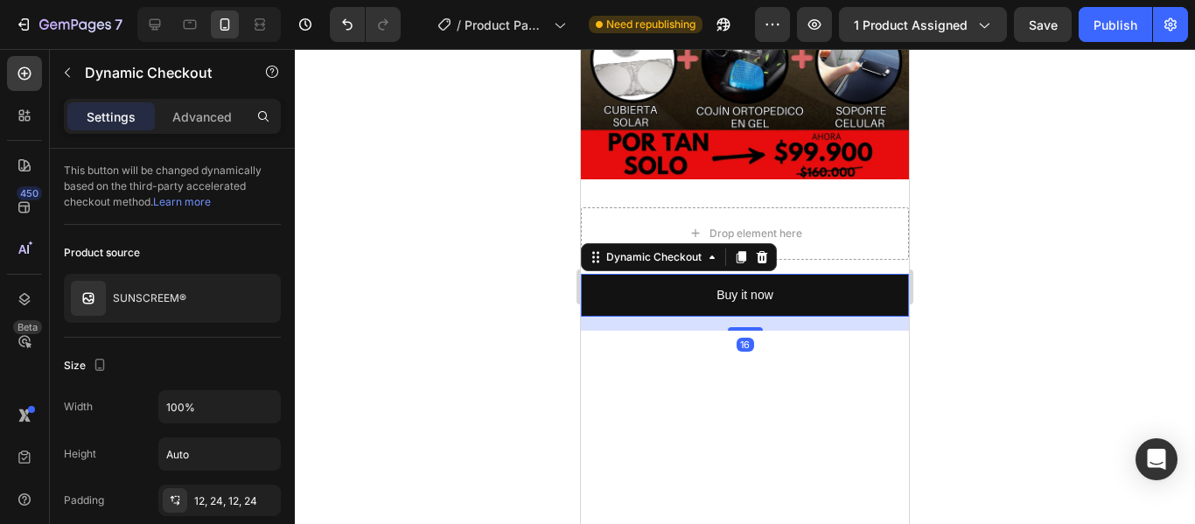
click at [804, 274] on button "Buy it now" at bounding box center [745, 295] width 328 height 43
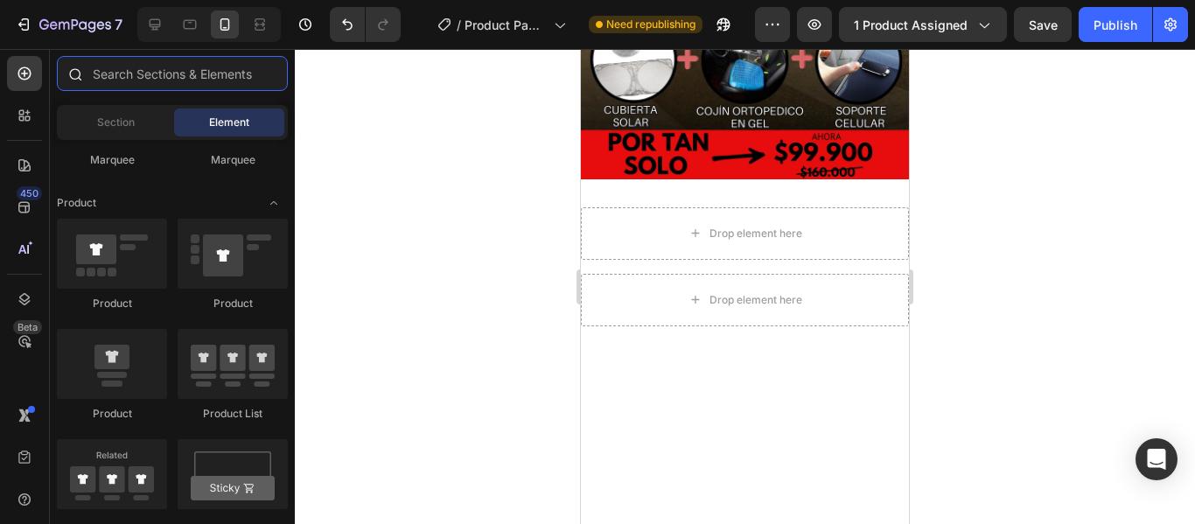
click at [123, 77] on input "text" at bounding box center [172, 73] width 231 height 35
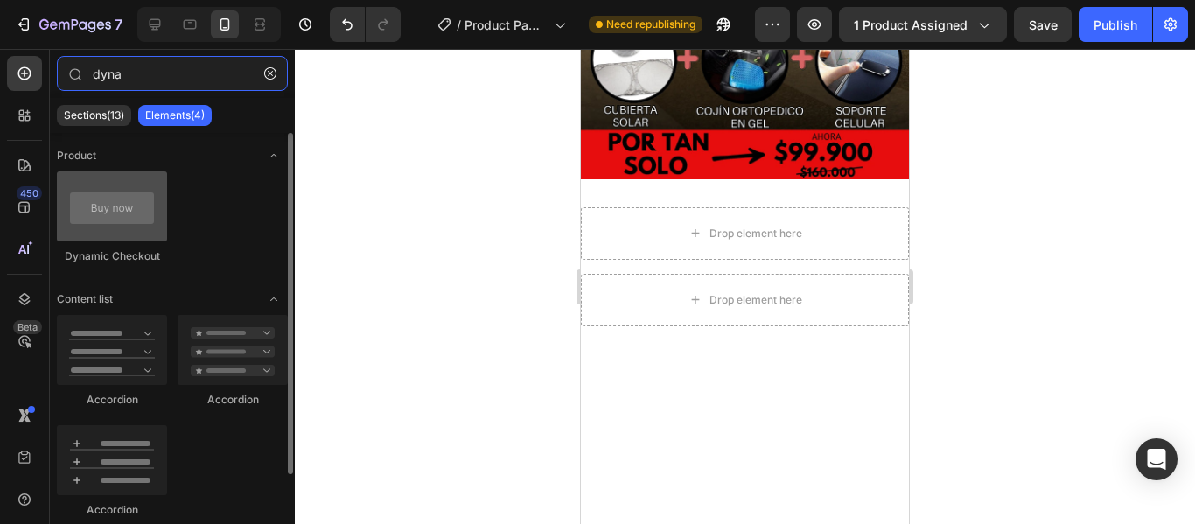
type input "dyna"
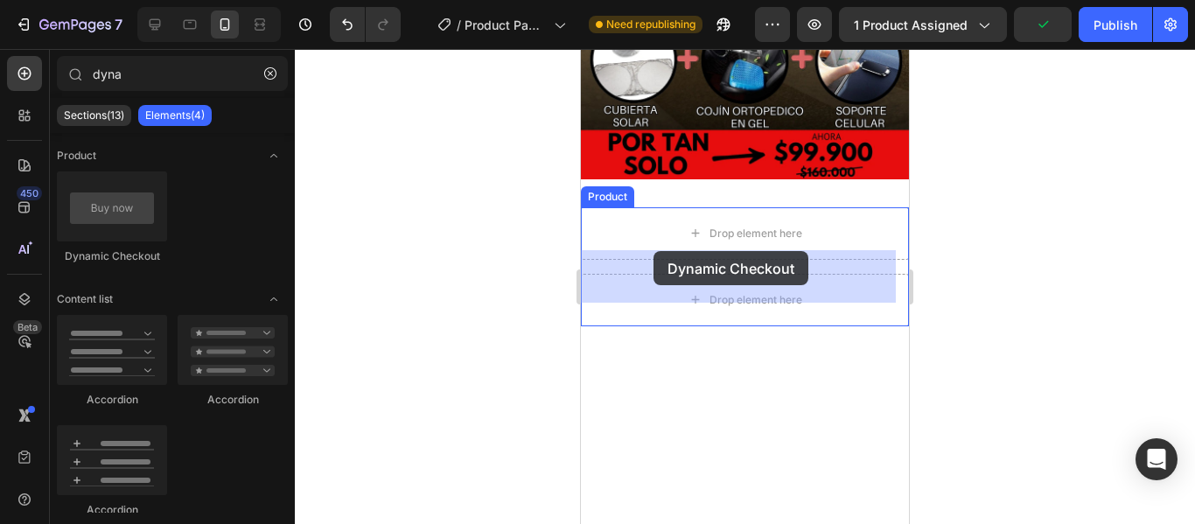
drag, startPoint x: 665, startPoint y: 245, endPoint x: 653, endPoint y: 251, distance: 12.9
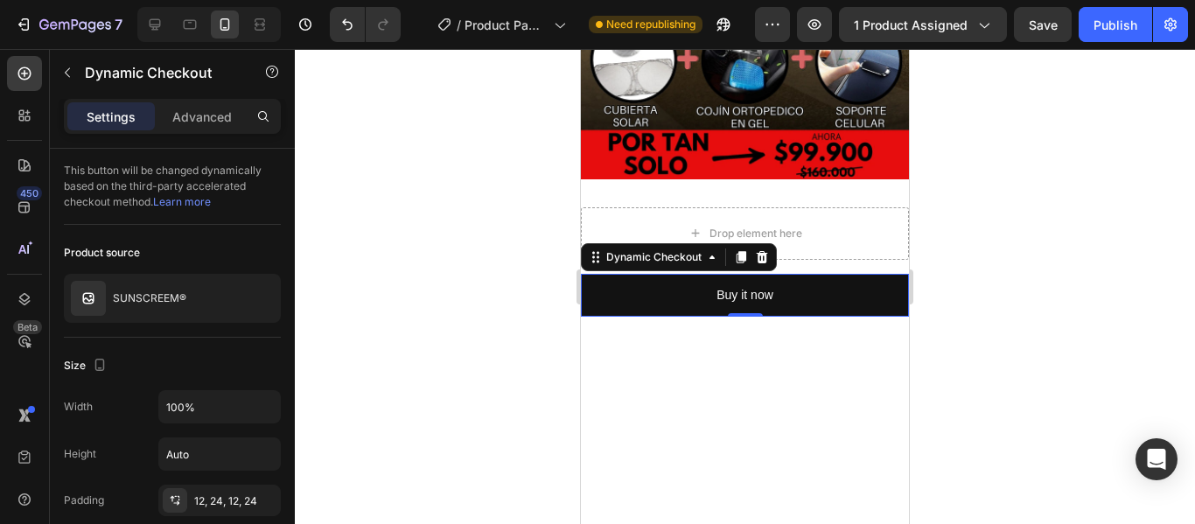
click at [989, 249] on div at bounding box center [745, 286] width 900 height 475
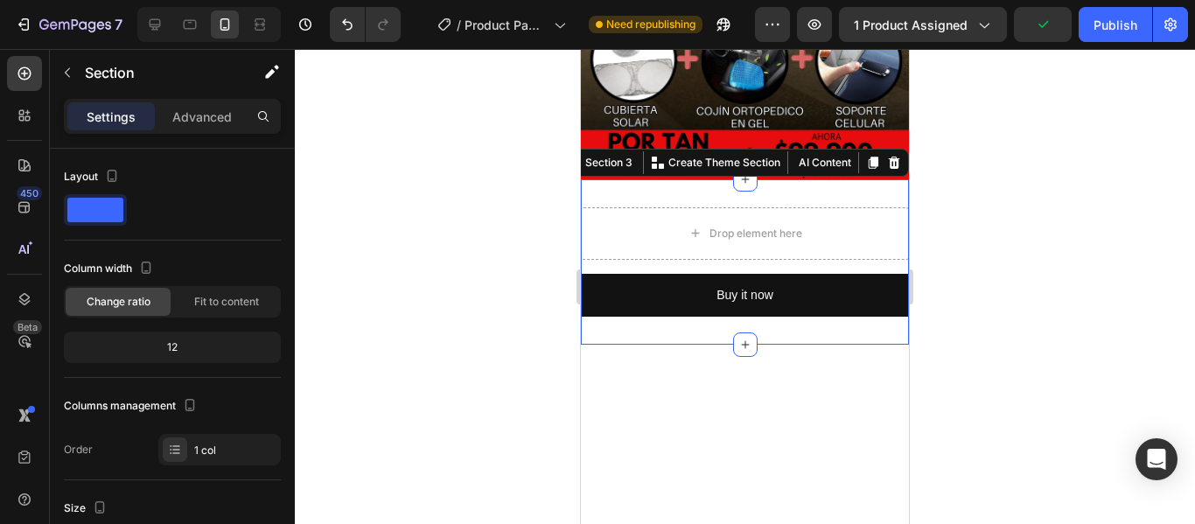
click at [799, 179] on div "Drop element here Buy it now Dynamic Checkout Product Section 3 You can create …" at bounding box center [745, 261] width 328 height 165
click at [217, 116] on p "Advanced" at bounding box center [201, 117] width 59 height 18
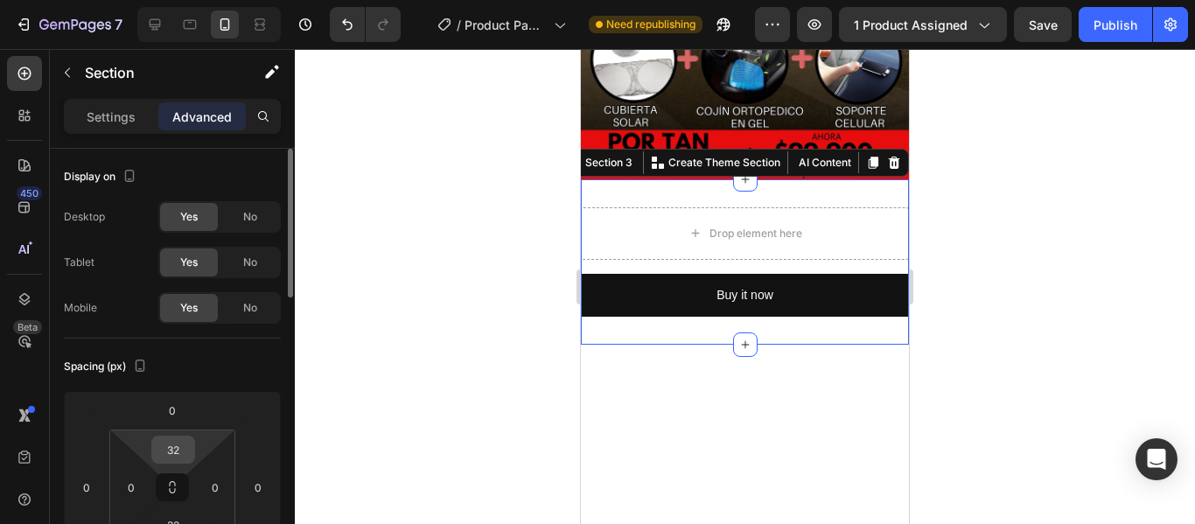
click at [178, 453] on input "32" at bounding box center [173, 449] width 35 height 26
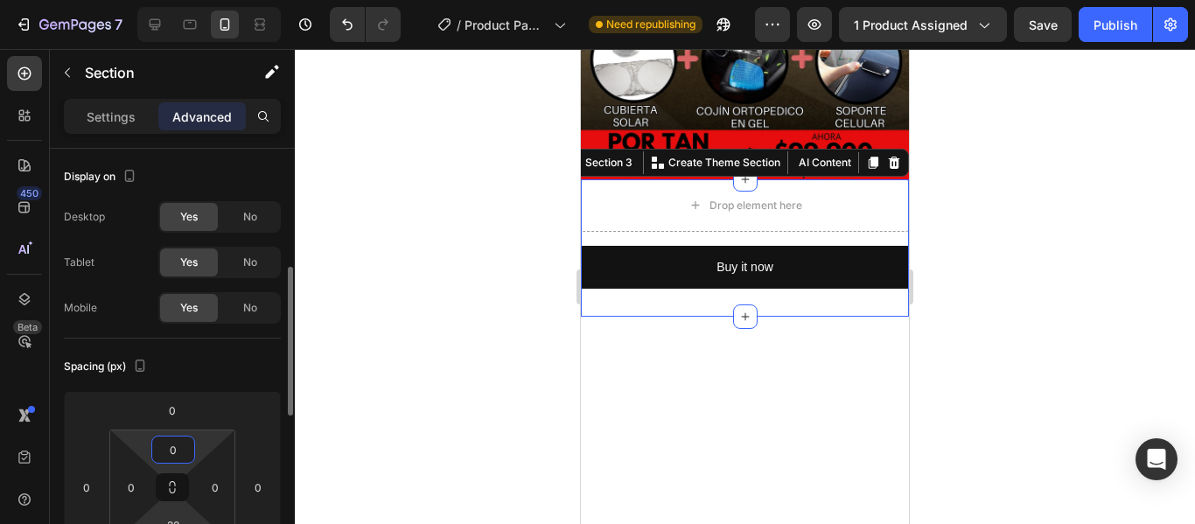
scroll to position [87, 0]
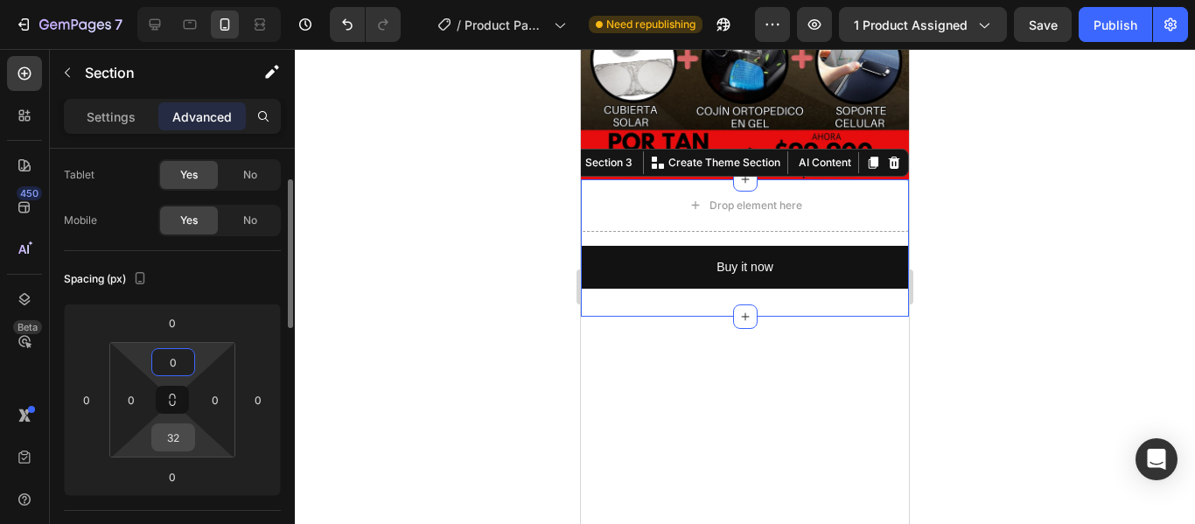
type input "0"
click at [174, 442] on input "32" at bounding box center [173, 437] width 35 height 26
type input "0"
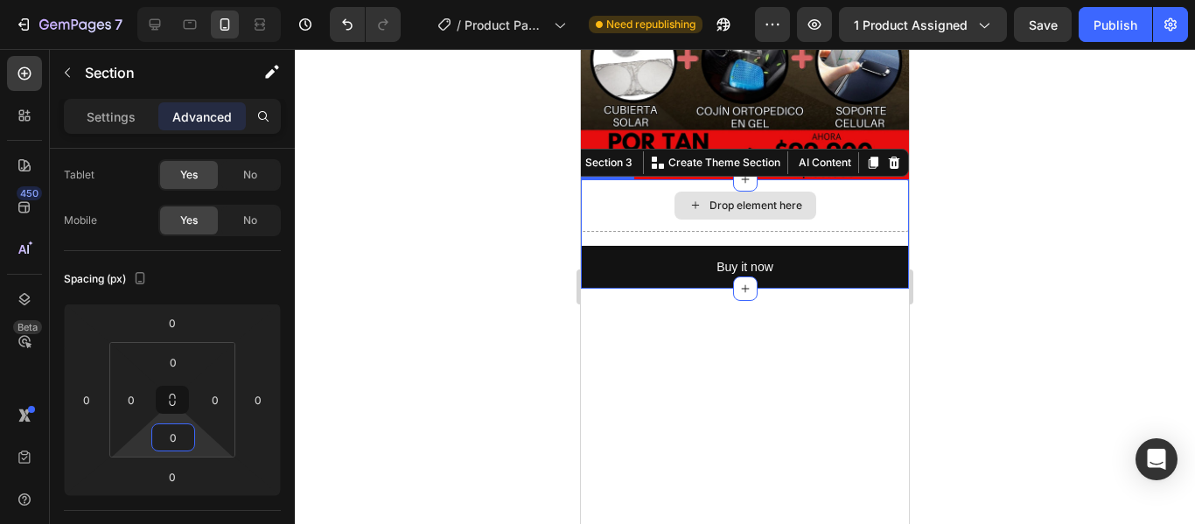
click at [847, 190] on div "Drop element here" at bounding box center [745, 205] width 328 height 52
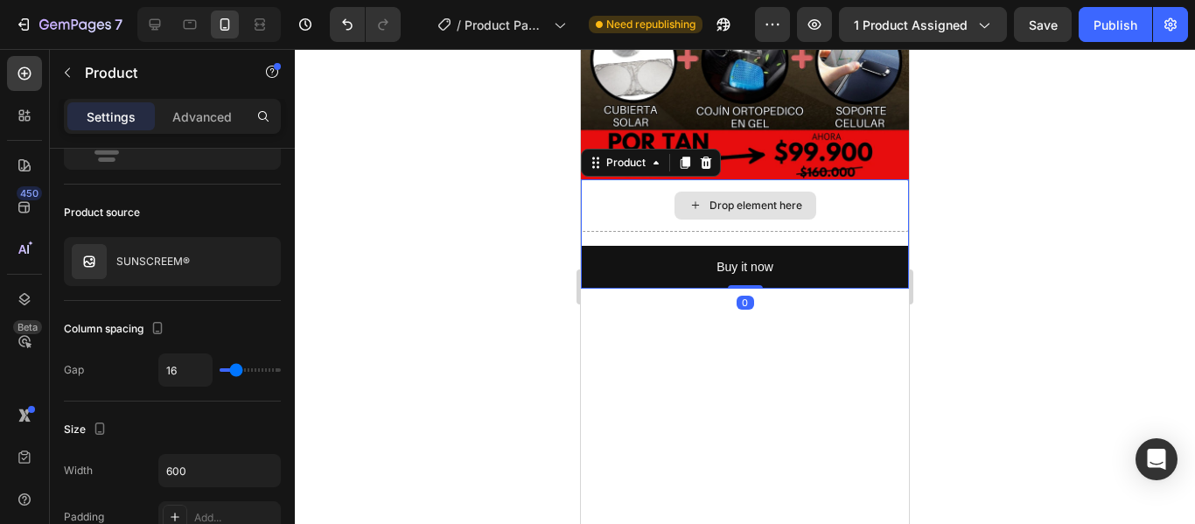
scroll to position [0, 0]
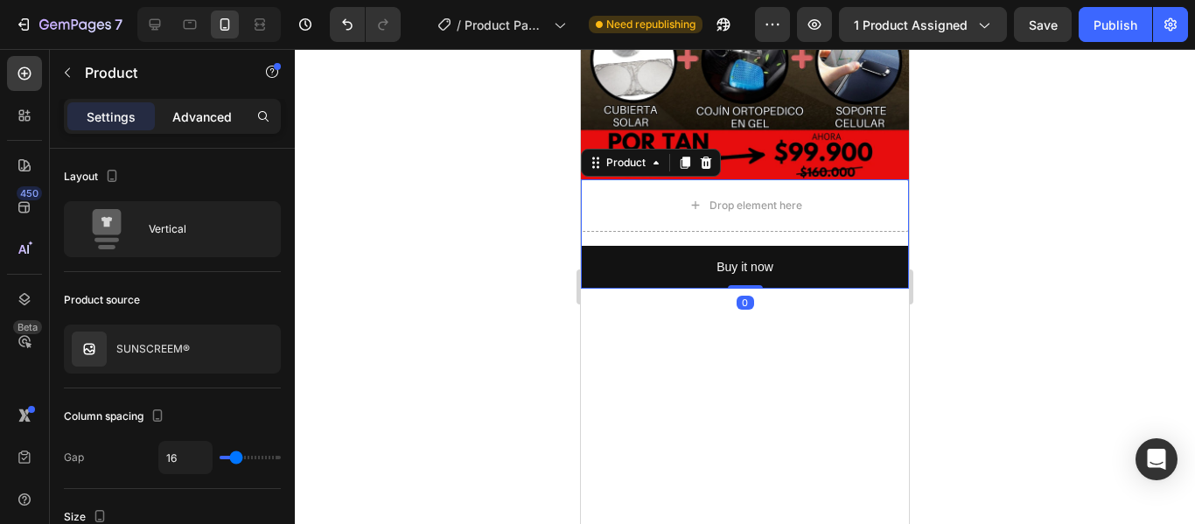
click at [218, 112] on p "Advanced" at bounding box center [201, 117] width 59 height 18
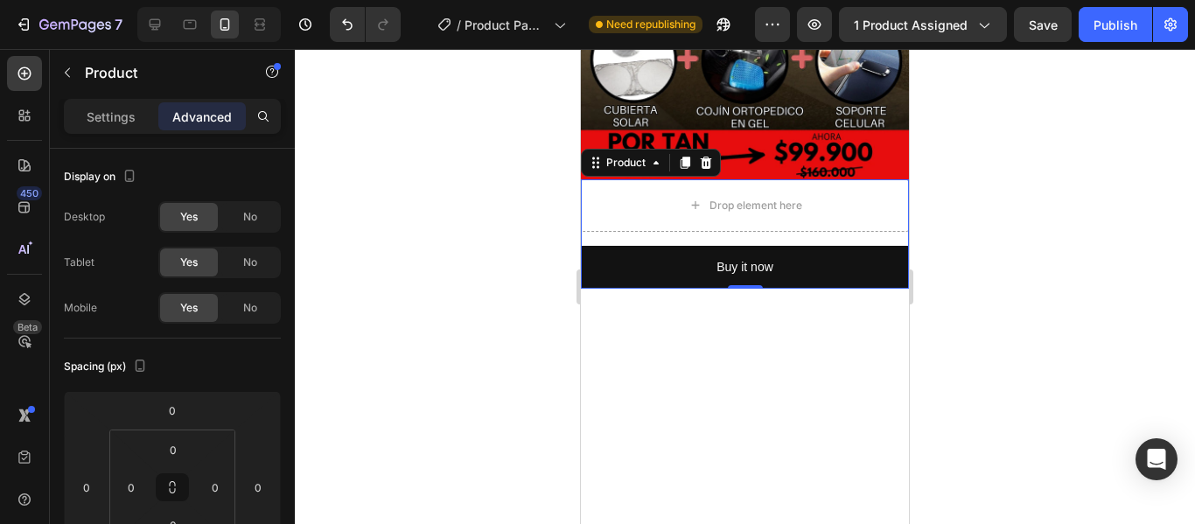
click at [714, 214] on div "Drop element here Buy it now Dynamic Checkout Product 0" at bounding box center [745, 233] width 328 height 109
click at [711, 220] on div "Drop element here Buy it now Dynamic Checkout Product 0" at bounding box center [745, 233] width 328 height 109
click at [644, 194] on div "Drop element here" at bounding box center [745, 205] width 328 height 52
click at [865, 184] on div "Drop element here" at bounding box center [745, 205] width 328 height 52
click at [867, 206] on div "Drop element here" at bounding box center [745, 205] width 328 height 52
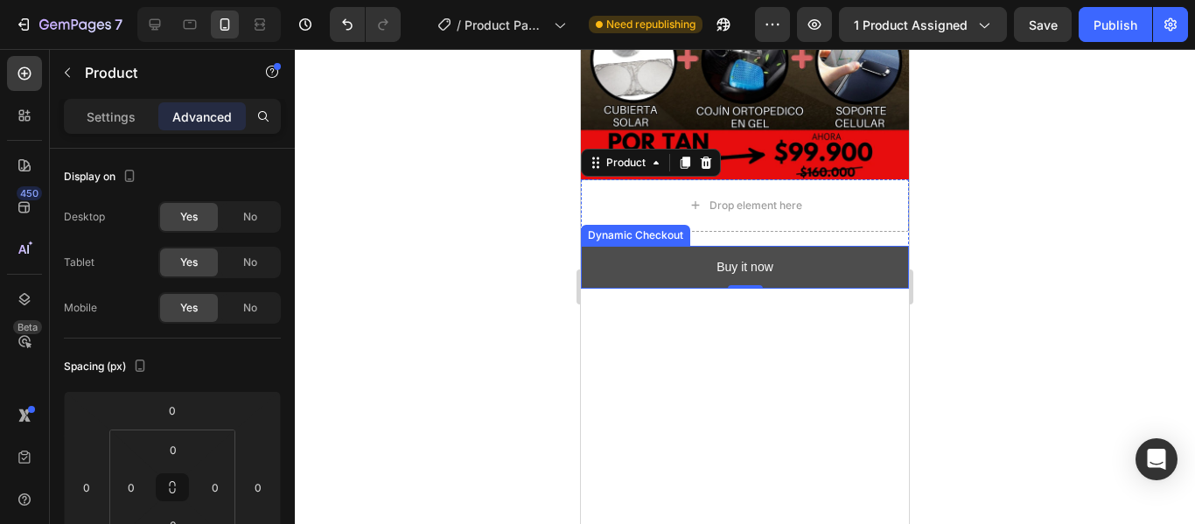
click at [802, 246] on button "Buy it now" at bounding box center [745, 267] width 328 height 43
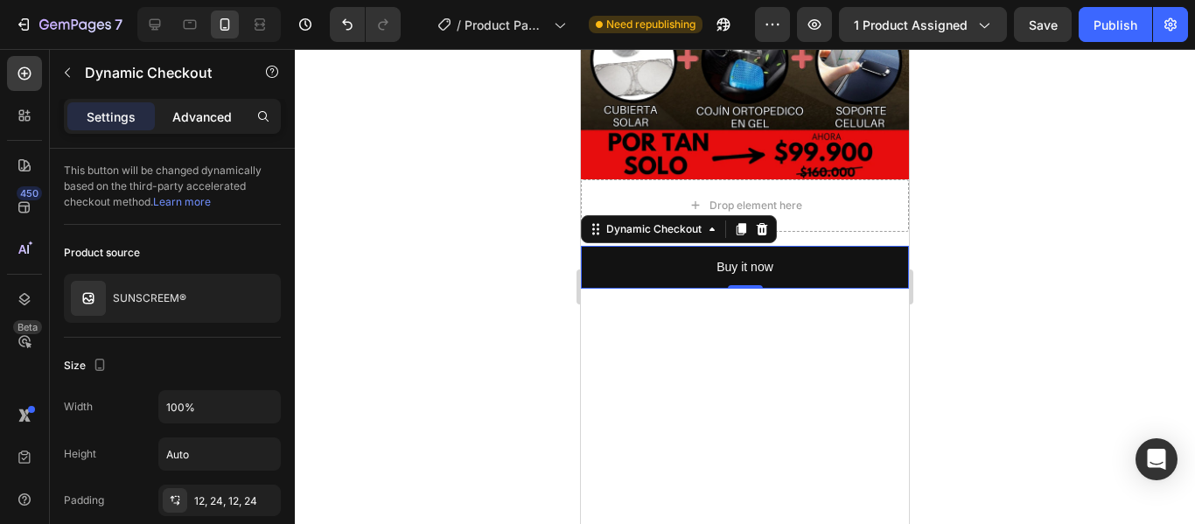
click at [189, 119] on p "Advanced" at bounding box center [201, 117] width 59 height 18
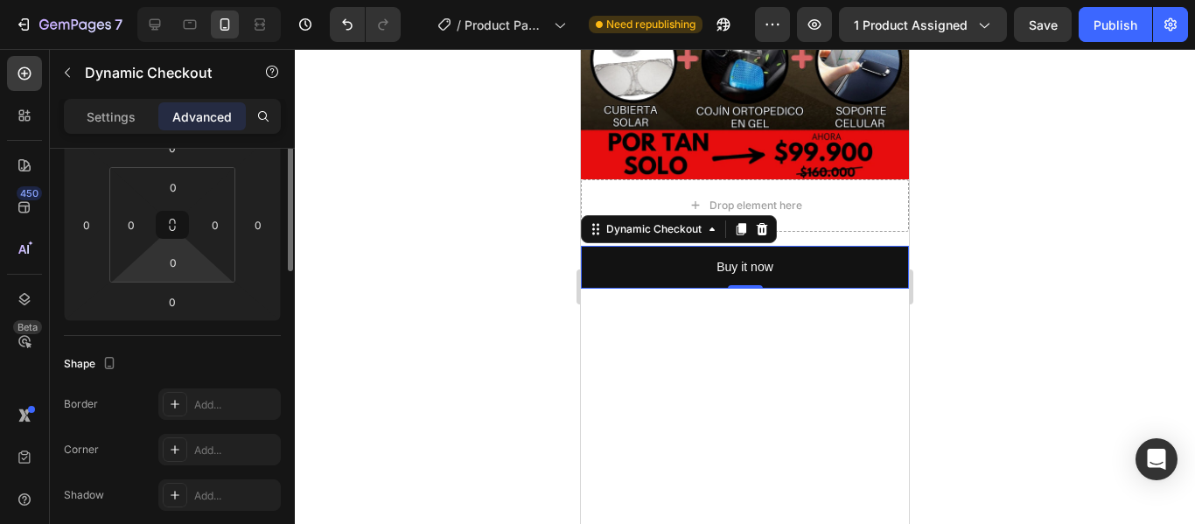
scroll to position [87, 0]
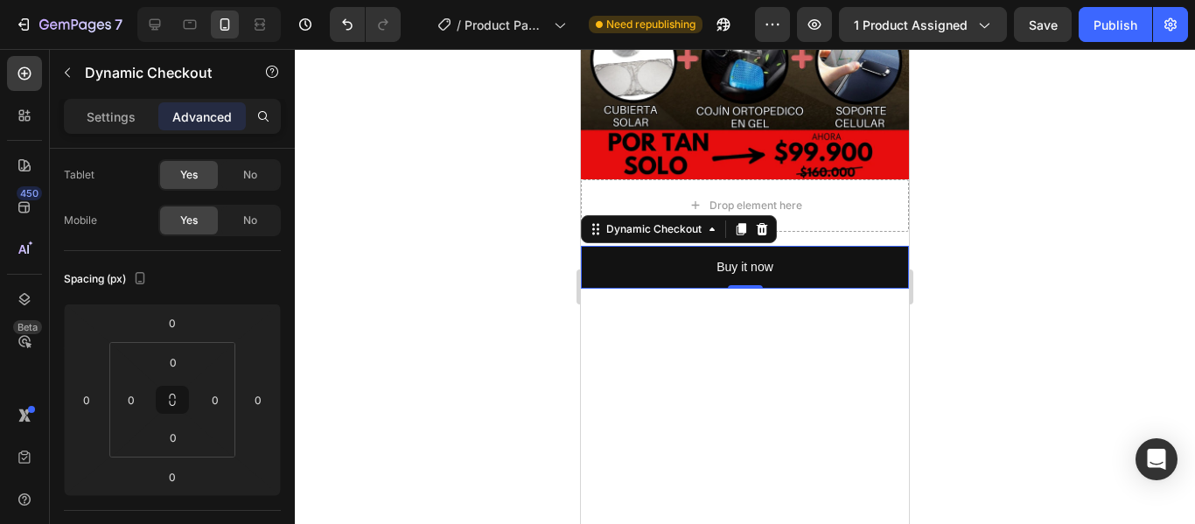
click at [1014, 174] on div at bounding box center [745, 286] width 900 height 475
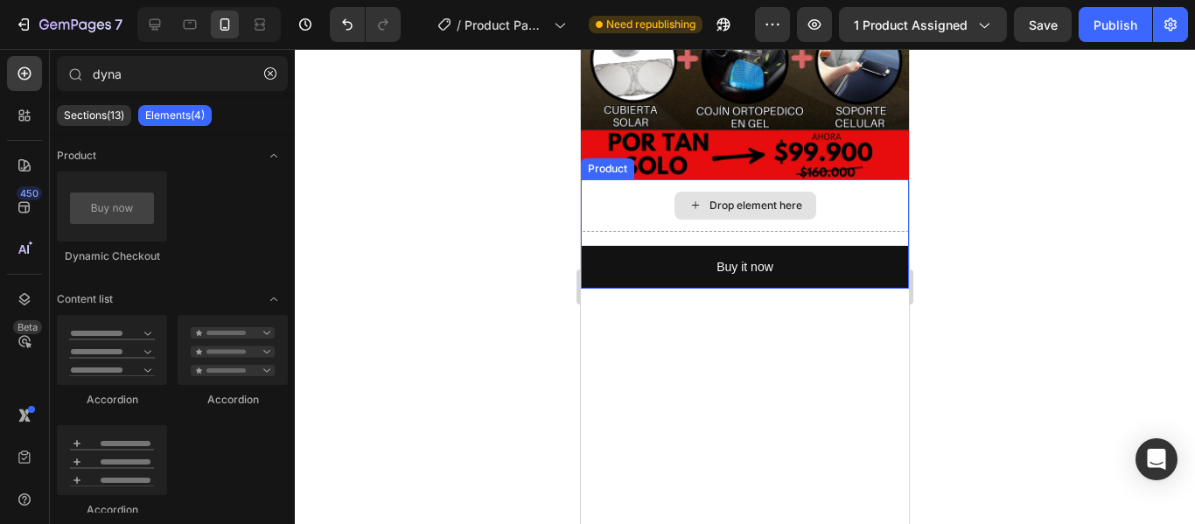
click at [829, 207] on div "Drop element here" at bounding box center [745, 205] width 328 height 52
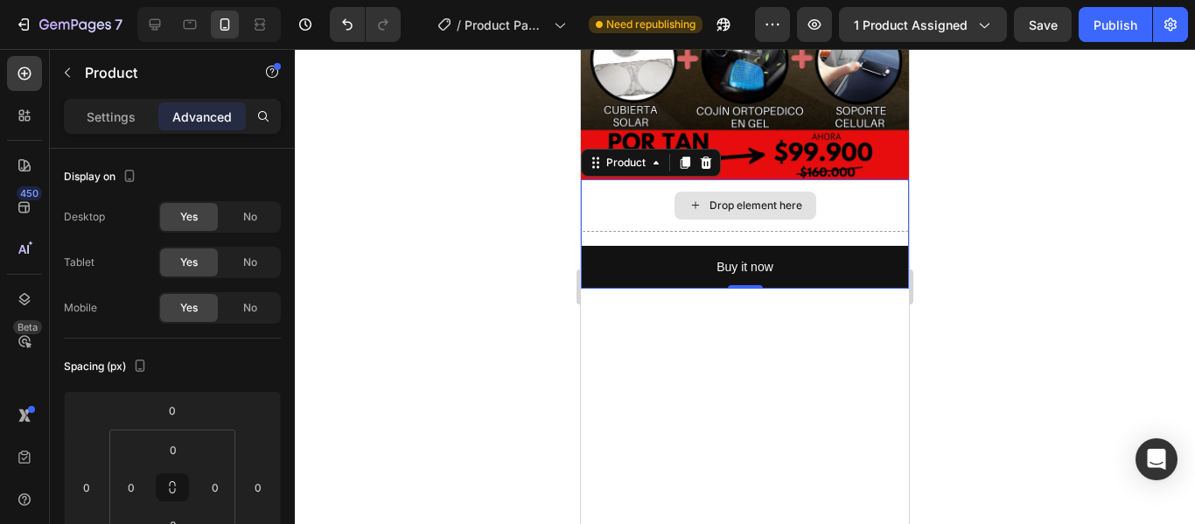
click at [832, 179] on div "Drop element here" at bounding box center [745, 205] width 328 height 52
click at [840, 179] on div "Drop element here" at bounding box center [745, 205] width 328 height 52
click at [600, 179] on div "Drop element here" at bounding box center [745, 205] width 328 height 52
click at [1013, 200] on div at bounding box center [745, 286] width 900 height 475
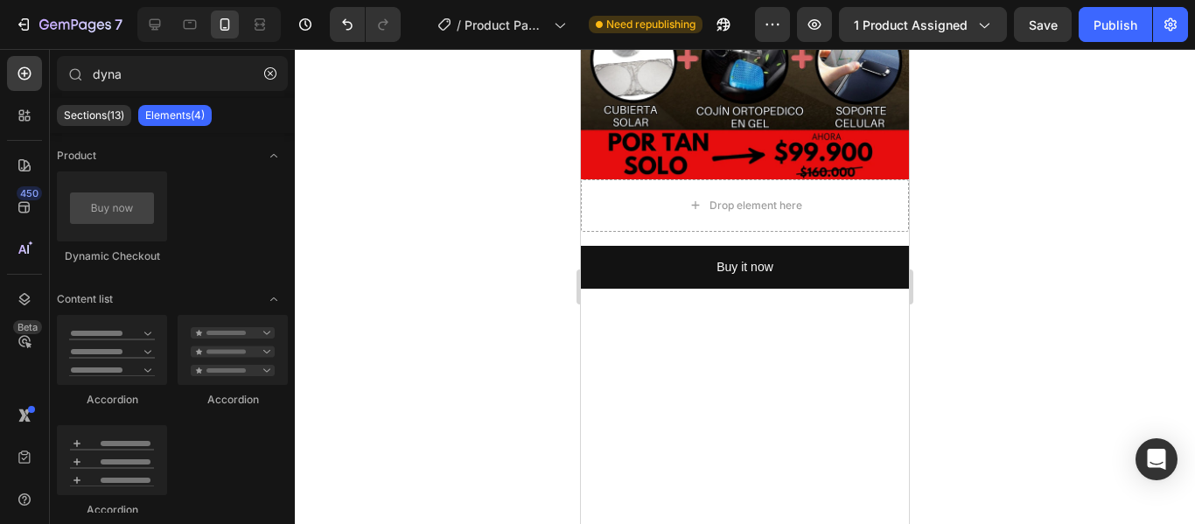
click at [1042, 275] on div at bounding box center [745, 286] width 900 height 475
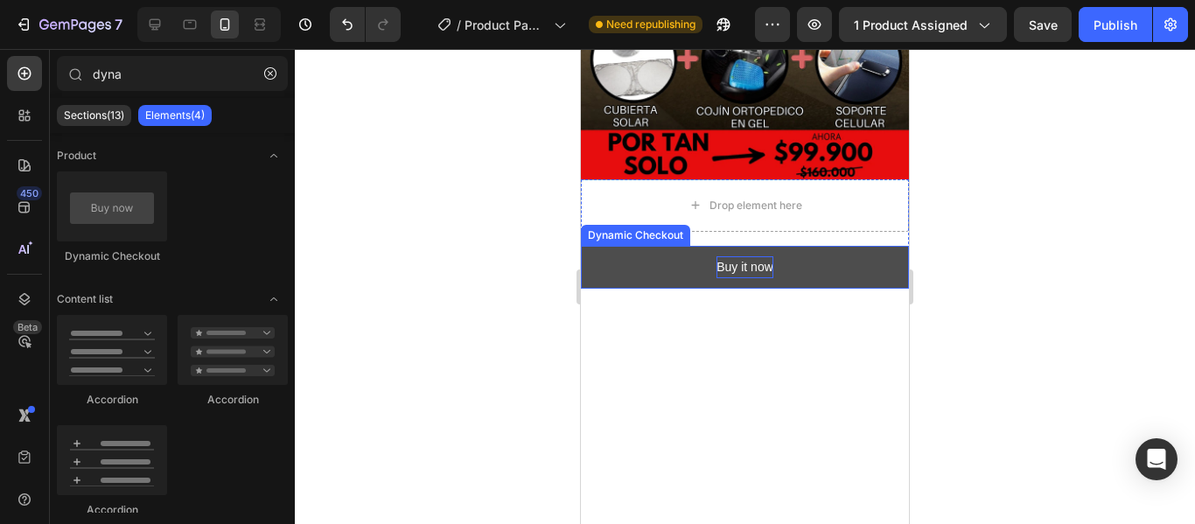
click at [754, 256] on div "Buy it now" at bounding box center [744, 267] width 57 height 22
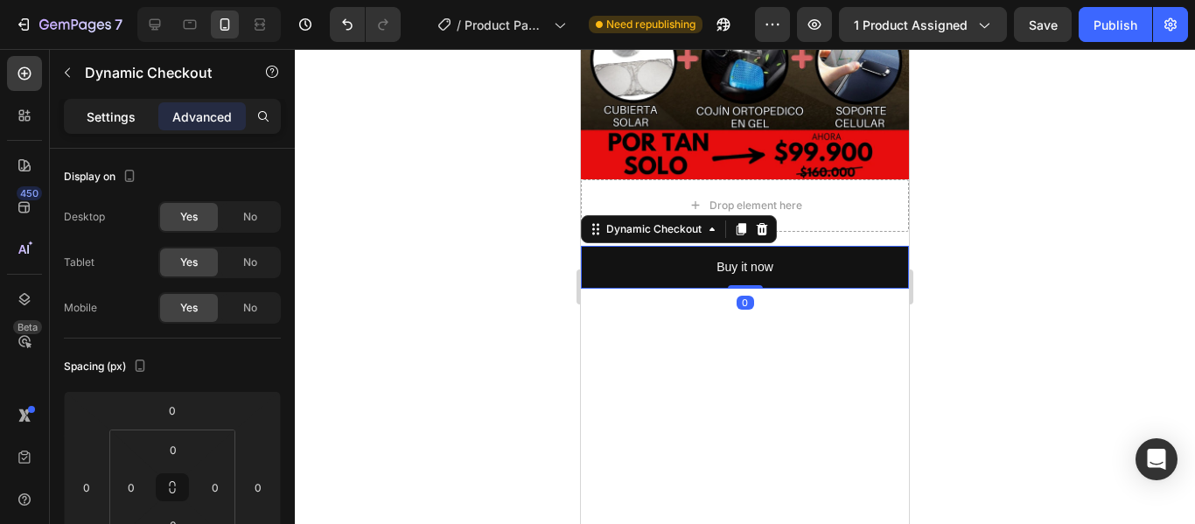
click at [99, 122] on p "Settings" at bounding box center [111, 117] width 49 height 18
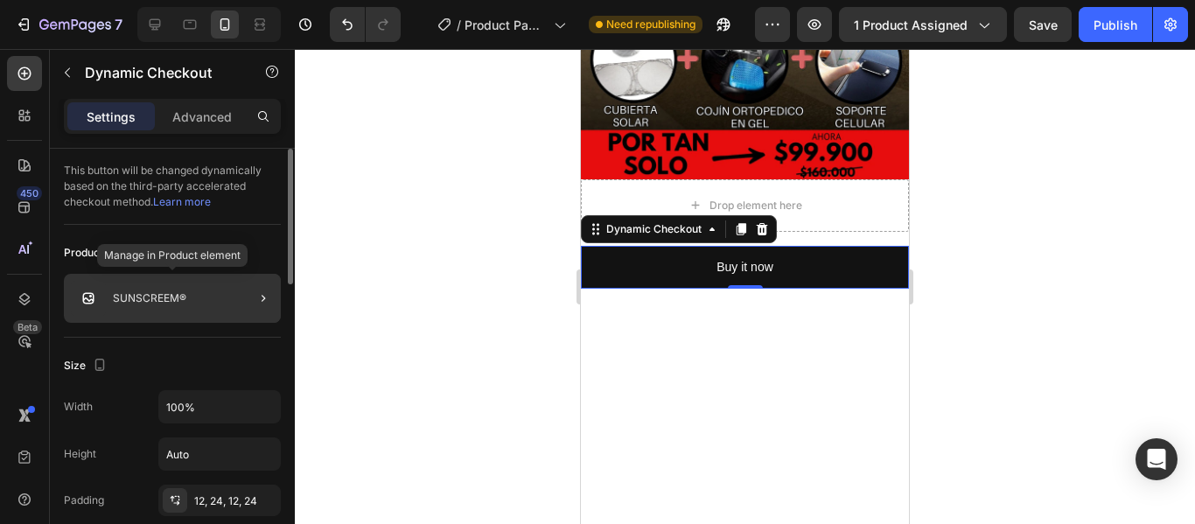
click at [223, 302] on div "SUNSCREEM®" at bounding box center [172, 298] width 217 height 49
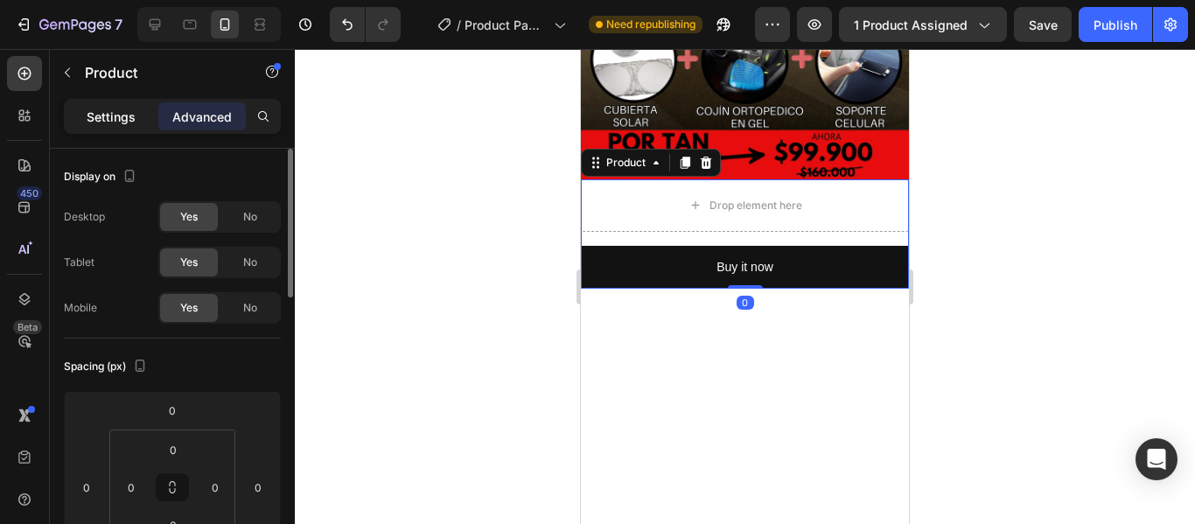
click at [131, 105] on div "Settings" at bounding box center [110, 116] width 87 height 28
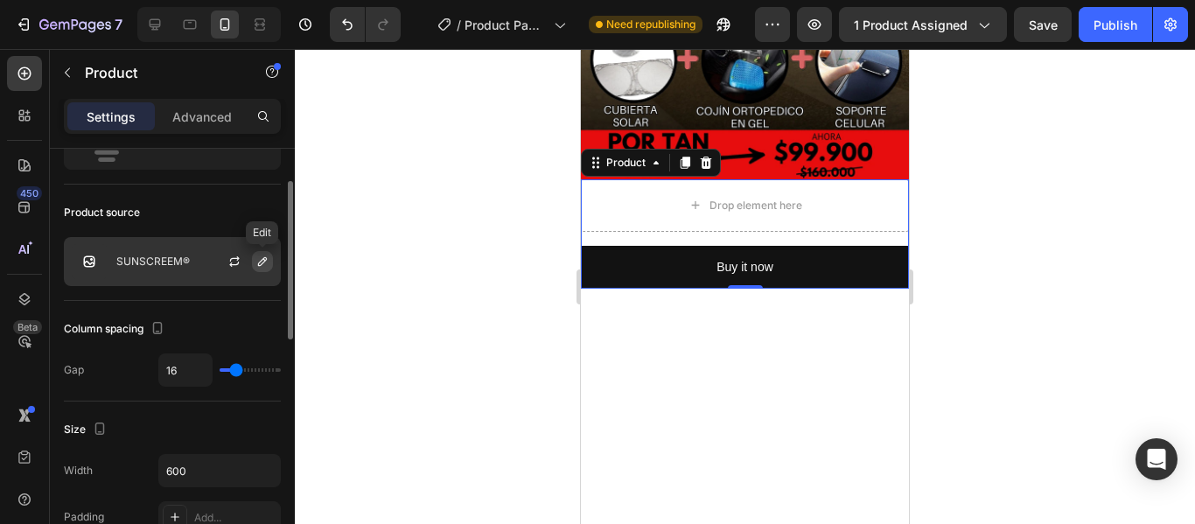
click at [261, 266] on icon "button" at bounding box center [262, 261] width 14 height 14
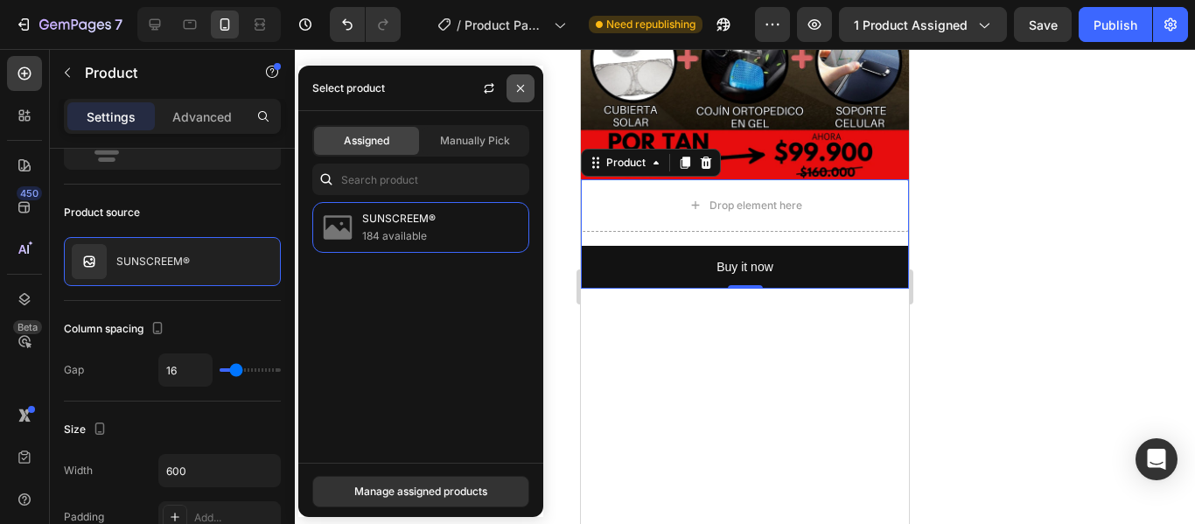
click at [512, 90] on button "button" at bounding box center [520, 88] width 28 height 28
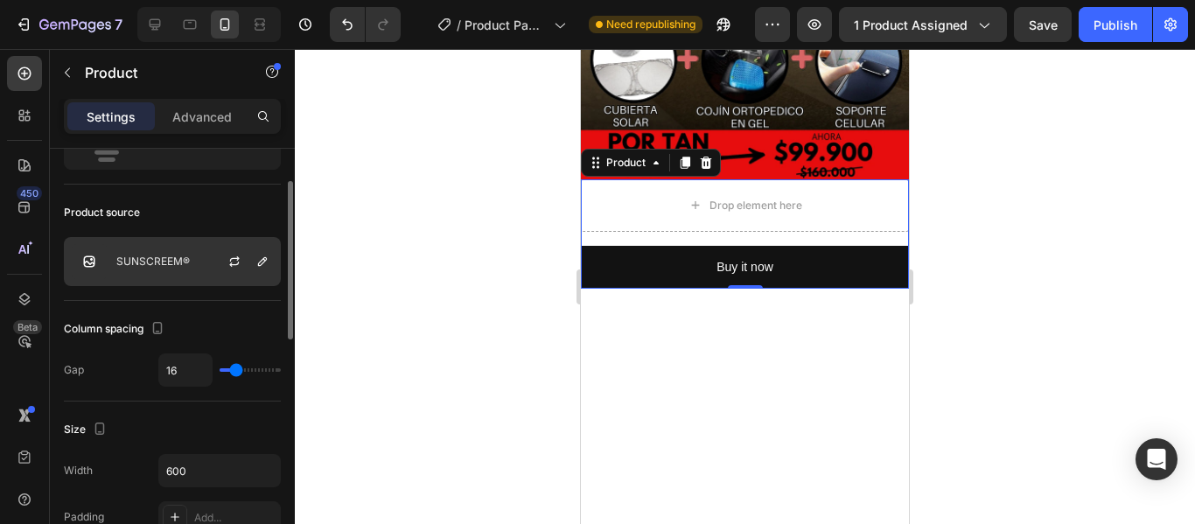
click at [92, 261] on img at bounding box center [89, 261] width 35 height 35
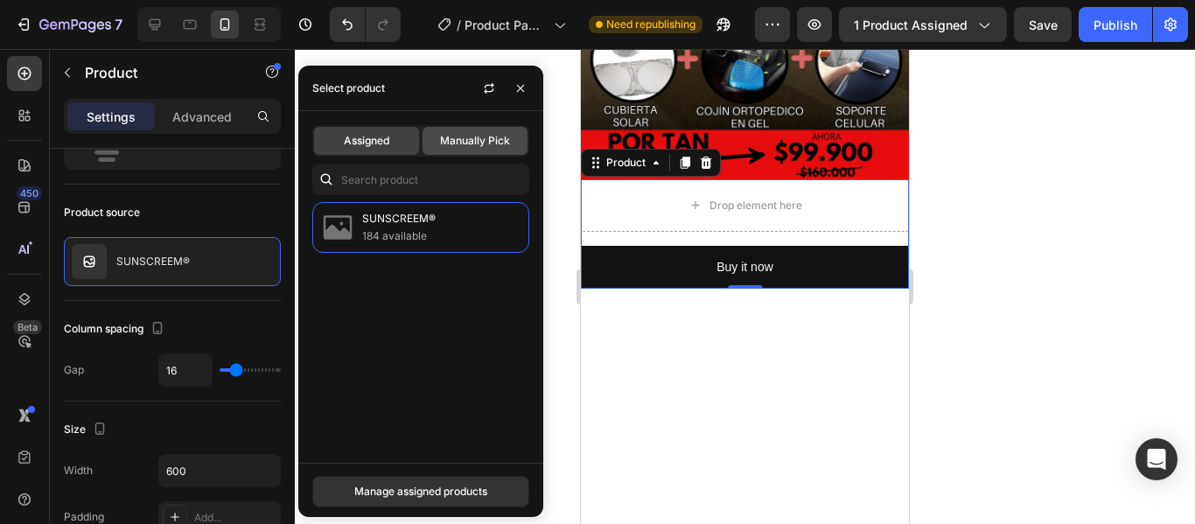
click at [456, 136] on span "Manually Pick" at bounding box center [475, 141] width 70 height 16
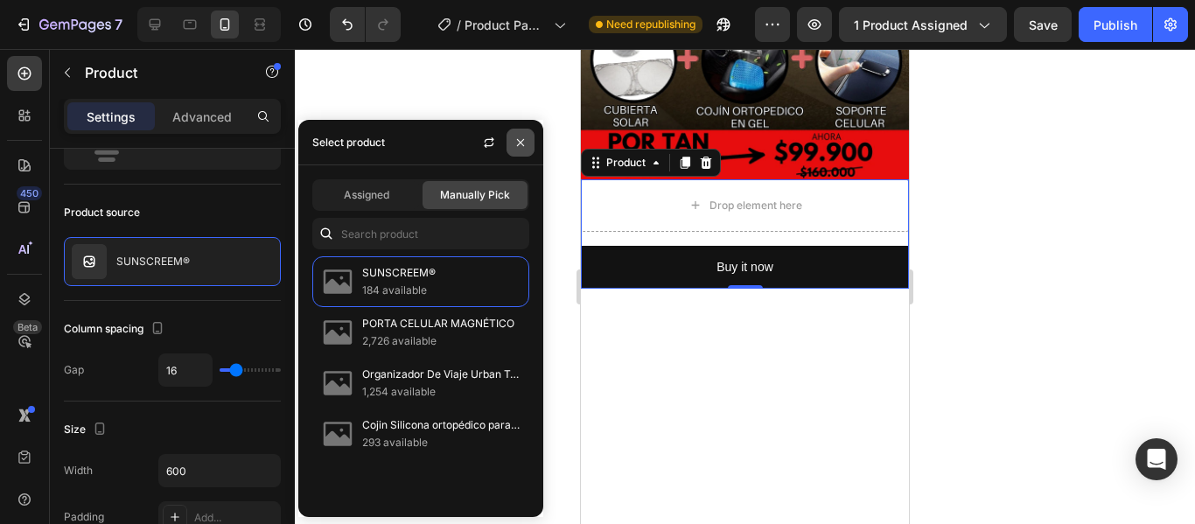
click at [518, 143] on icon "button" at bounding box center [520, 143] width 14 height 14
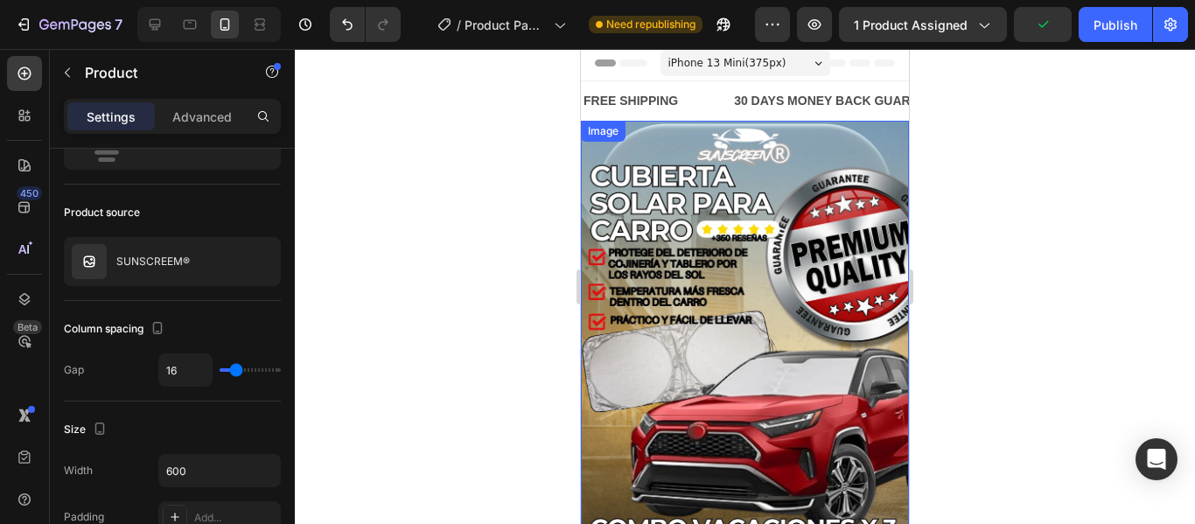
scroll to position [0, 0]
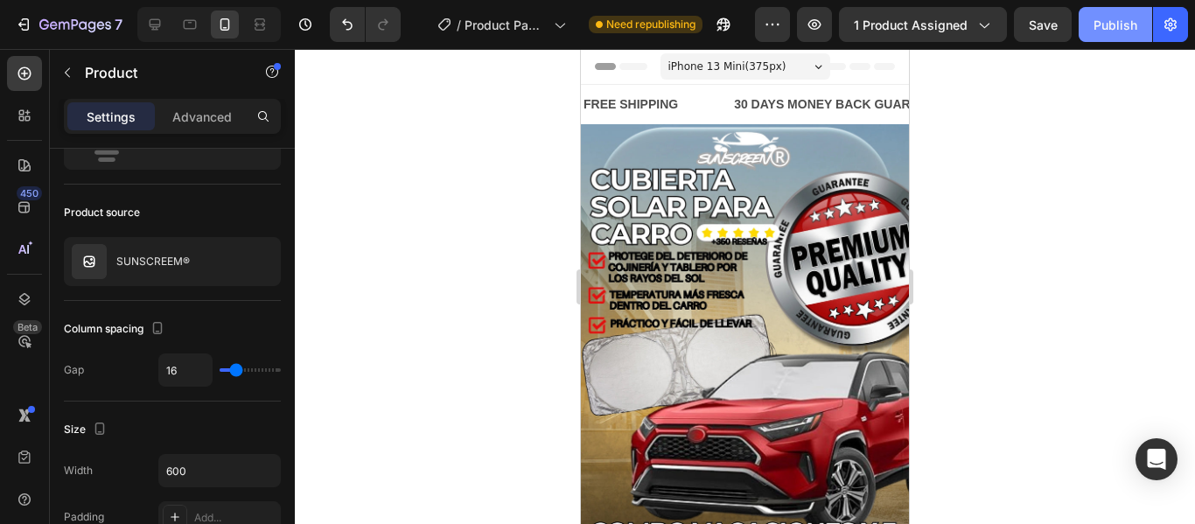
click at [1106, 20] on div "Publish" at bounding box center [1115, 25] width 44 height 18
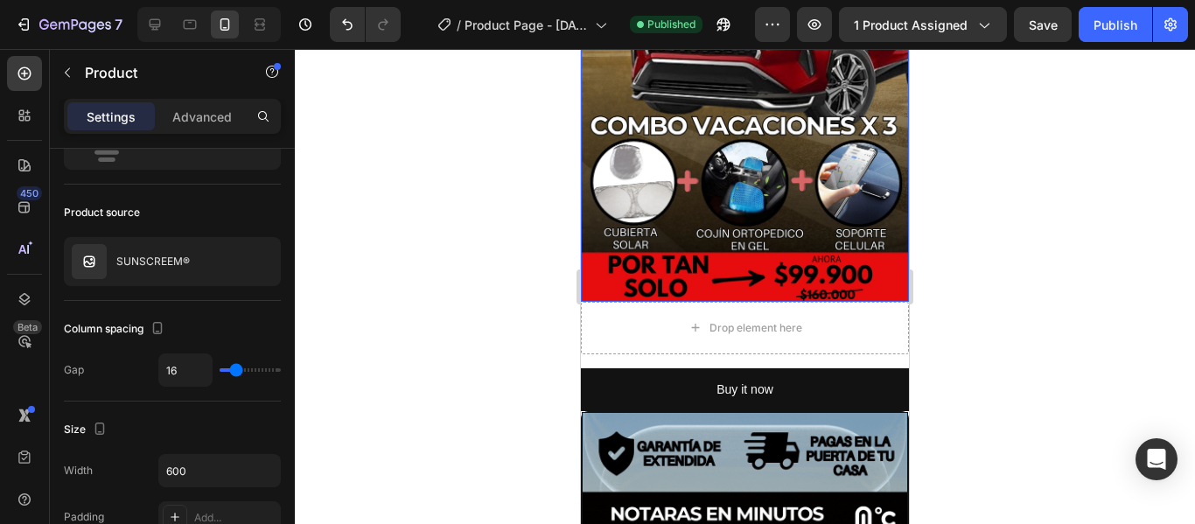
scroll to position [437, 0]
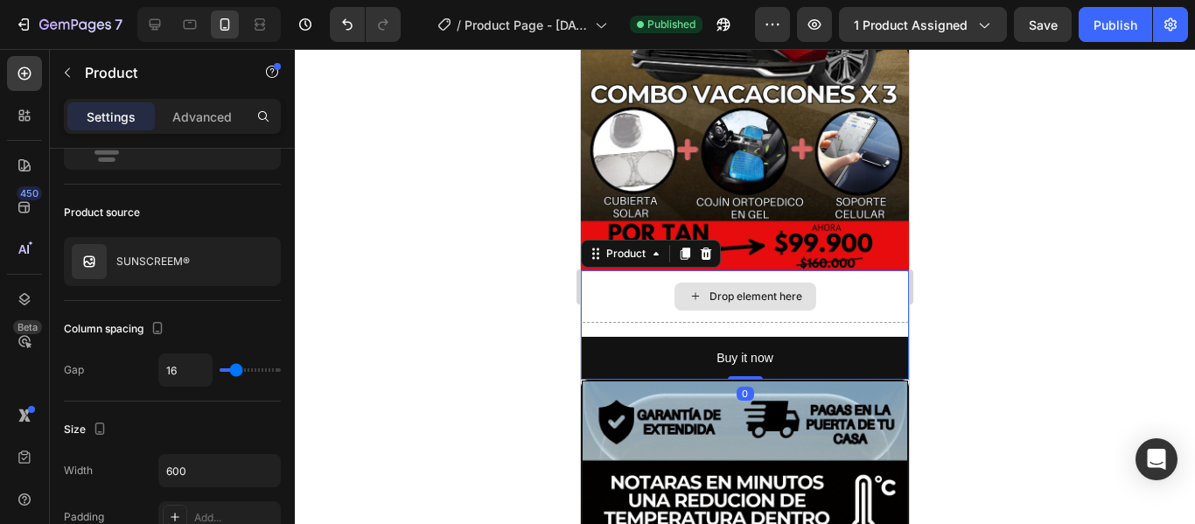
click at [856, 285] on div "Drop element here" at bounding box center [745, 296] width 328 height 52
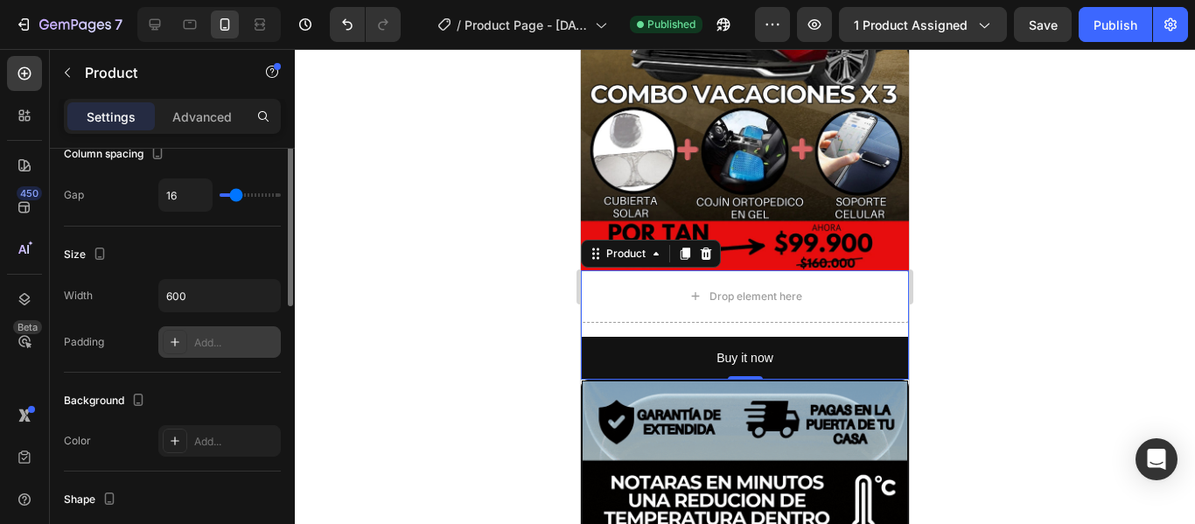
scroll to position [175, 0]
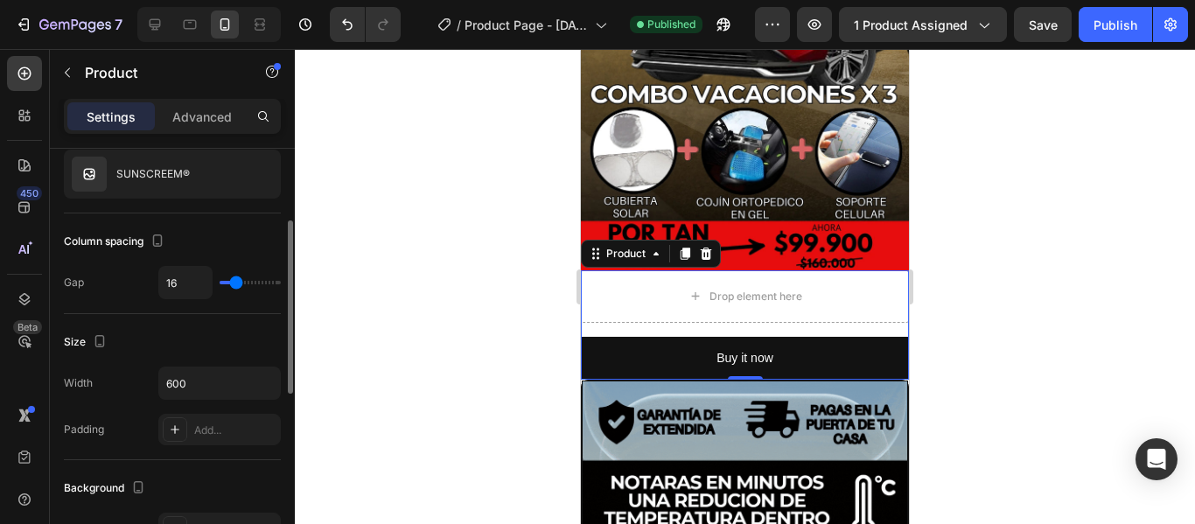
type input "21"
type input "49"
type input "80"
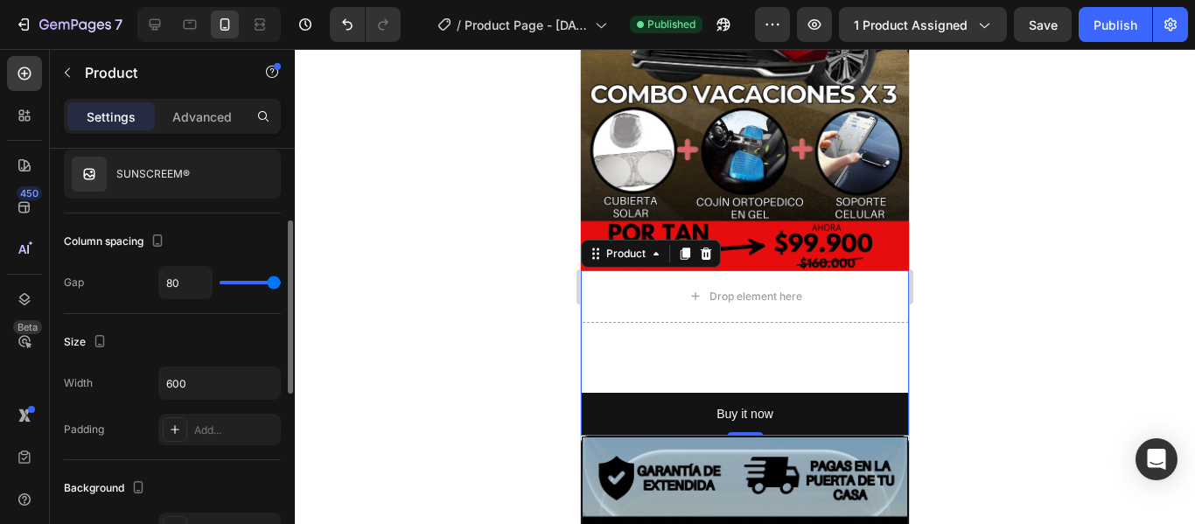
drag, startPoint x: 238, startPoint y: 282, endPoint x: 299, endPoint y: 287, distance: 61.4
type input "80"
click at [281, 284] on input "range" at bounding box center [250, 282] width 61 height 3
type input "34"
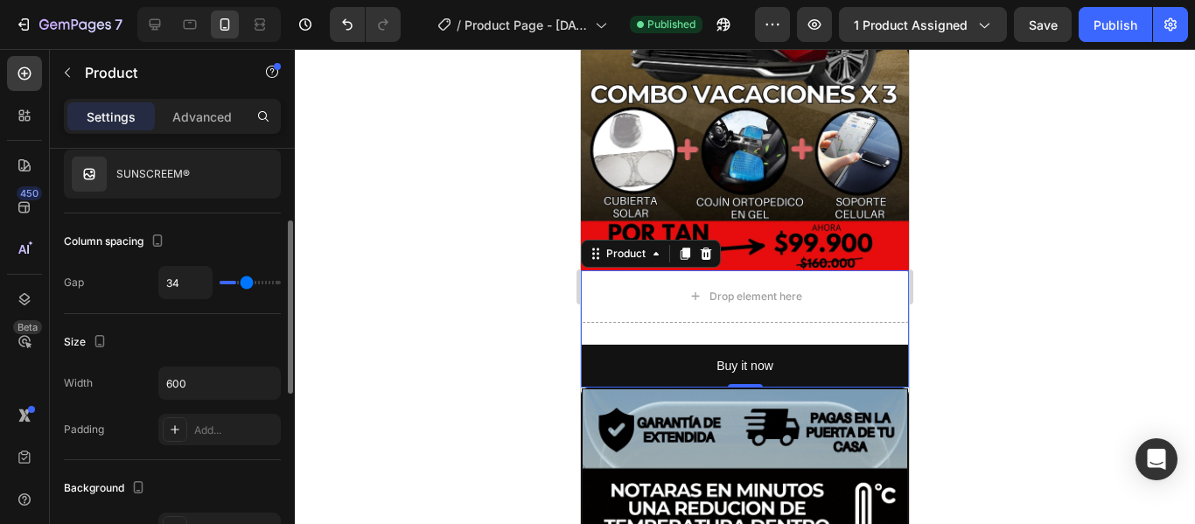
type input "15"
type input "7"
type input "4"
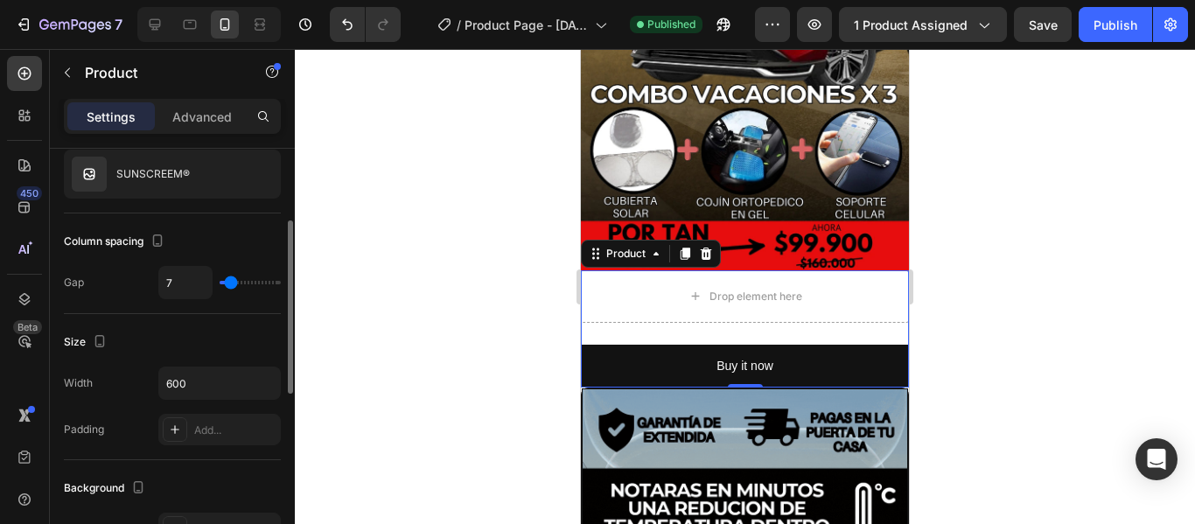
type input "4"
type input "0"
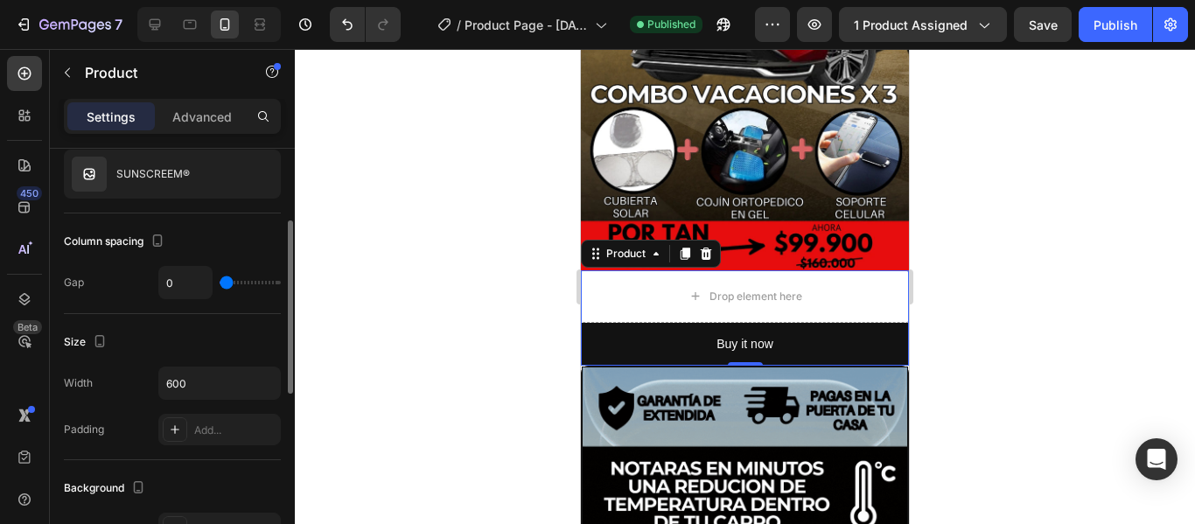
drag, startPoint x: 276, startPoint y: 285, endPoint x: 213, endPoint y: 290, distance: 64.1
type input "0"
click at [220, 284] on input "range" at bounding box center [250, 282] width 61 height 3
click at [1104, 30] on div "Publish" at bounding box center [1115, 25] width 44 height 18
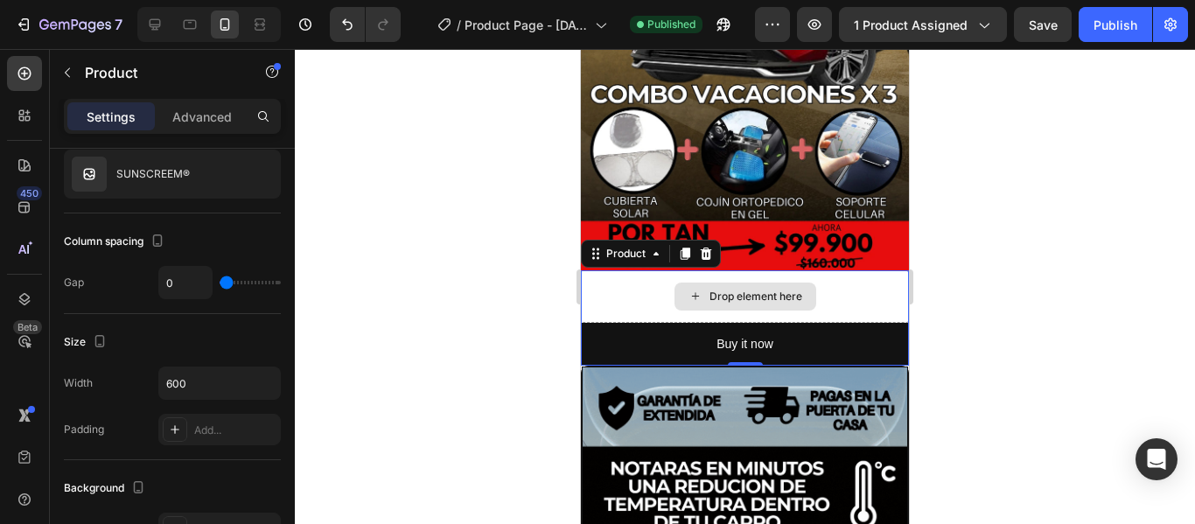
click at [866, 270] on div "Drop element here" at bounding box center [745, 296] width 328 height 52
click at [213, 111] on p "Advanced" at bounding box center [201, 117] width 59 height 18
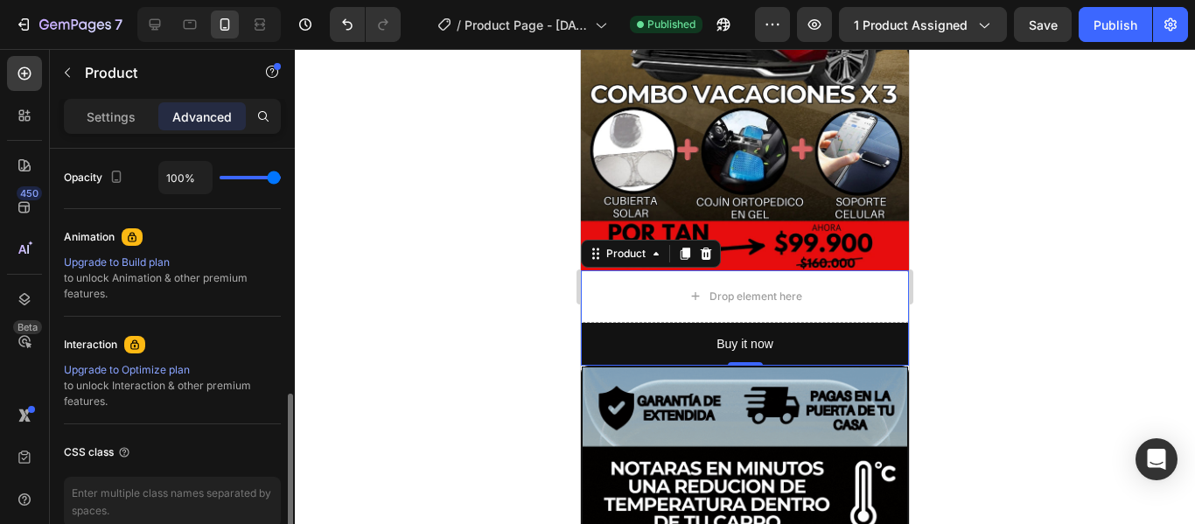
scroll to position [614, 0]
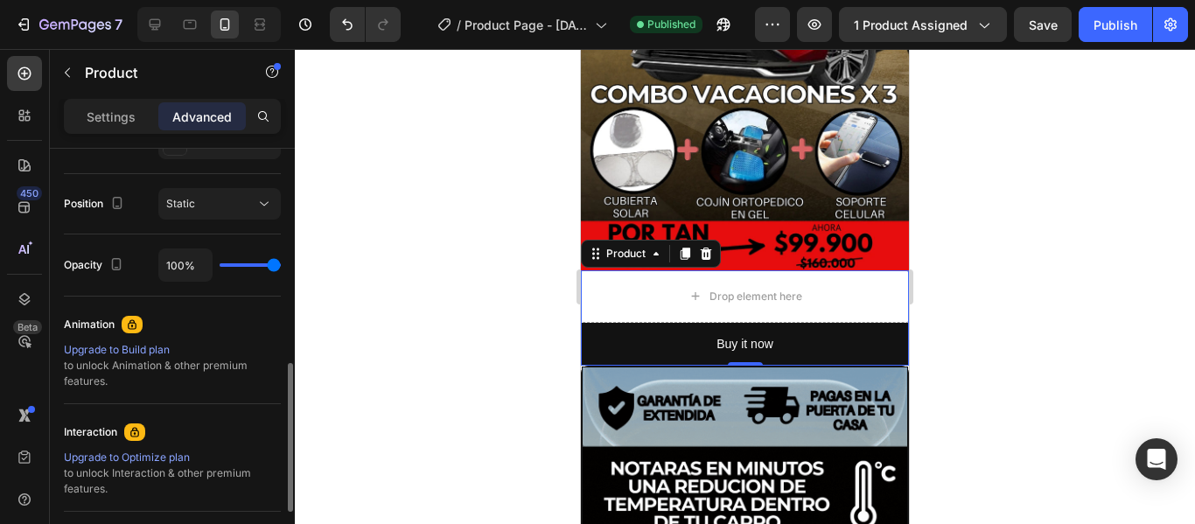
type input "93%"
type input "93"
type input "70%"
type input "70"
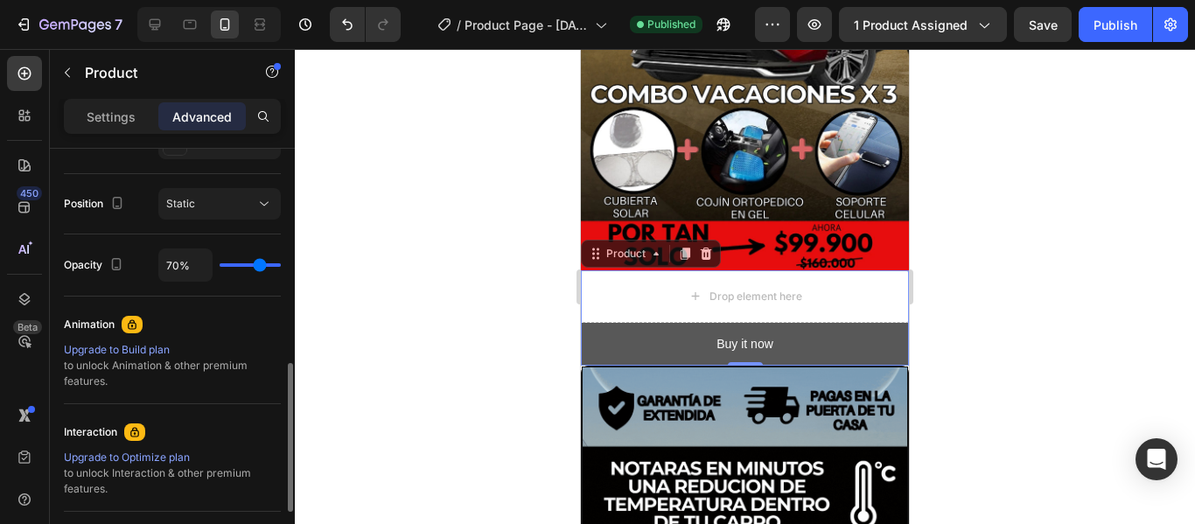
type input "50%"
type input "50"
type input "33%"
type input "33"
type input "13%"
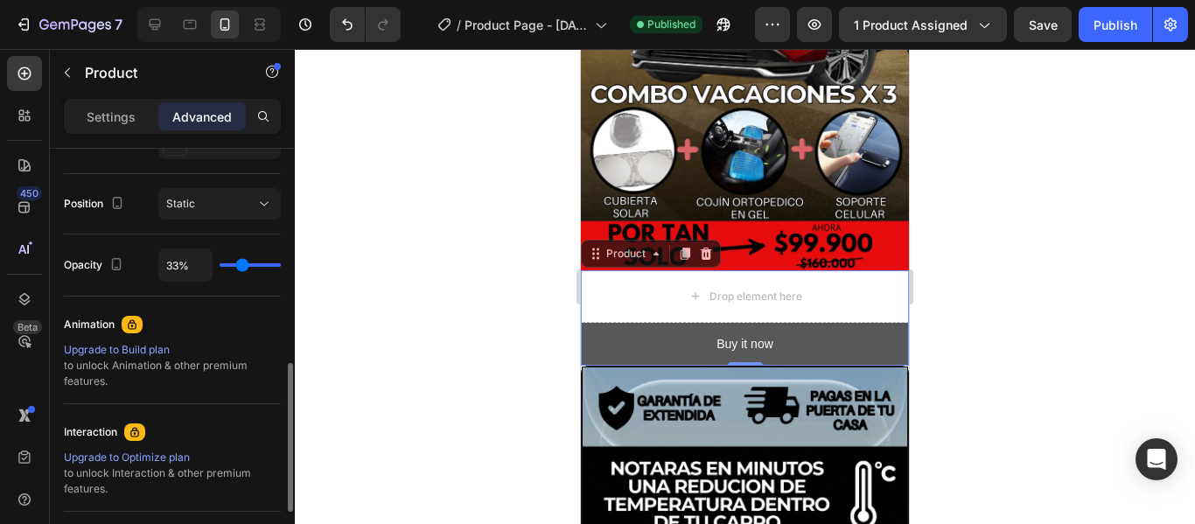
type input "13"
type input "0%"
type input "0"
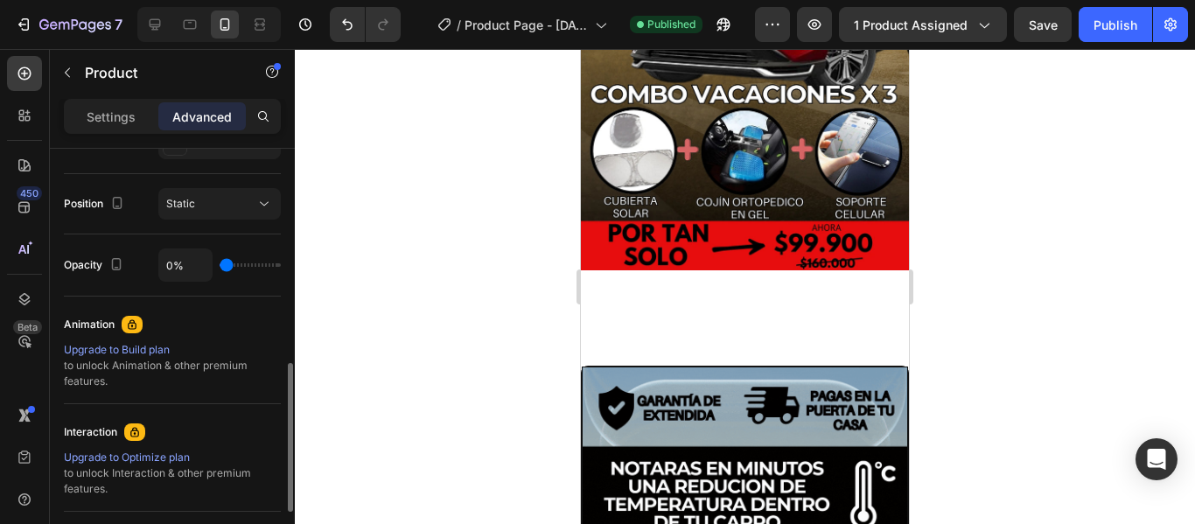
type input "2%"
type input "2"
type input "81%"
type input "81"
type input "100%"
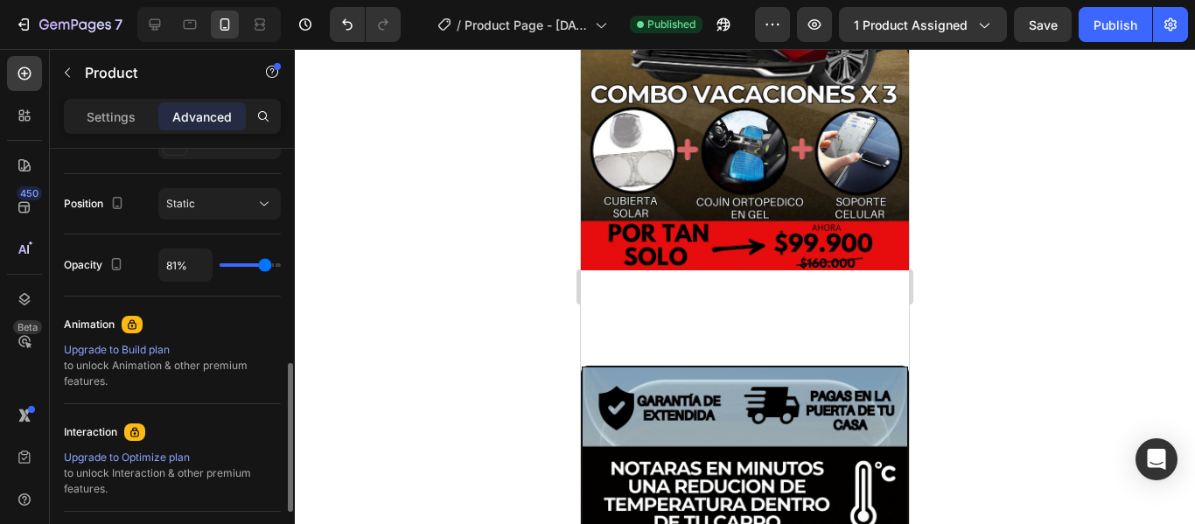
type input "100"
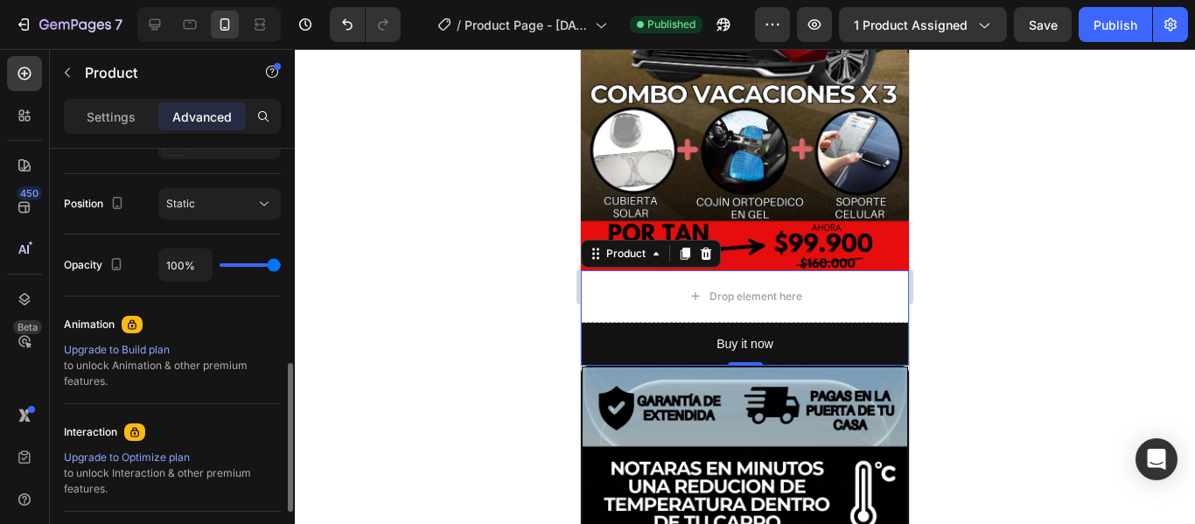
drag, startPoint x: 273, startPoint y: 263, endPoint x: 293, endPoint y: 267, distance: 20.4
click at [281, 267] on input "range" at bounding box center [250, 264] width 61 height 3
click at [259, 207] on icon at bounding box center [263, 203] width 17 height 17
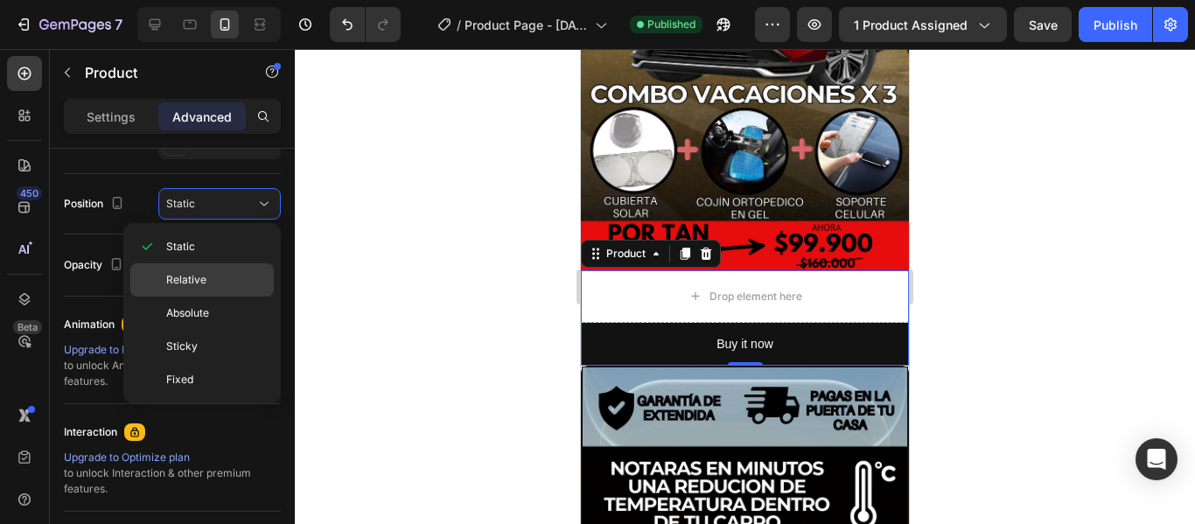
click at [218, 279] on p "Relative" at bounding box center [216, 280] width 100 height 16
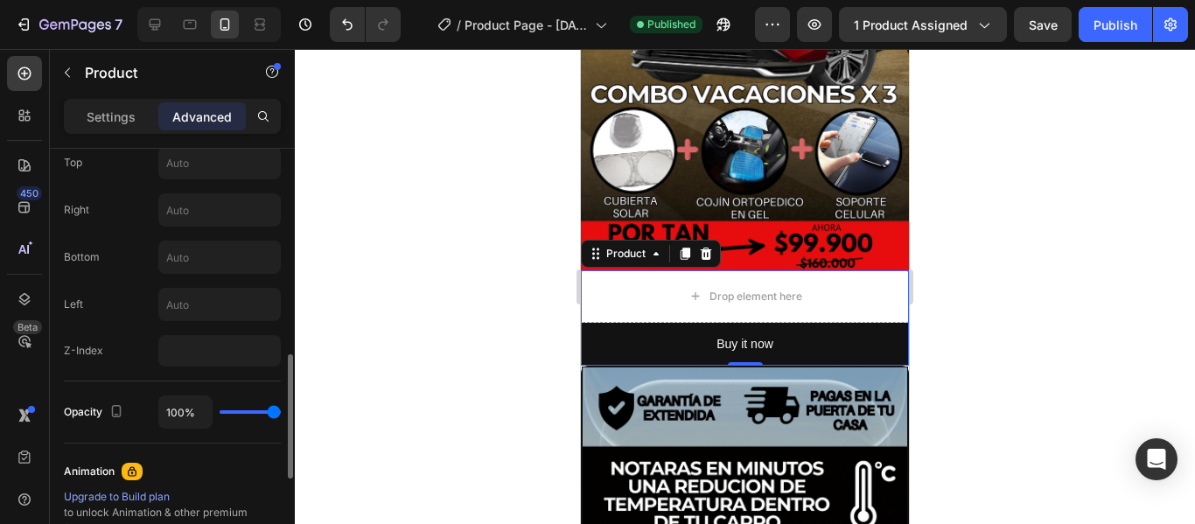
scroll to position [526, 0]
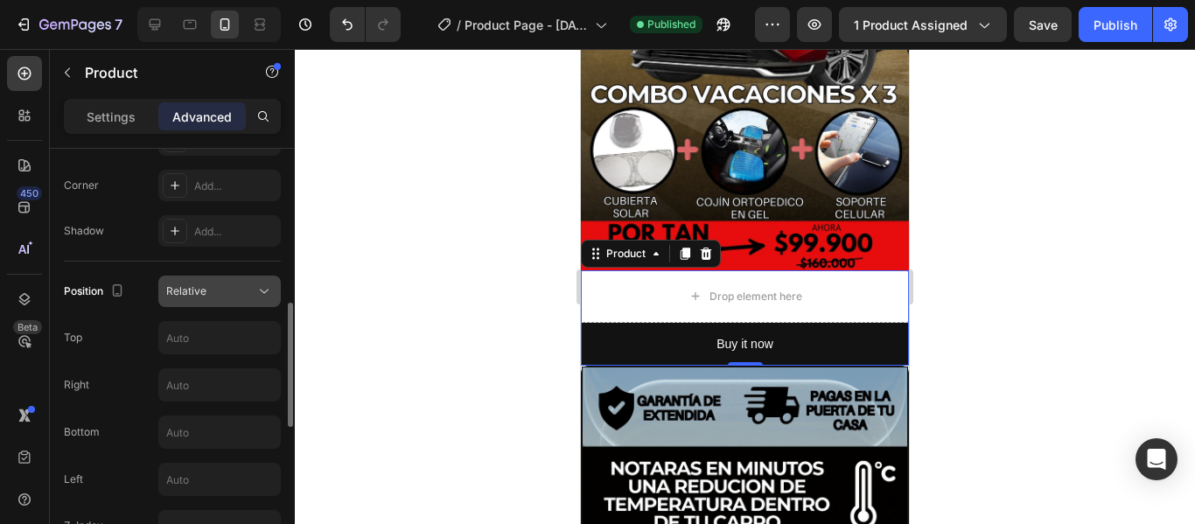
click at [266, 289] on icon at bounding box center [263, 290] width 17 height 17
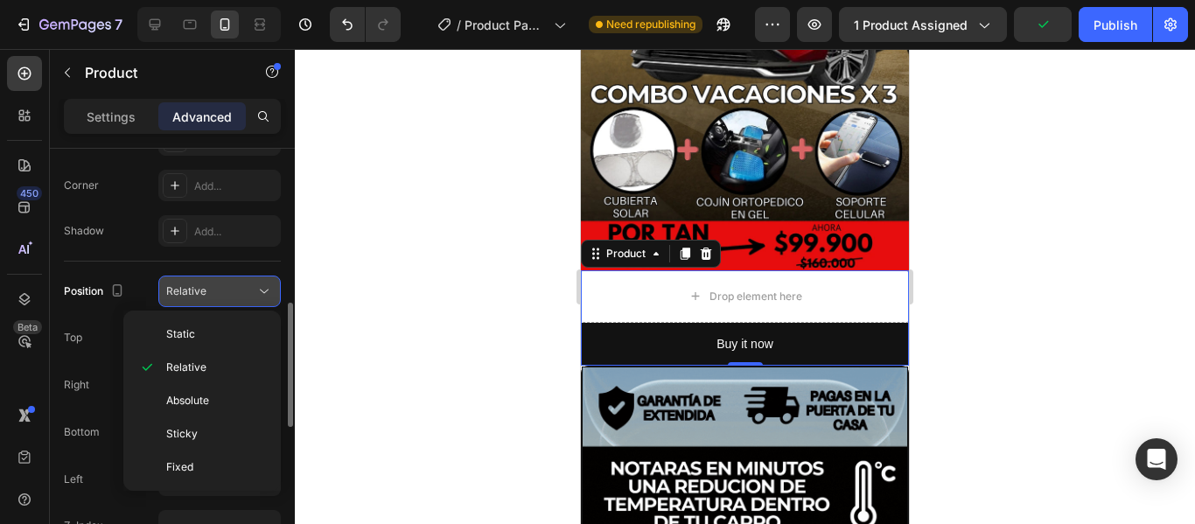
click at [266, 289] on icon at bounding box center [263, 290] width 17 height 17
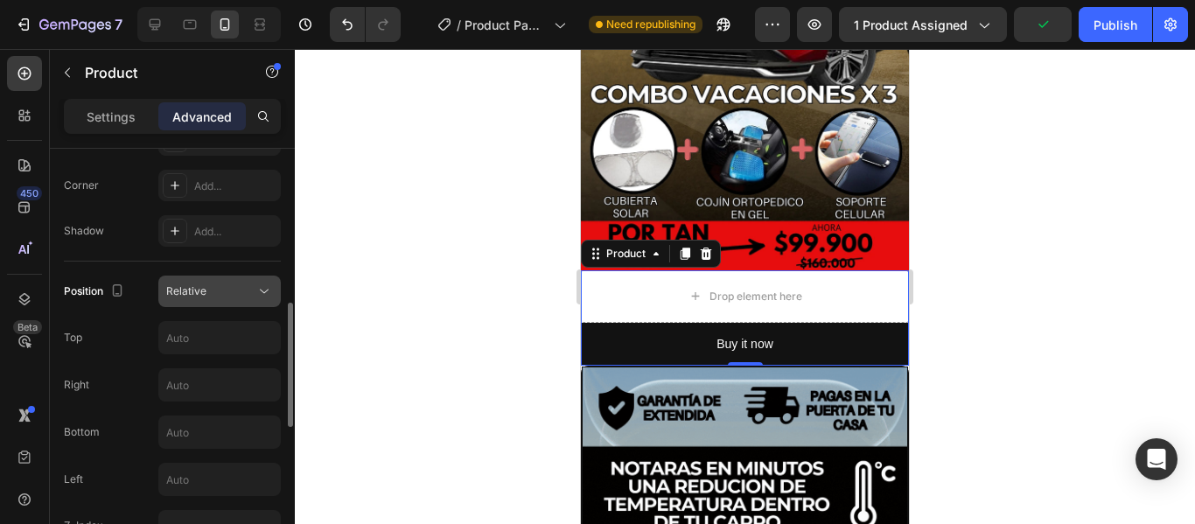
click at [266, 289] on icon at bounding box center [263, 290] width 17 height 17
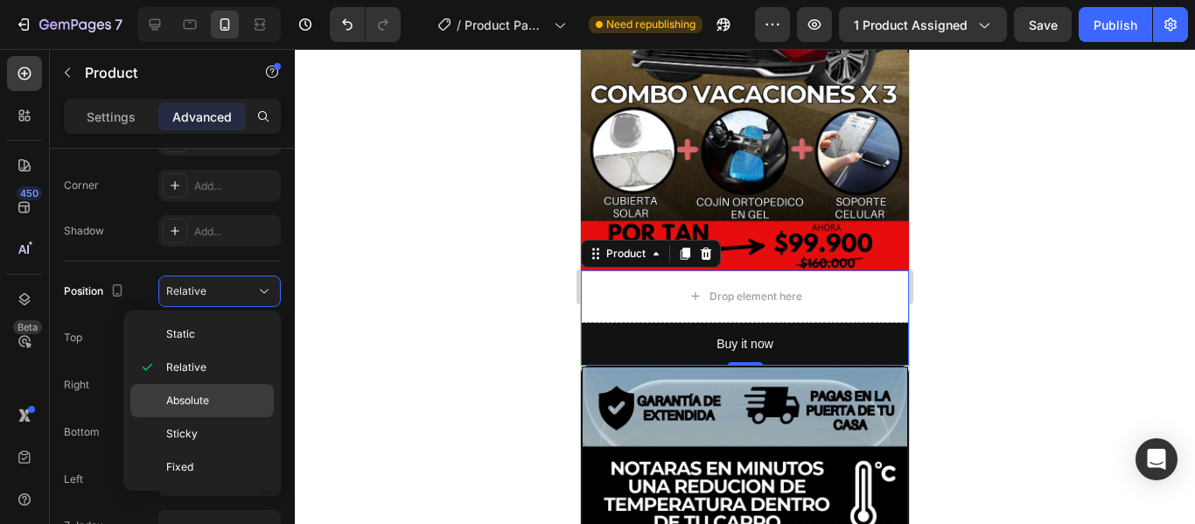
click at [214, 401] on p "Absolute" at bounding box center [216, 401] width 100 height 16
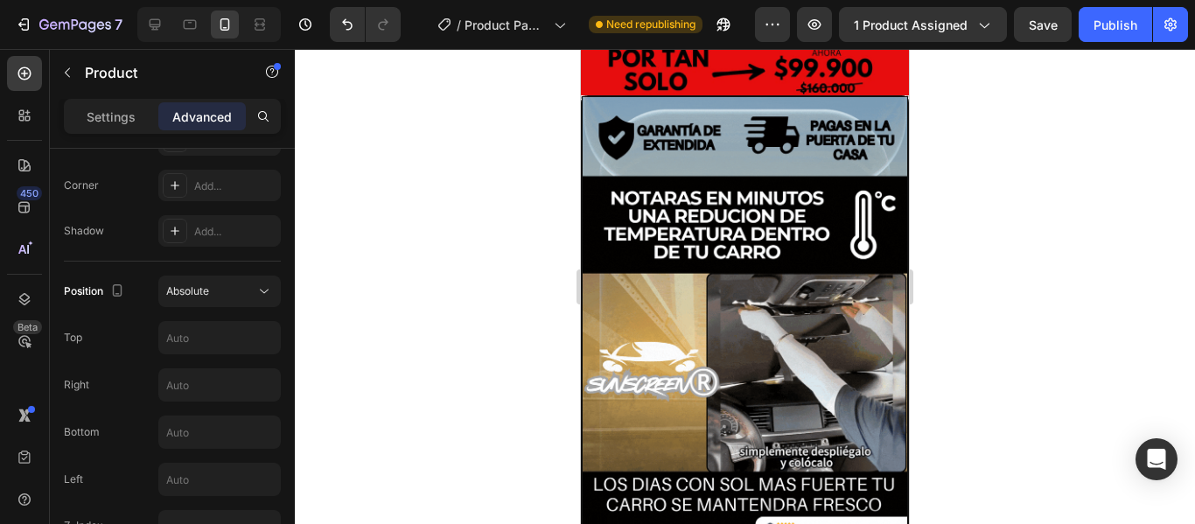
scroll to position [437, 0]
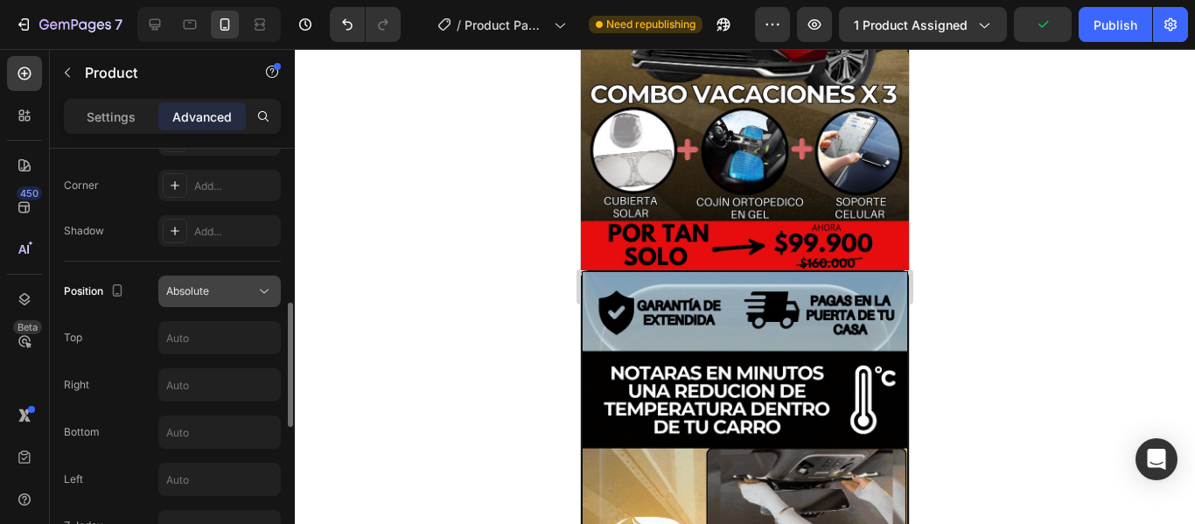
click at [261, 280] on button "Absolute" at bounding box center [219, 290] width 122 height 31
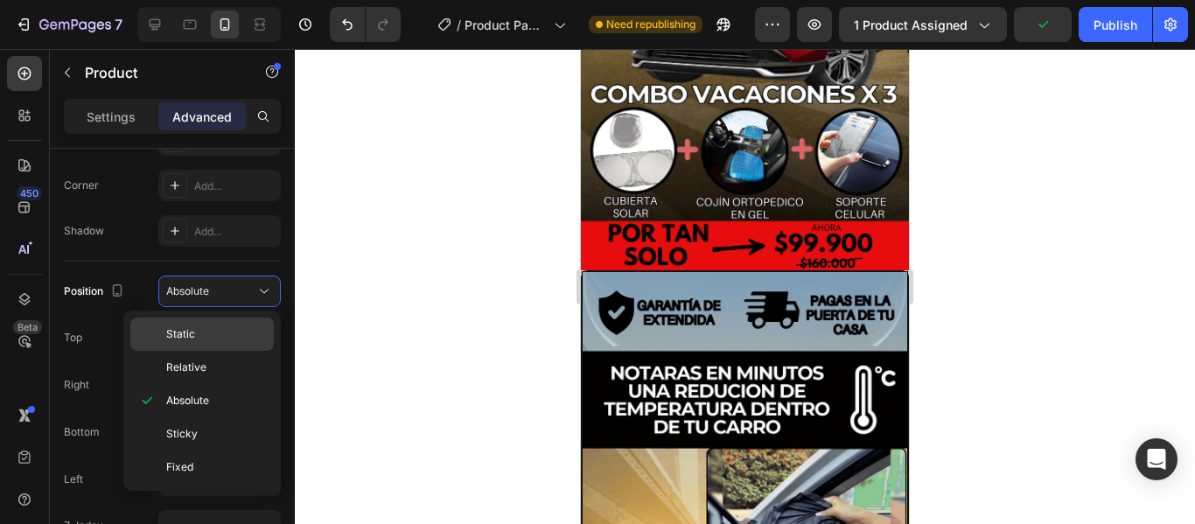
click at [214, 329] on p "Static" at bounding box center [216, 334] width 100 height 16
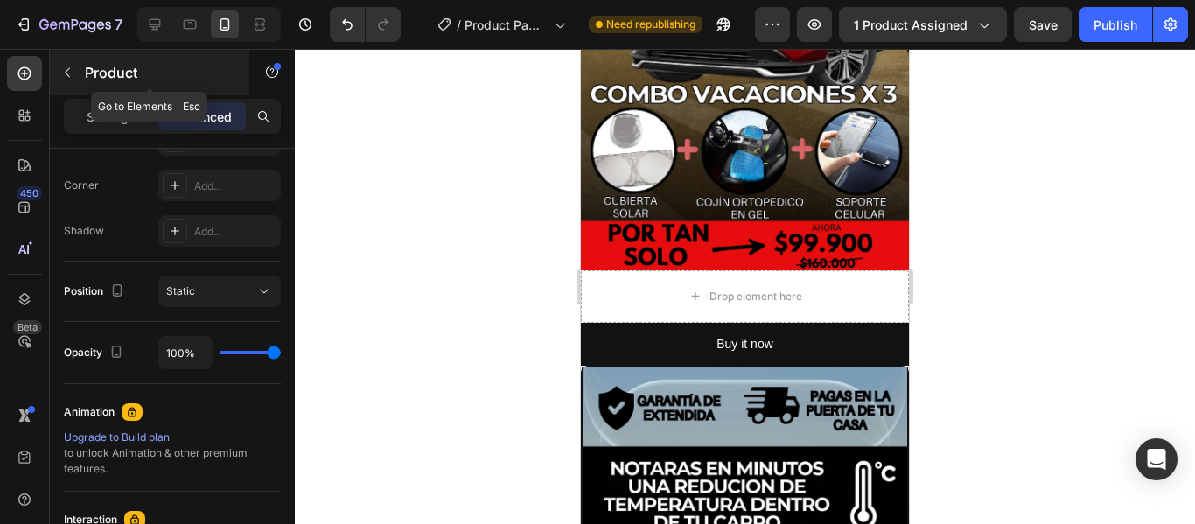
click at [68, 69] on icon "button" at bounding box center [67, 73] width 5 height 10
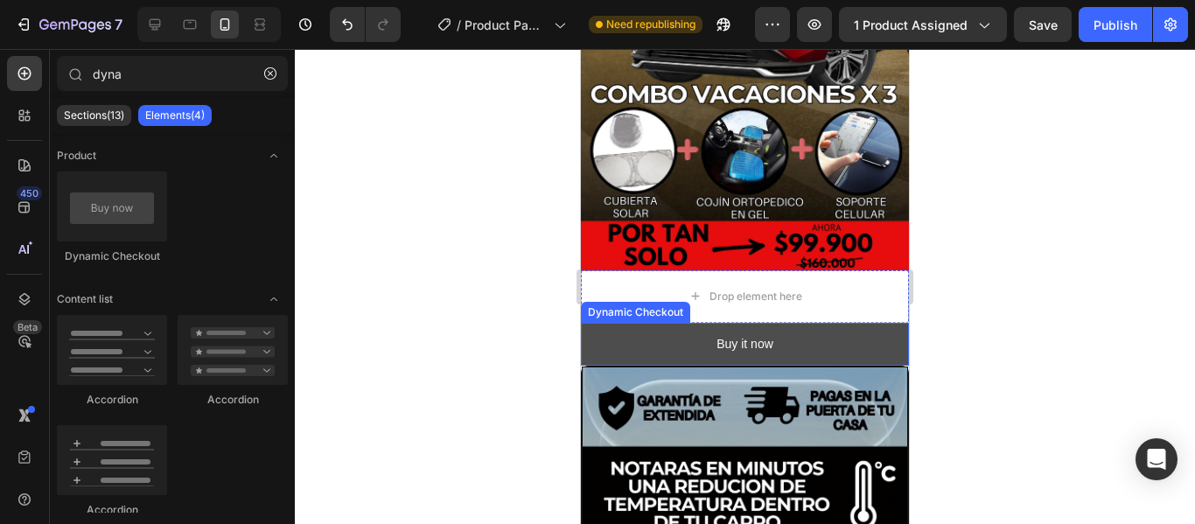
click at [826, 332] on button "Buy it now" at bounding box center [745, 344] width 328 height 43
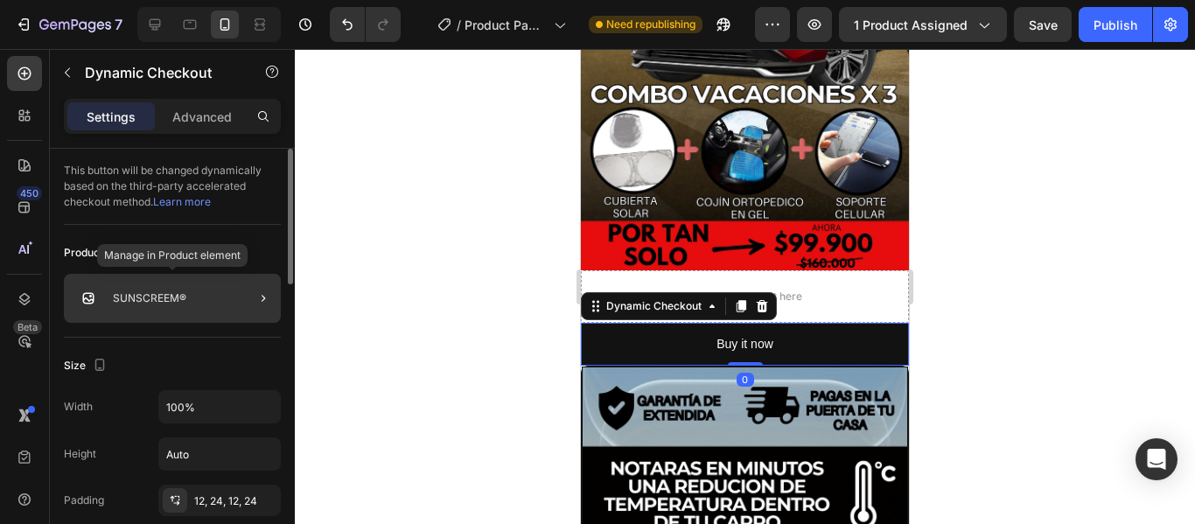
scroll to position [87, 0]
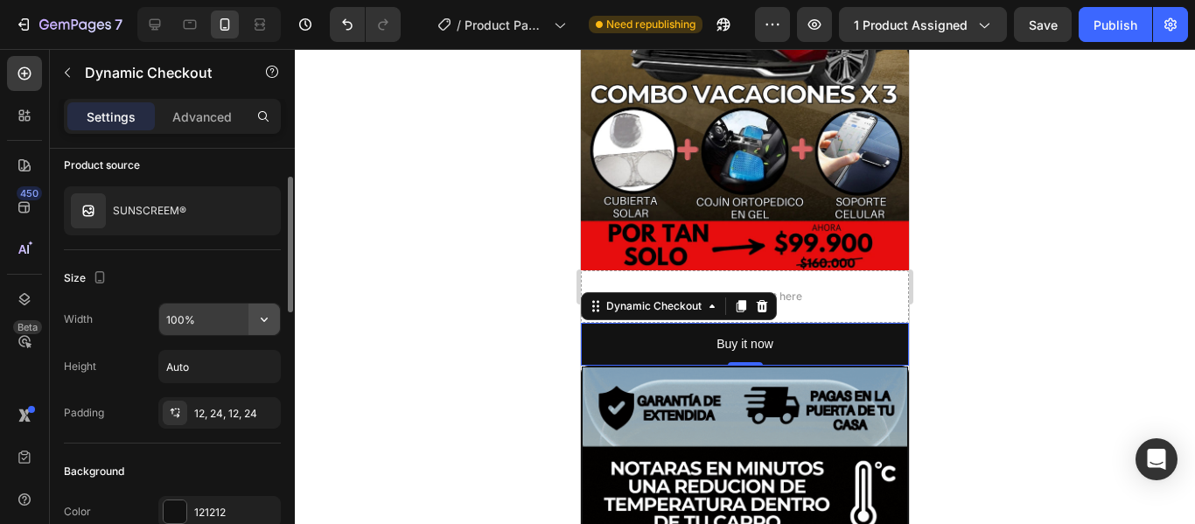
click at [263, 317] on icon "button" at bounding box center [263, 318] width 17 height 17
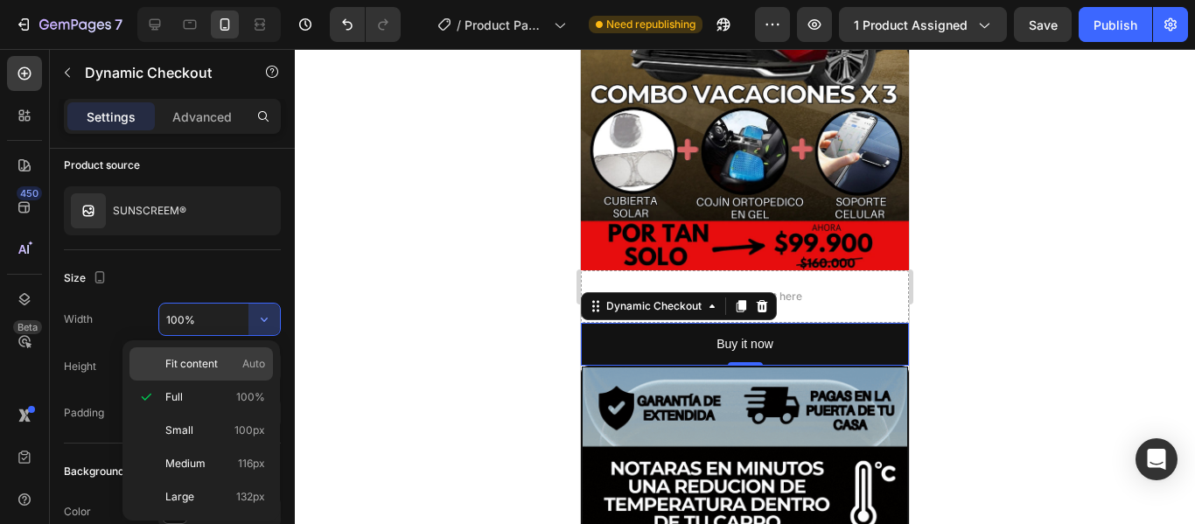
click at [219, 359] on p "Fit content Auto" at bounding box center [215, 364] width 100 height 16
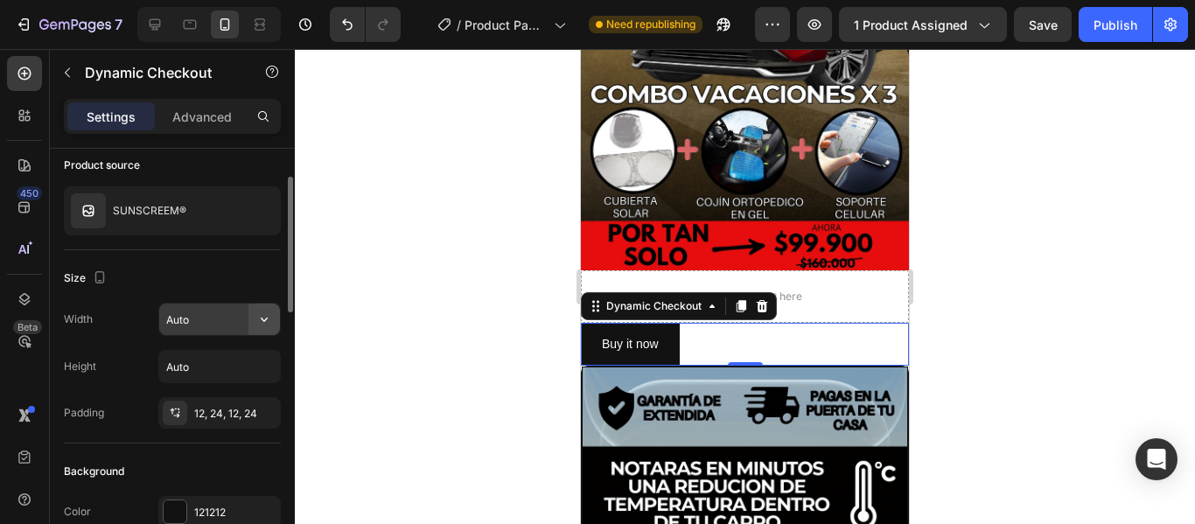
click at [269, 321] on icon "button" at bounding box center [263, 318] width 17 height 17
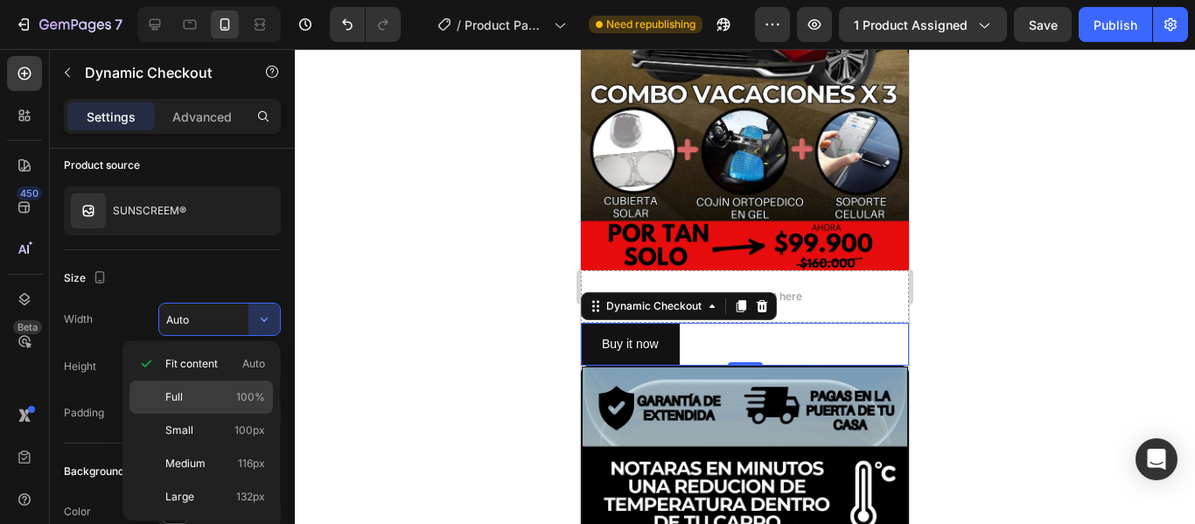
click at [197, 387] on div "Full 100%" at bounding box center [200, 396] width 143 height 33
type input "100%"
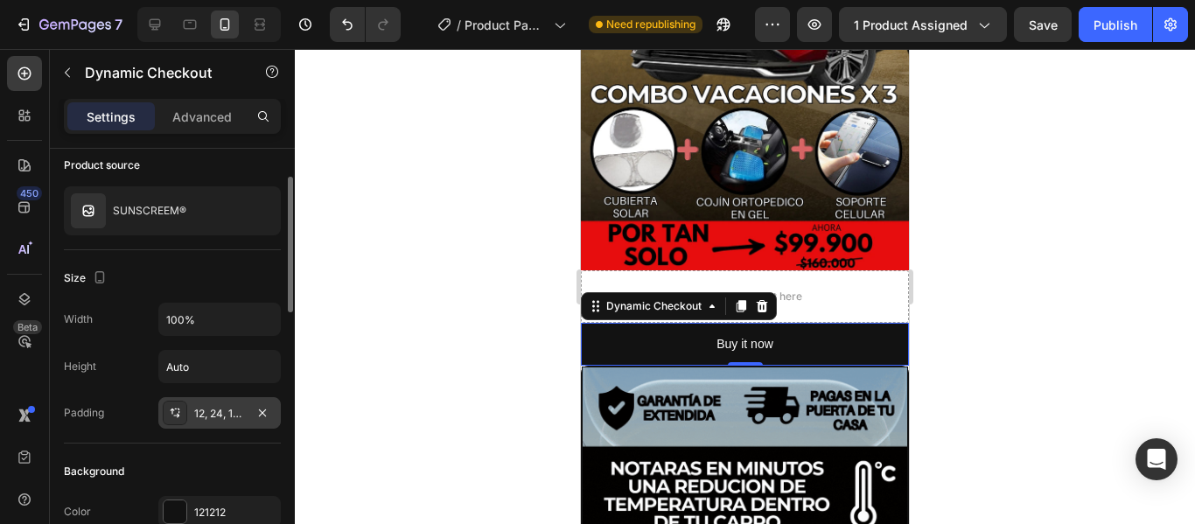
click at [246, 422] on div "12, 24, 12, 24" at bounding box center [219, 412] width 122 height 31
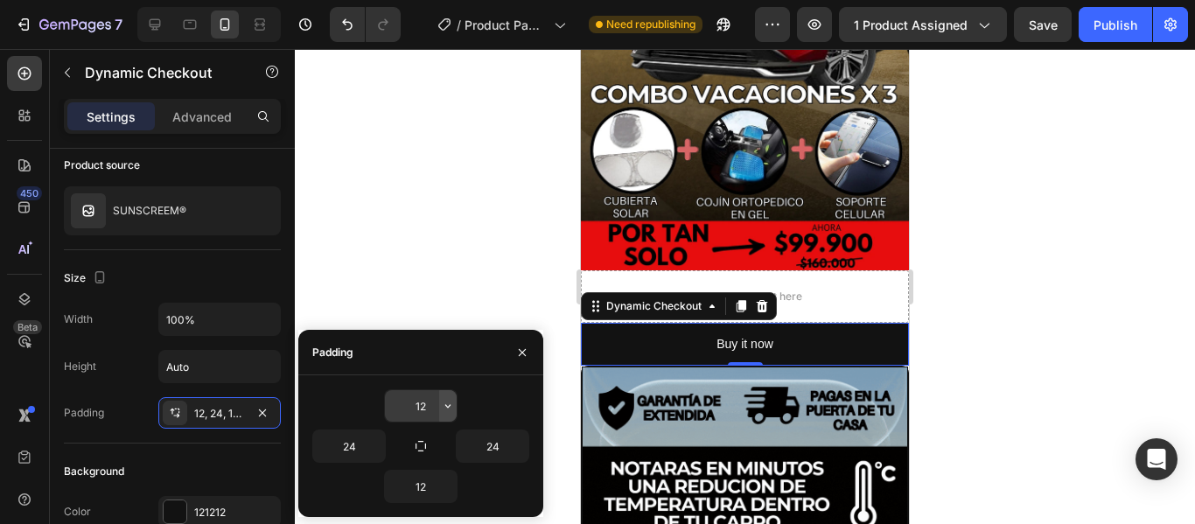
click at [445, 405] on icon "button" at bounding box center [447, 405] width 5 height 3
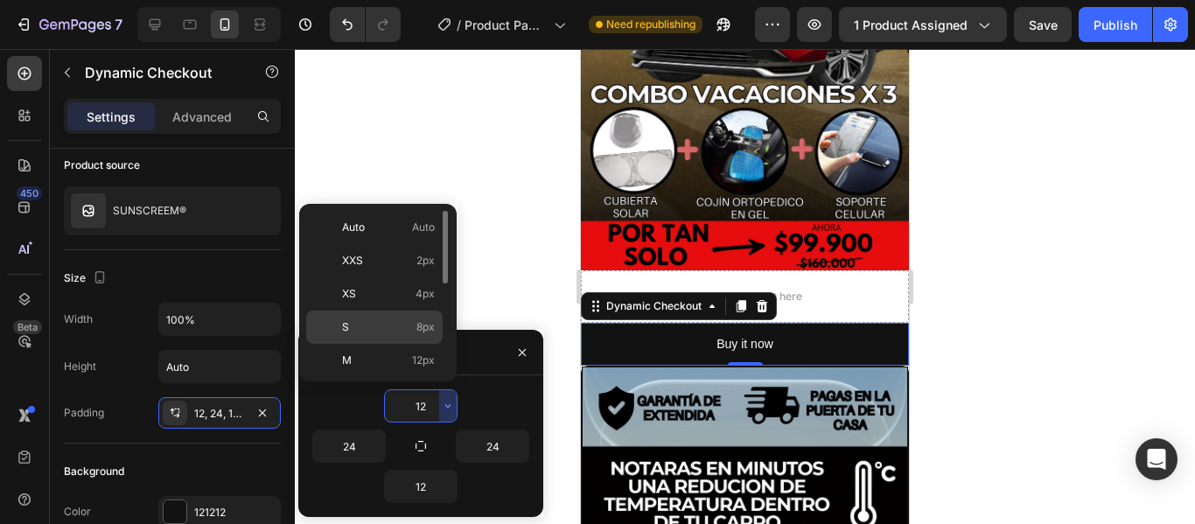
click at [422, 325] on span "8px" at bounding box center [425, 327] width 18 height 16
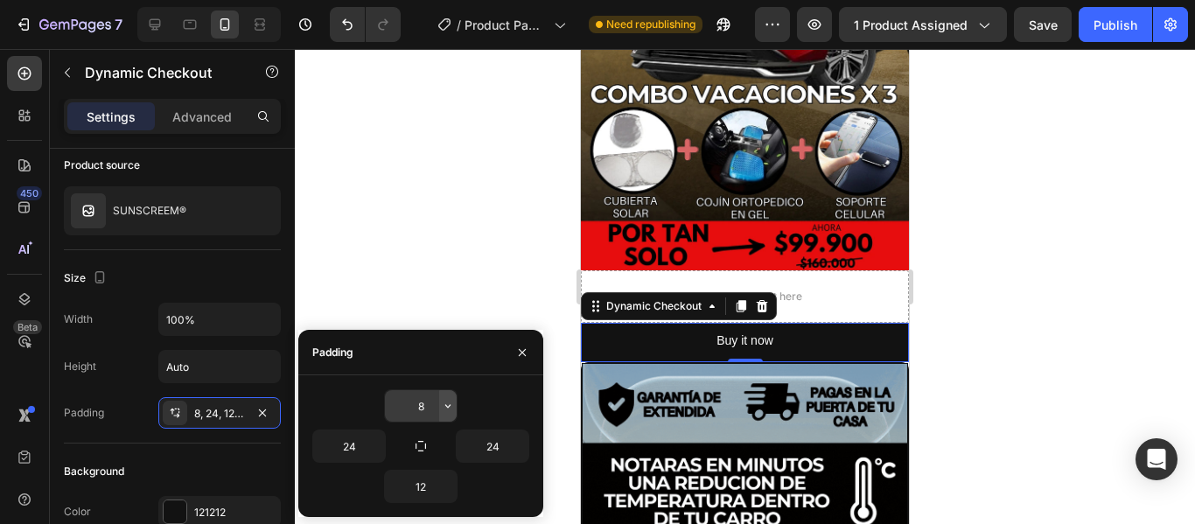
click at [441, 410] on icon "button" at bounding box center [448, 406] width 14 height 14
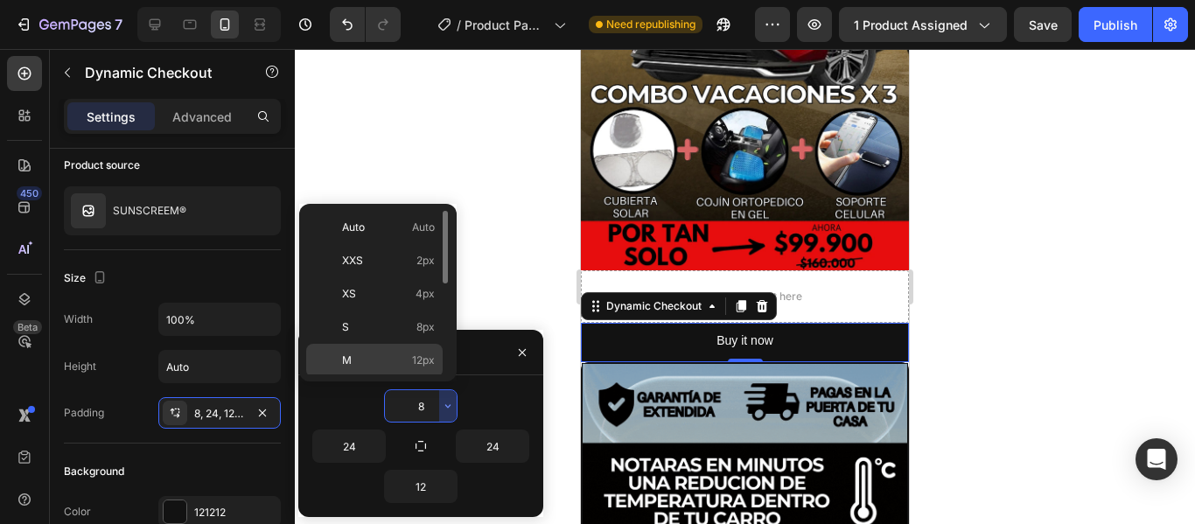
click at [415, 359] on span "12px" at bounding box center [423, 360] width 23 height 16
type input "12"
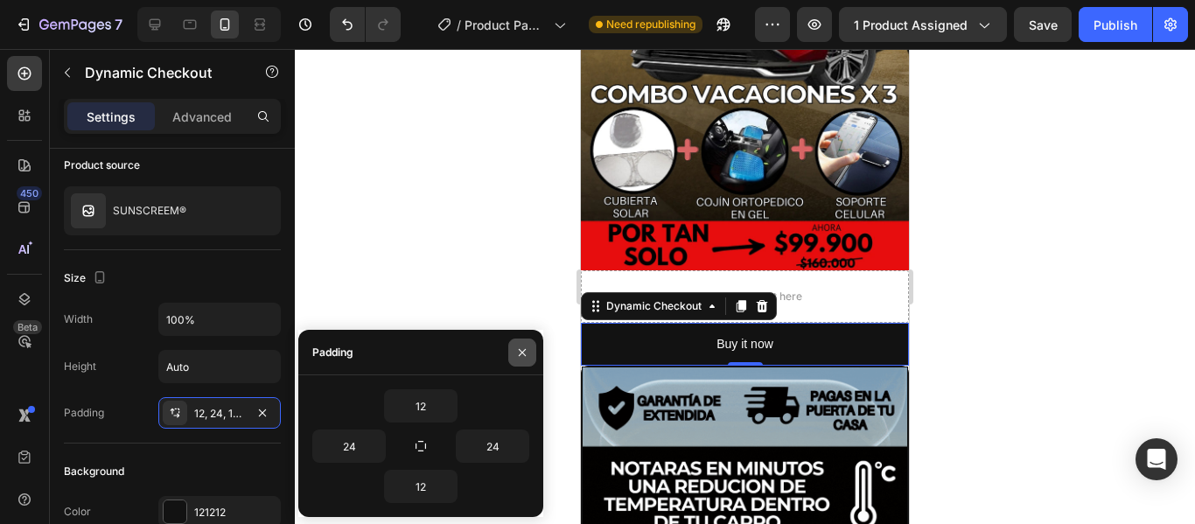
click at [521, 350] on icon "button" at bounding box center [522, 352] width 14 height 14
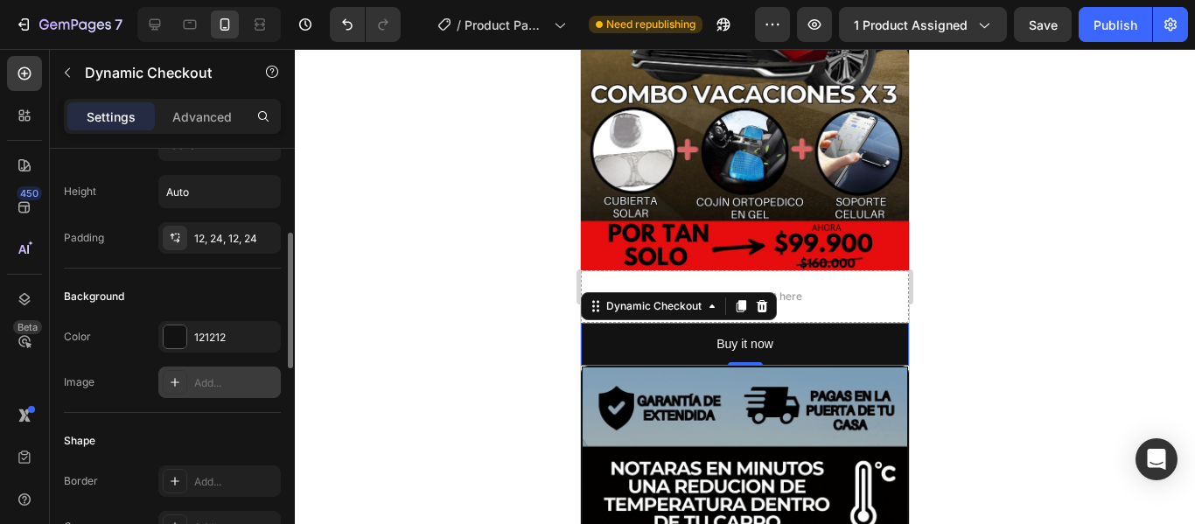
scroll to position [350, 0]
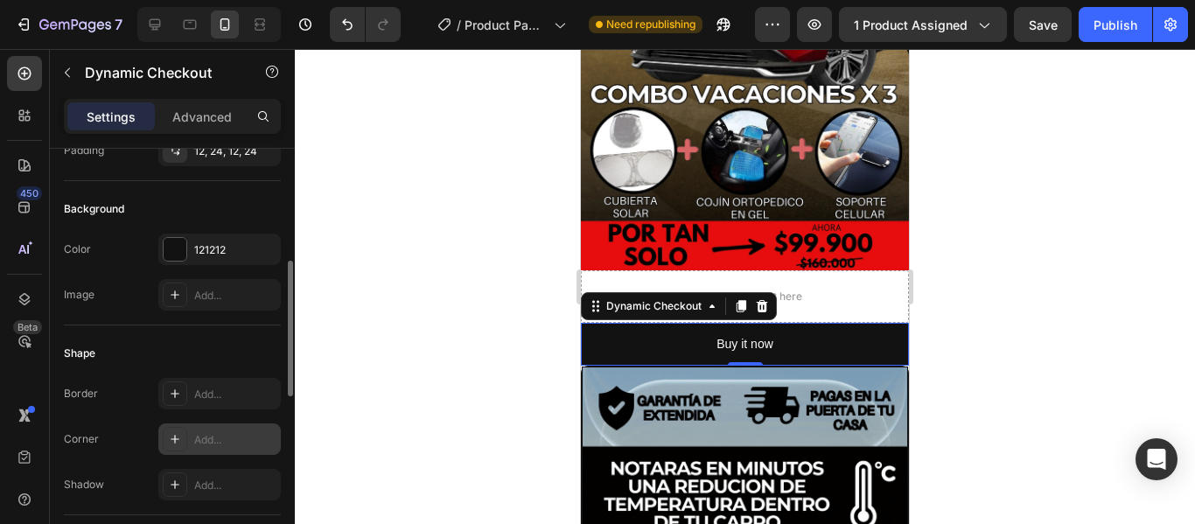
click at [238, 432] on div "Add..." at bounding box center [235, 440] width 82 height 16
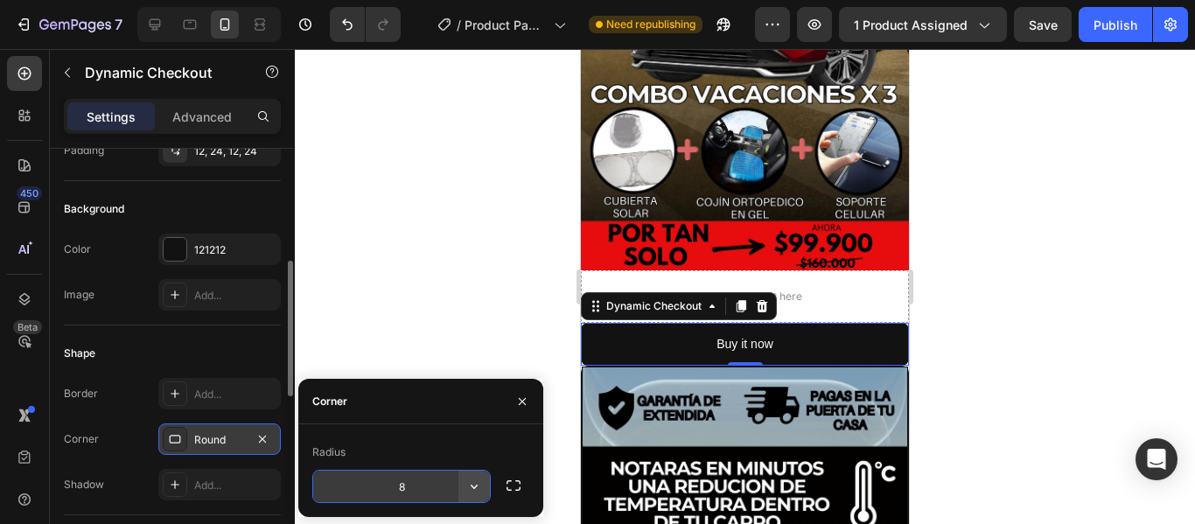
click at [472, 490] on icon "button" at bounding box center [473, 485] width 17 height 17
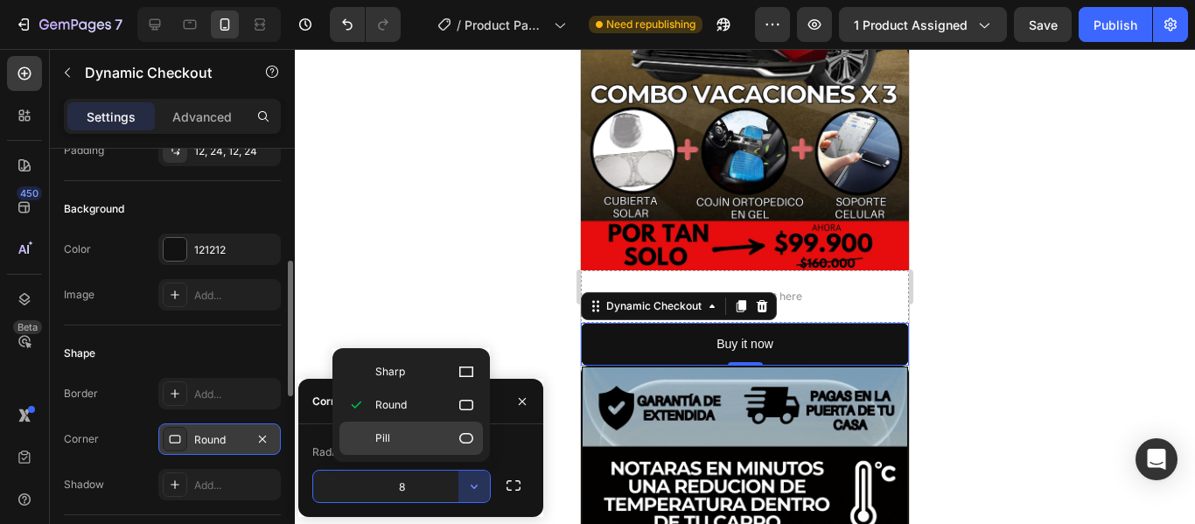
click at [474, 448] on div "Pill" at bounding box center [410, 438] width 143 height 33
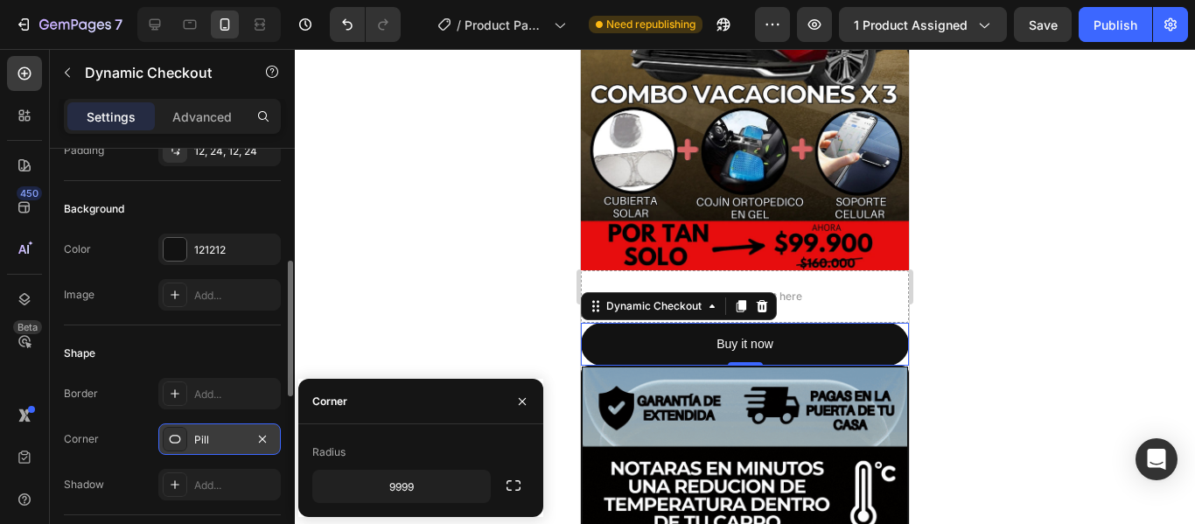
click at [246, 440] on div "Pill" at bounding box center [219, 438] width 122 height 31
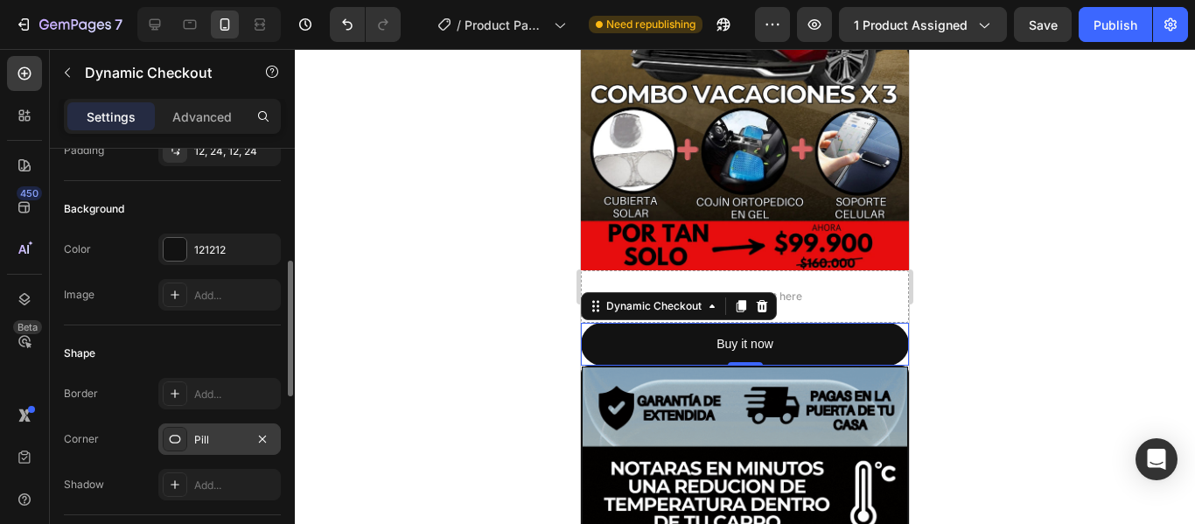
click at [246, 440] on div "Pill" at bounding box center [219, 438] width 122 height 31
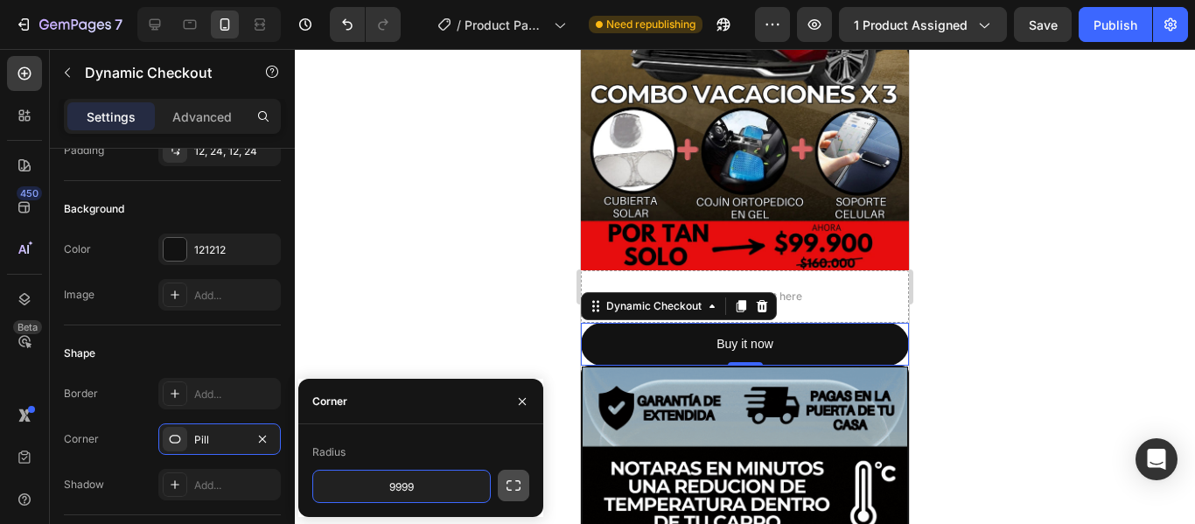
click at [519, 487] on icon "button" at bounding box center [513, 485] width 14 height 10
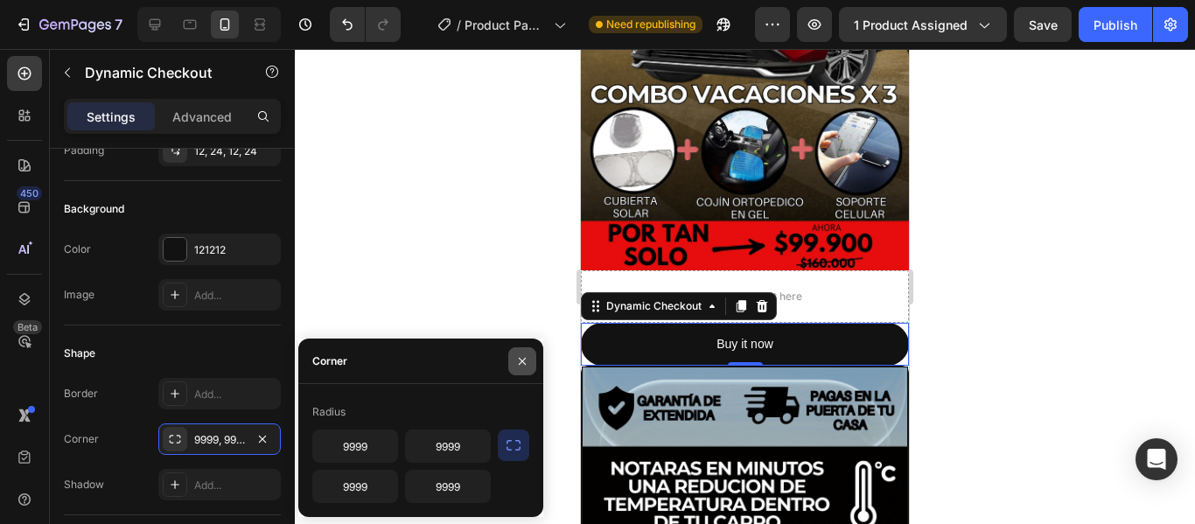
click at [525, 362] on icon "button" at bounding box center [522, 361] width 14 height 14
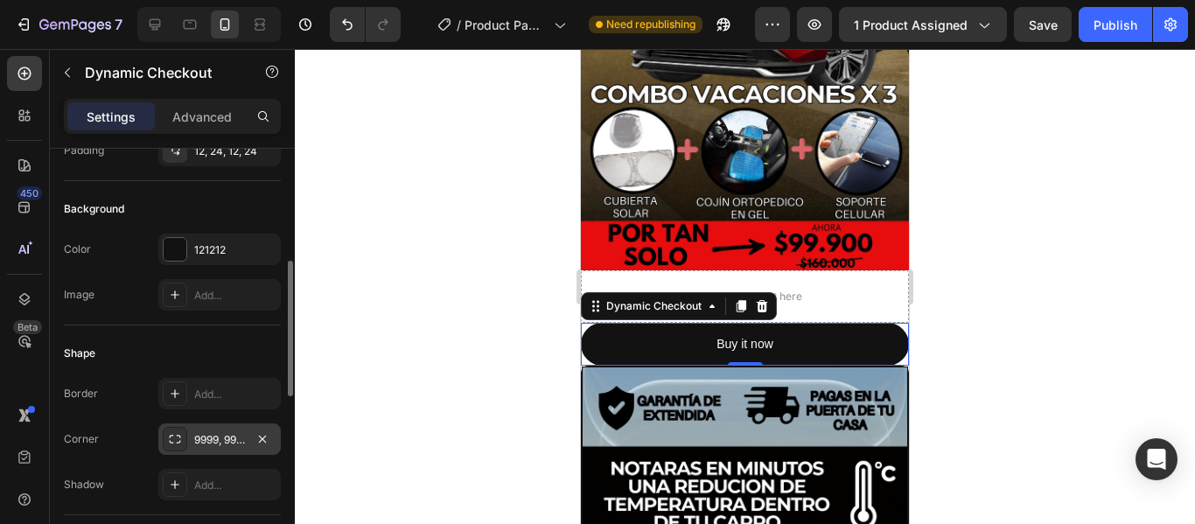
click at [169, 446] on div at bounding box center [175, 439] width 24 height 24
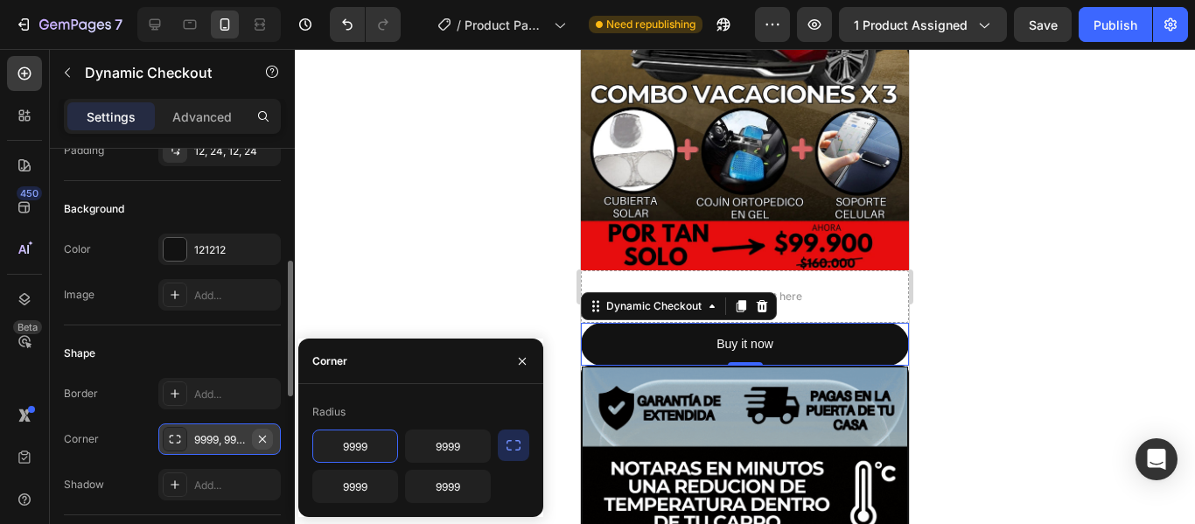
click at [262, 439] on icon "button" at bounding box center [262, 438] width 7 height 7
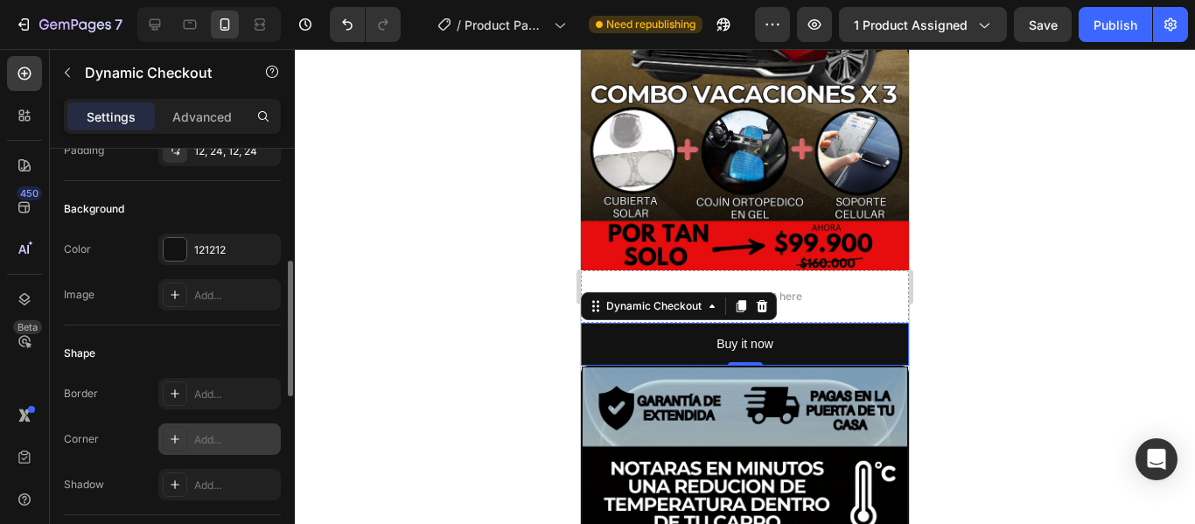
click at [172, 434] on icon at bounding box center [175, 439] width 14 height 14
type input "8"
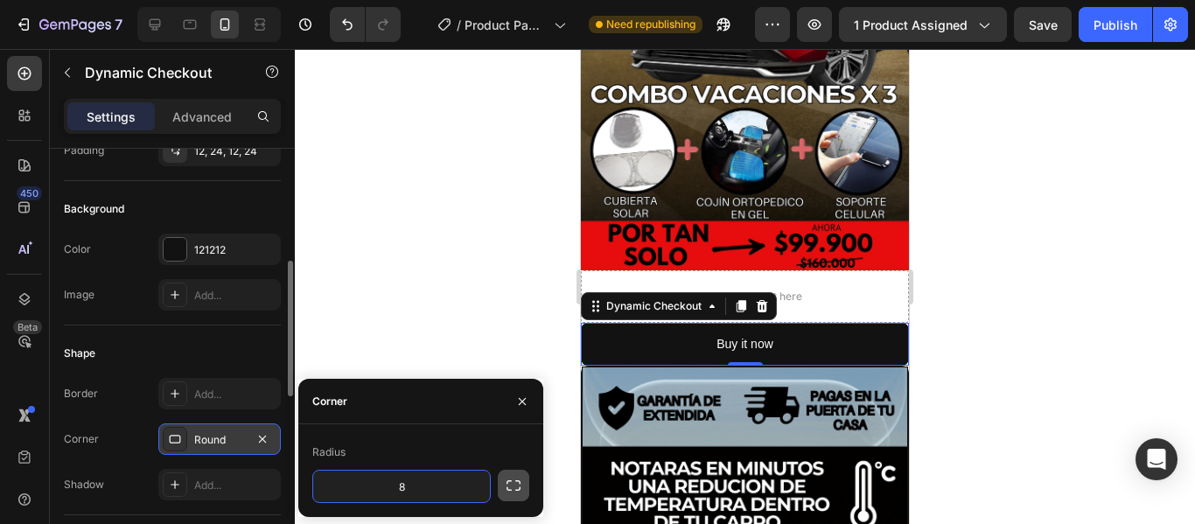
click at [512, 485] on icon "button" at bounding box center [513, 485] width 17 height 17
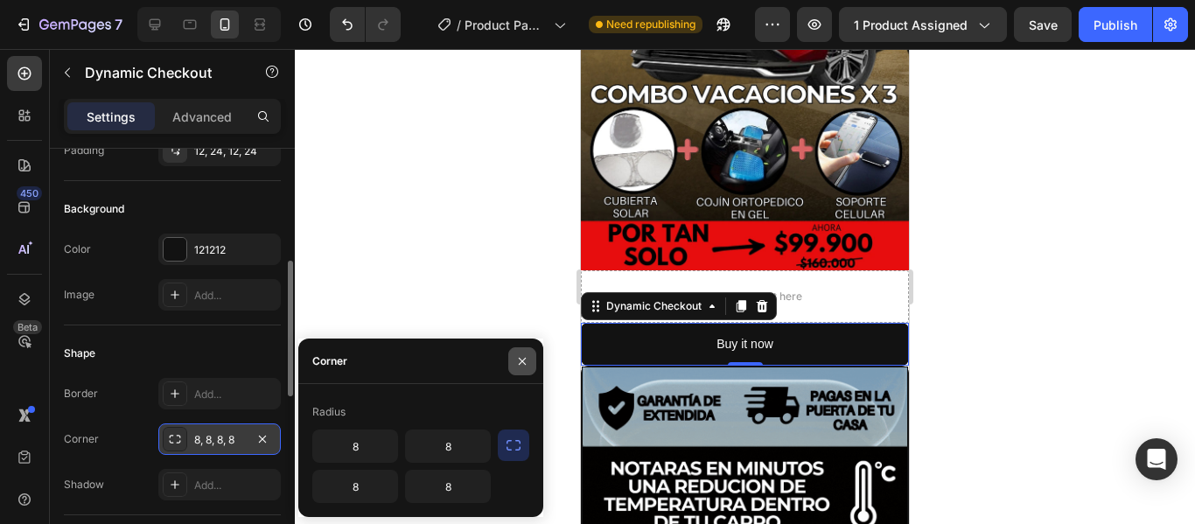
click at [523, 354] on icon "button" at bounding box center [522, 361] width 14 height 14
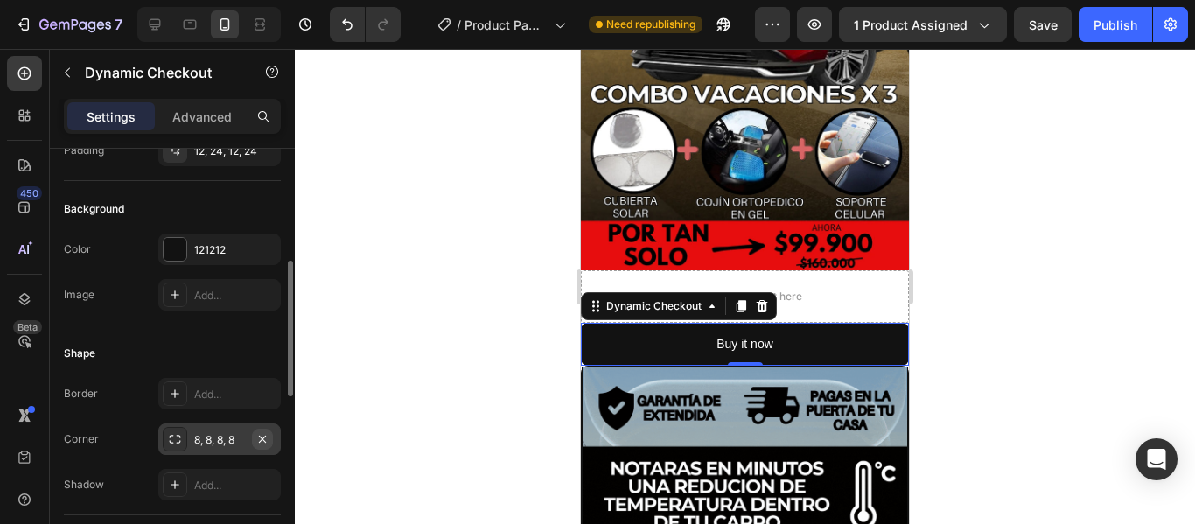
click at [264, 439] on icon "button" at bounding box center [262, 439] width 14 height 14
click at [846, 274] on div "Drop element here" at bounding box center [745, 296] width 328 height 52
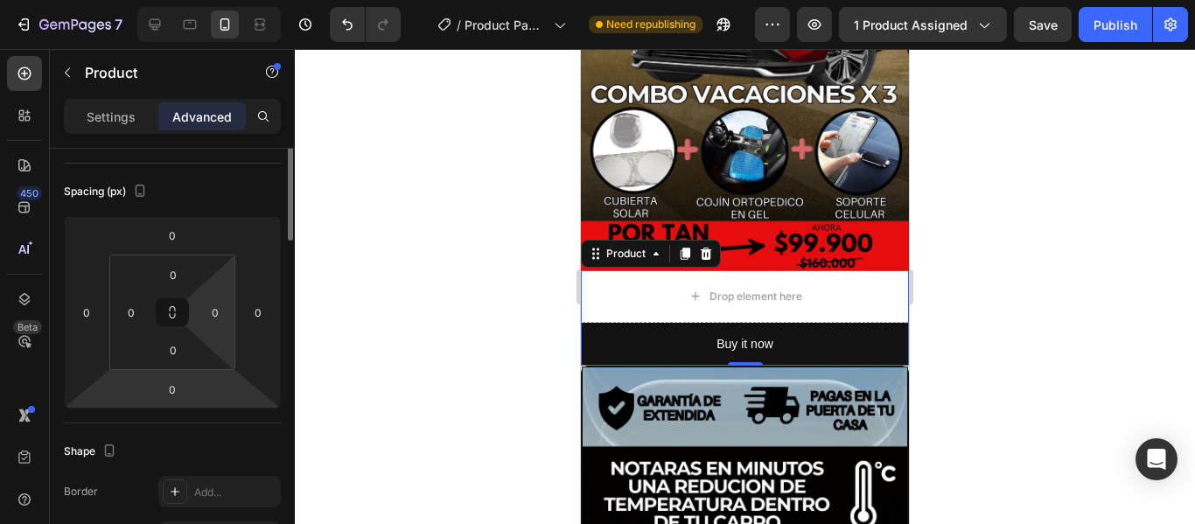
scroll to position [87, 0]
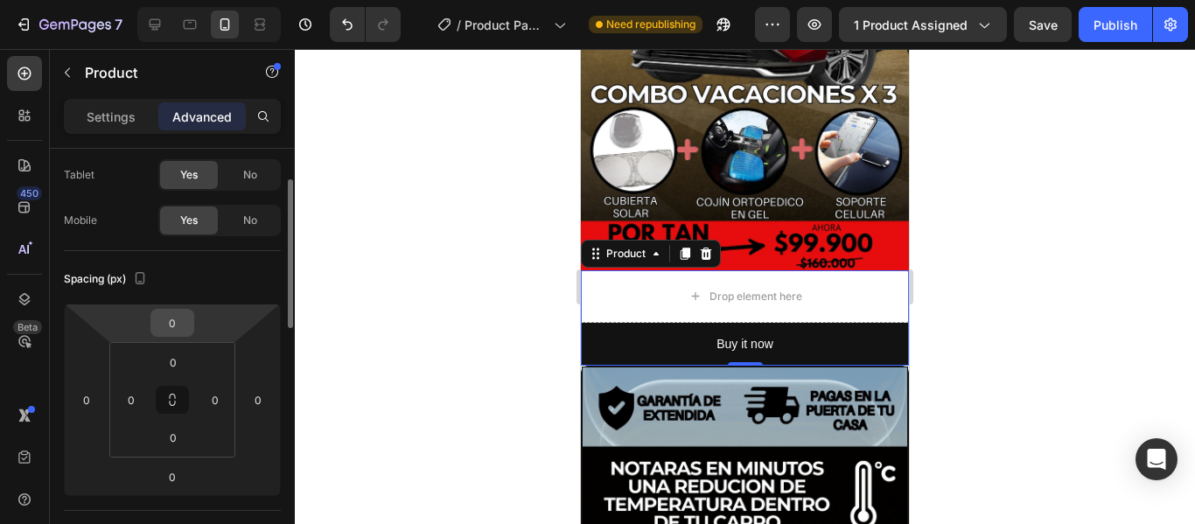
click at [173, 316] on input "0" at bounding box center [172, 323] width 35 height 26
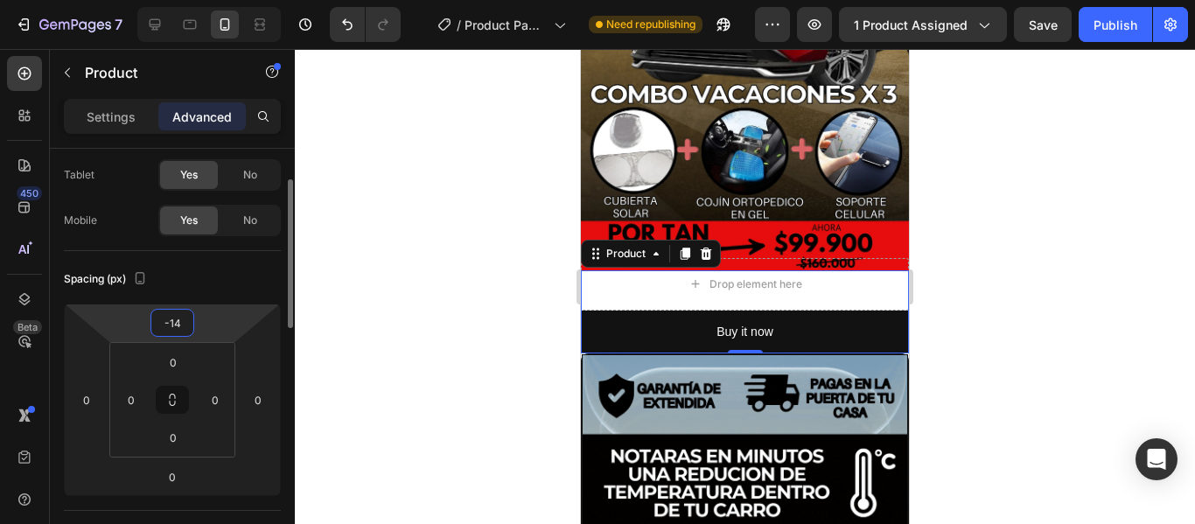
type input "-15"
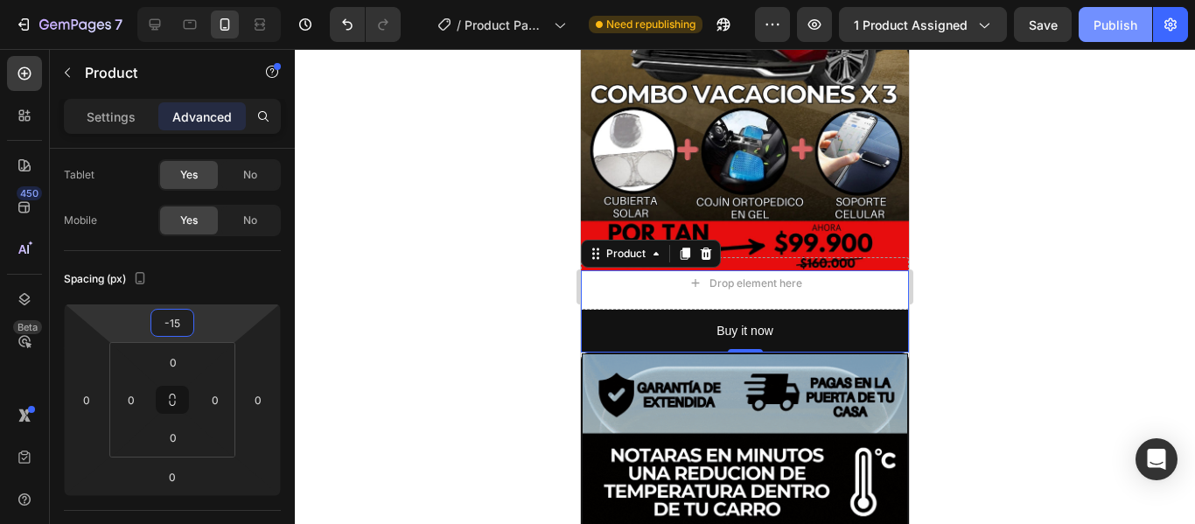
click at [1095, 37] on button "Publish" at bounding box center [1114, 24] width 73 height 35
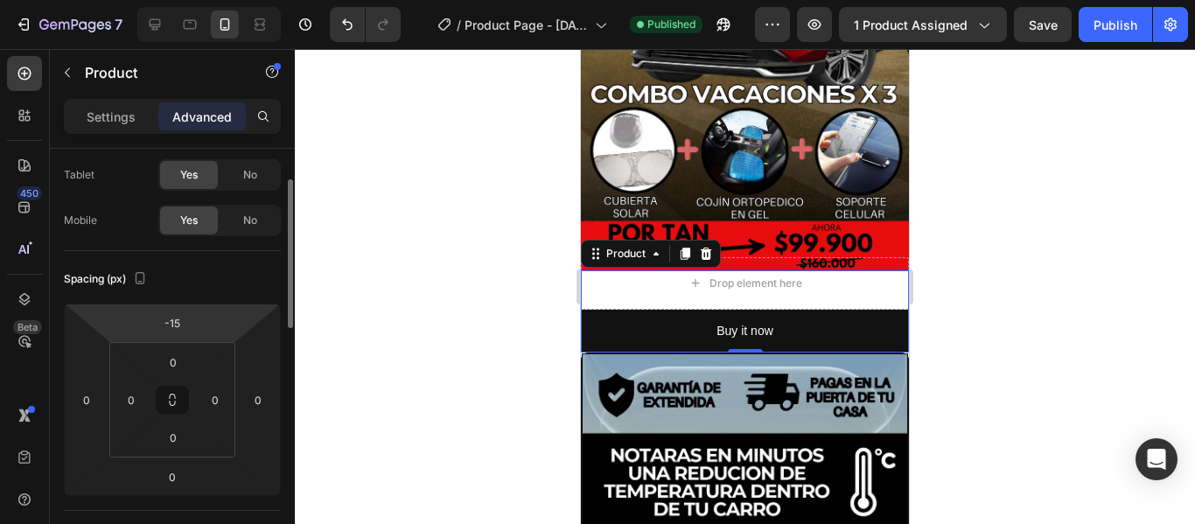
click at [197, 0] on html "7 / Product Page - [DATE] 02:55:35 Published Preview 1 product assigned Save Pu…" at bounding box center [597, 0] width 1195 height 0
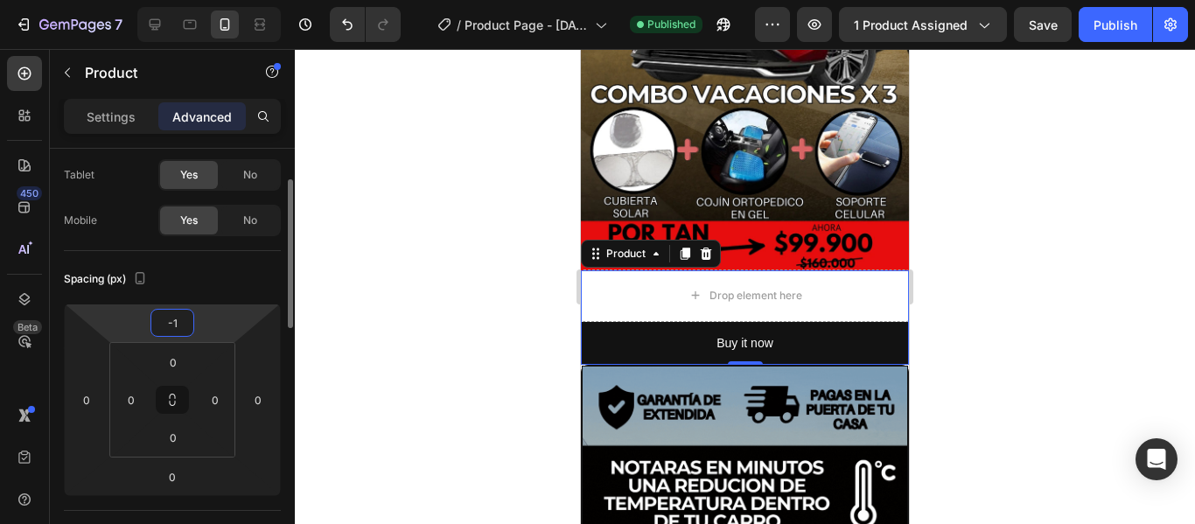
type input "-10"
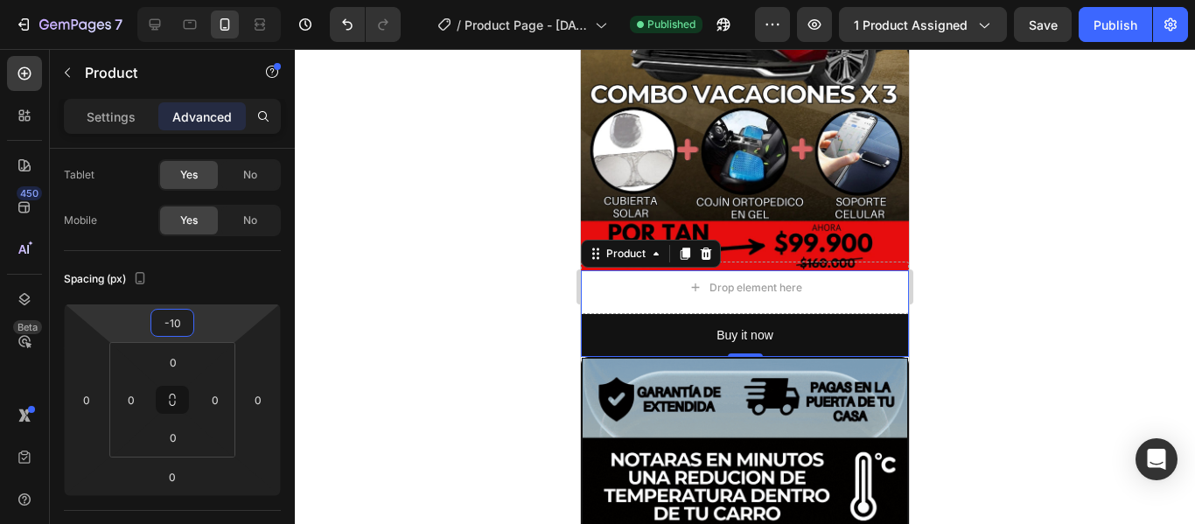
click at [968, 328] on div at bounding box center [745, 286] width 900 height 475
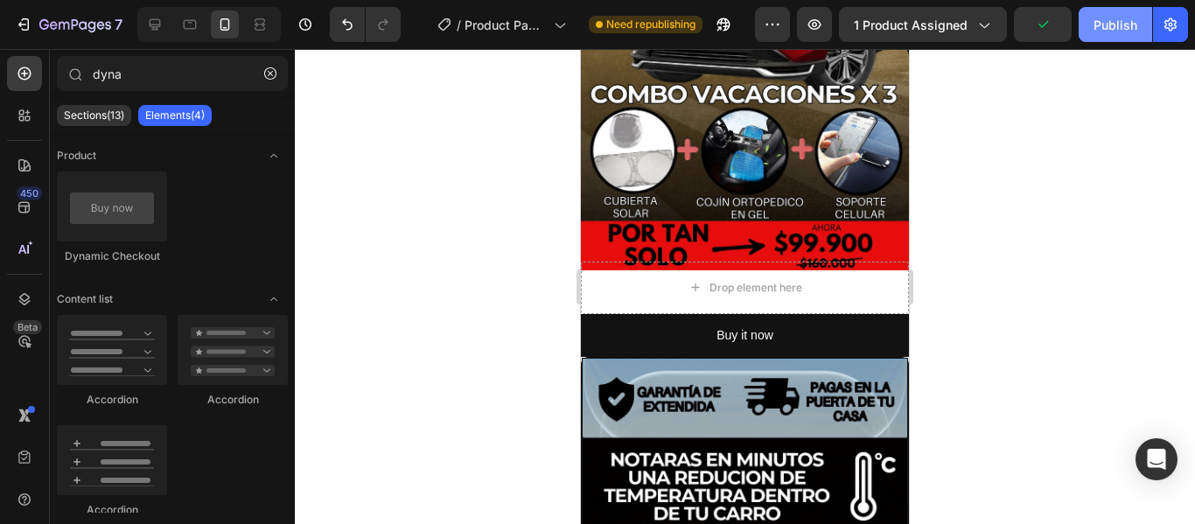
click at [1120, 37] on button "Publish" at bounding box center [1114, 24] width 73 height 35
